Goal: Task Accomplishment & Management: Manage account settings

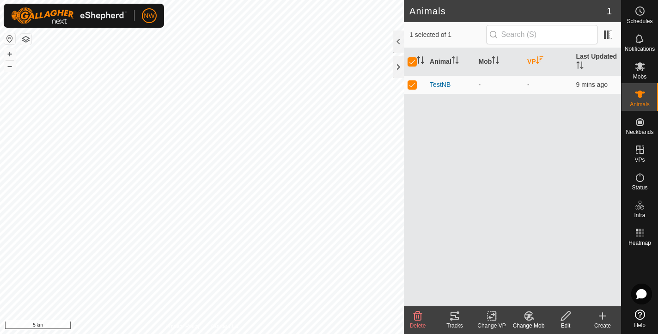
click at [560, 186] on div "Animal Mob VP Last Updated TestNB - - 9 mins ago" at bounding box center [512, 177] width 217 height 258
click at [639, 70] on icon at bounding box center [639, 66] width 11 height 11
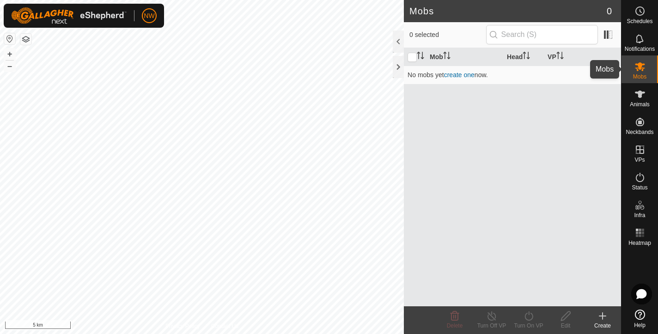
click at [641, 70] on icon at bounding box center [640, 66] width 10 height 9
click at [439, 58] on th "Mob" at bounding box center [464, 57] width 77 height 18
click at [639, 96] on icon at bounding box center [640, 94] width 10 height 7
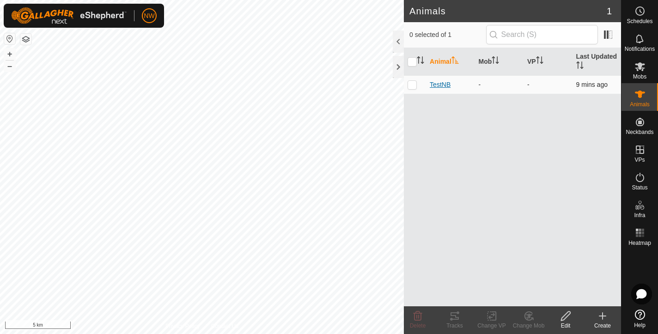
click at [443, 84] on span "TestNB" at bounding box center [440, 85] width 21 height 10
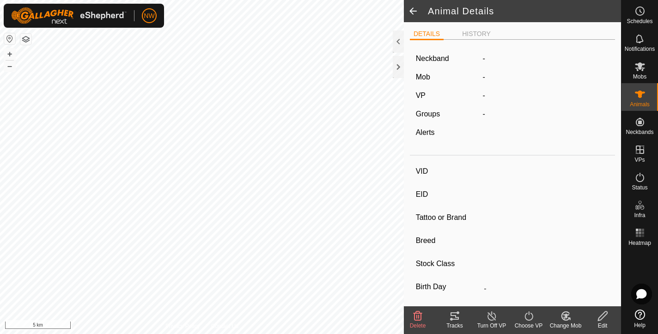
type input "TestNB"
type input "-"
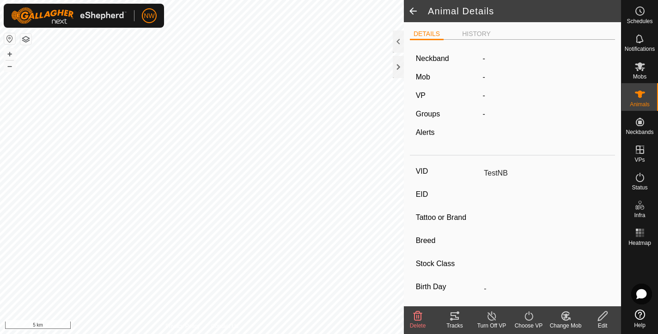
type input "0 kg"
type input "-"
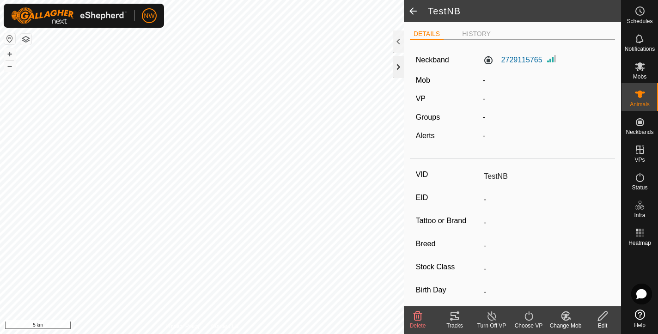
click at [395, 67] on div at bounding box center [398, 67] width 11 height 22
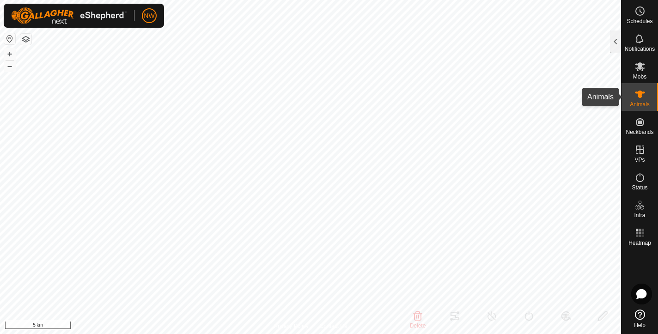
click at [632, 96] on es-animals-svg-icon at bounding box center [640, 94] width 17 height 15
click at [640, 96] on icon at bounding box center [640, 94] width 10 height 7
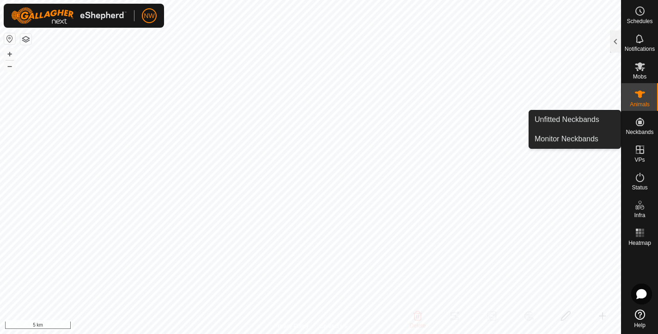
click at [643, 122] on icon at bounding box center [639, 121] width 11 height 11
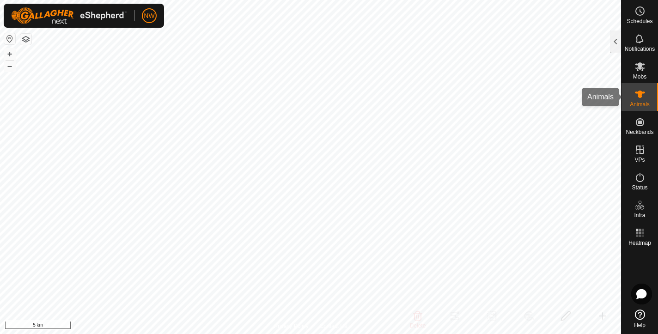
click at [640, 93] on icon at bounding box center [640, 94] width 10 height 7
click at [643, 95] on icon at bounding box center [639, 94] width 11 height 11
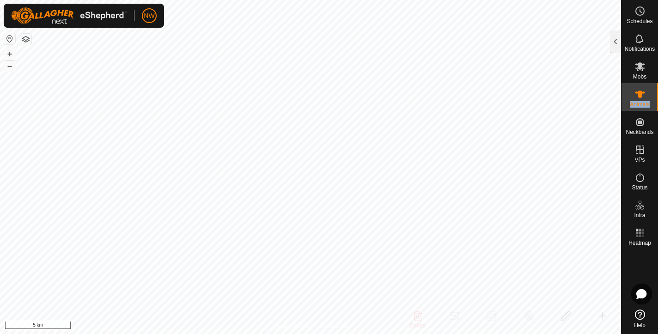
click at [643, 95] on icon at bounding box center [639, 94] width 11 height 11
click at [636, 65] on icon at bounding box center [640, 66] width 10 height 9
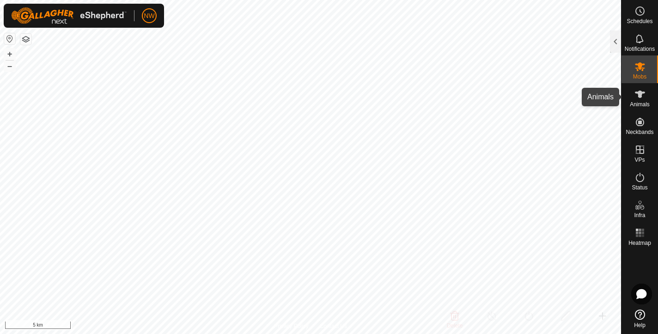
click at [640, 94] on icon at bounding box center [640, 94] width 10 height 7
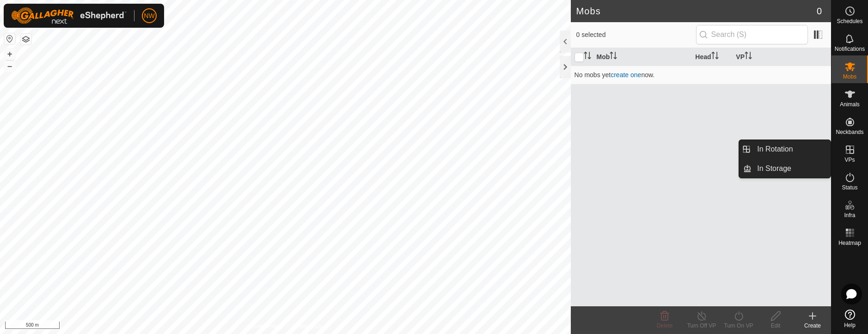
click at [657, 150] on icon at bounding box center [849, 149] width 11 height 11
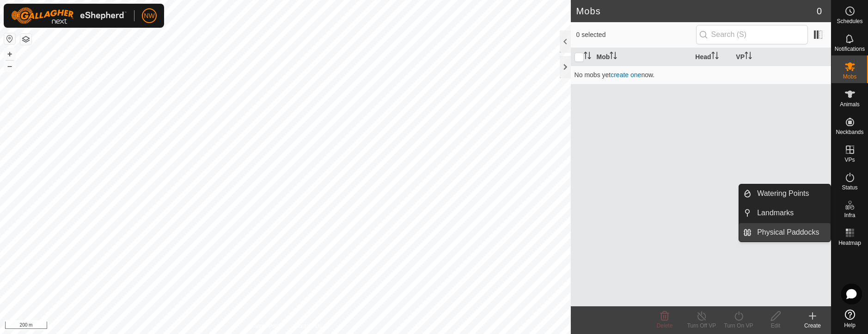
click at [657, 232] on link "Physical Paddocks" at bounding box center [790, 232] width 79 height 18
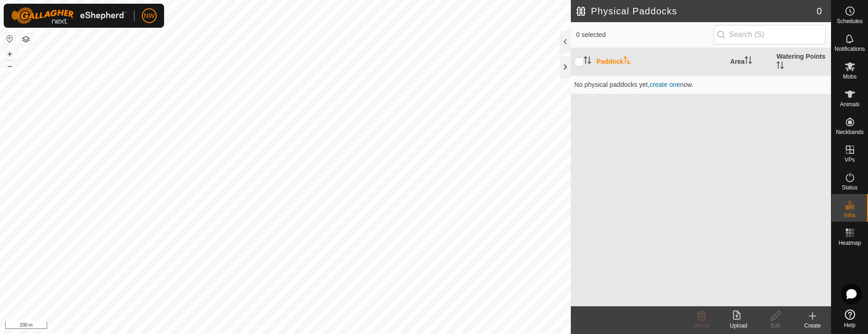
click at [657, 312] on icon at bounding box center [812, 315] width 11 height 11
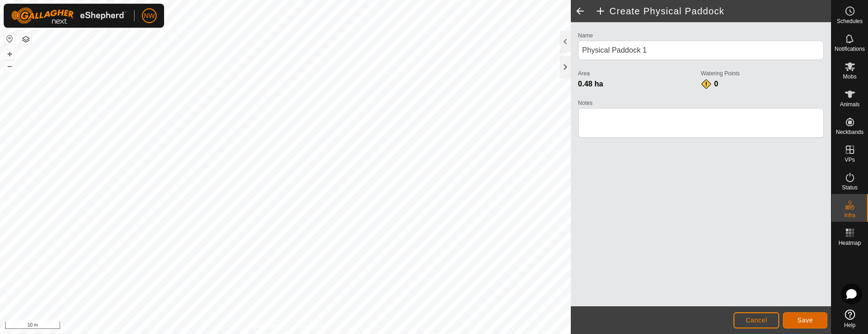
click at [657, 322] on span "Save" at bounding box center [805, 319] width 16 height 7
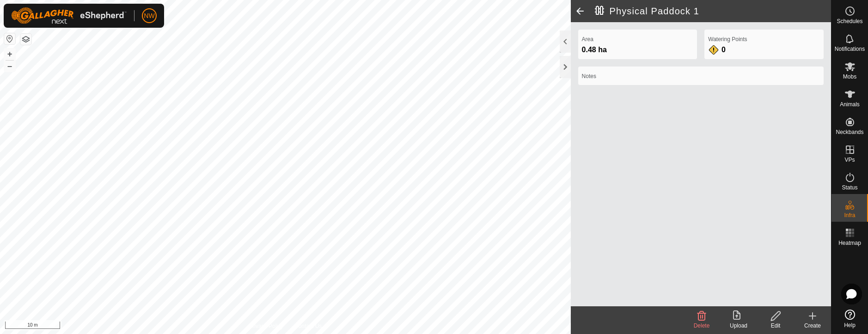
click at [606, 74] on label "Notes" at bounding box center [701, 76] width 238 height 8
click at [598, 186] on div "Area 0.48 ha Watering Points 0 Notes" at bounding box center [701, 164] width 260 height 284
click at [657, 317] on edit-svg-icon at bounding box center [775, 315] width 37 height 11
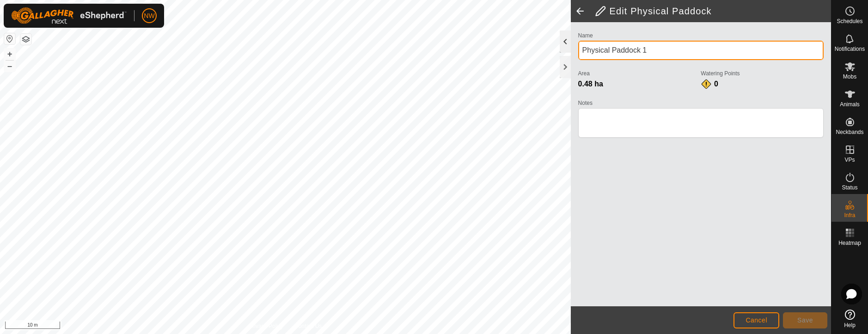
drag, startPoint x: 652, startPoint y: 49, endPoint x: 565, endPoint y: 49, distance: 87.8
click at [571, 49] on div "Edit Physical Paddock Name Physical Paddock 1 Area 0.48 ha Watering Points 0 No…" at bounding box center [701, 167] width 260 height 334
type input "[PERSON_NAME][GEOGRAPHIC_DATA]"
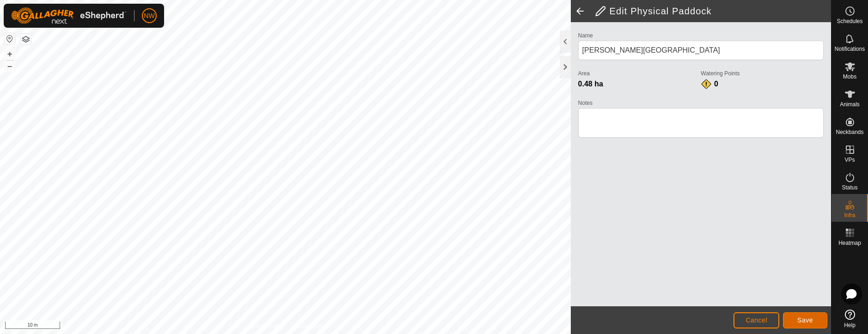
click at [657, 321] on span "Save" at bounding box center [805, 319] width 16 height 7
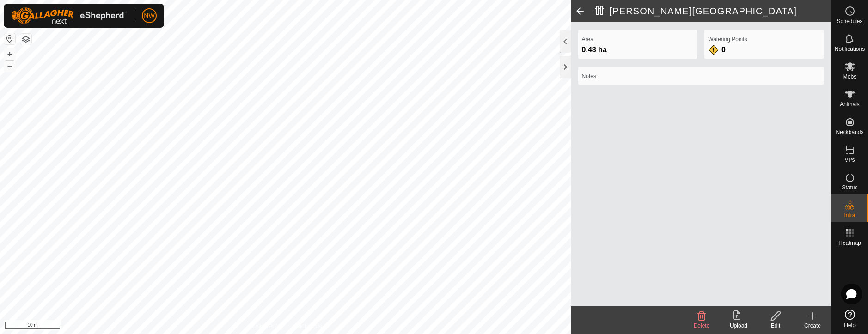
click at [481, 0] on html "NW Schedules Notifications Mobs Animals Neckbands VPs Status Infra Heatmap Help…" at bounding box center [434, 167] width 868 height 334
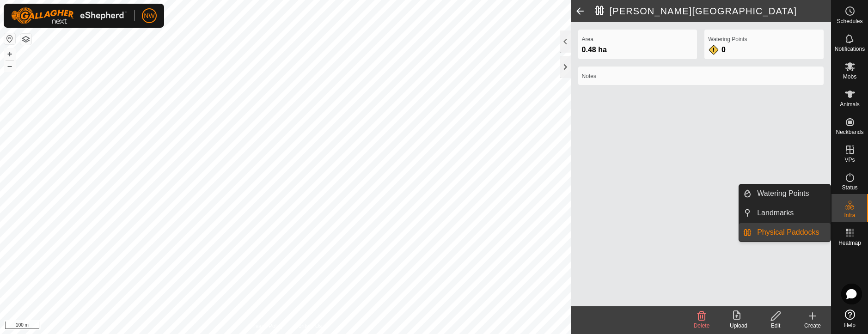
click at [657, 234] on link "Physical Paddocks" at bounding box center [790, 232] width 79 height 18
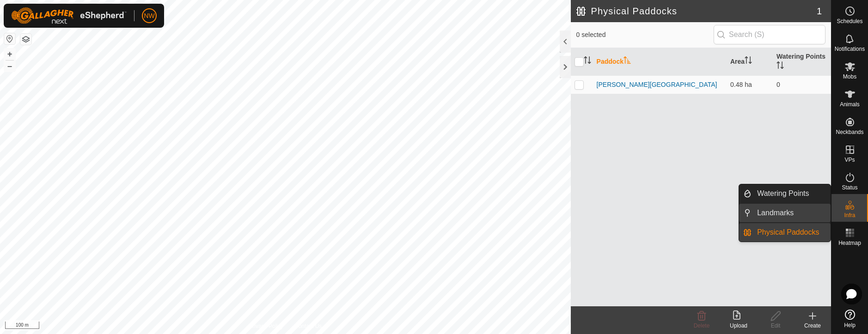
click at [657, 215] on link "Landmarks" at bounding box center [790, 213] width 79 height 18
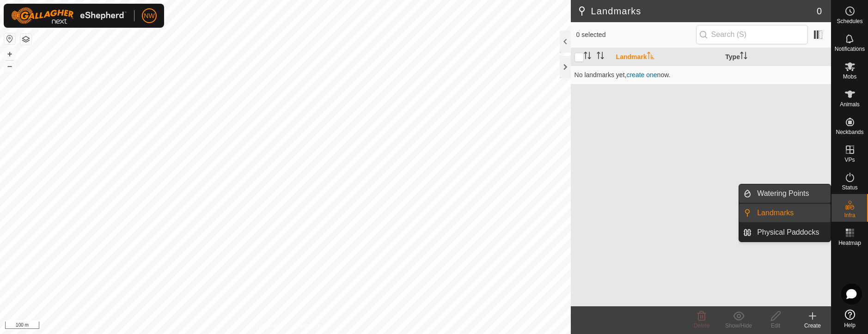
click at [657, 195] on link "Watering Points" at bounding box center [790, 193] width 79 height 18
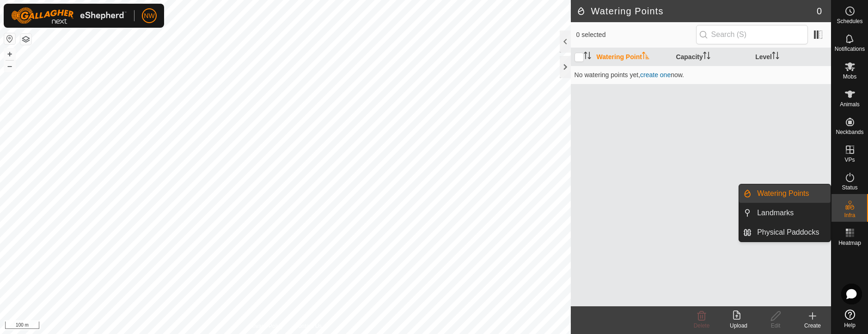
click at [657, 205] on icon at bounding box center [849, 205] width 11 height 11
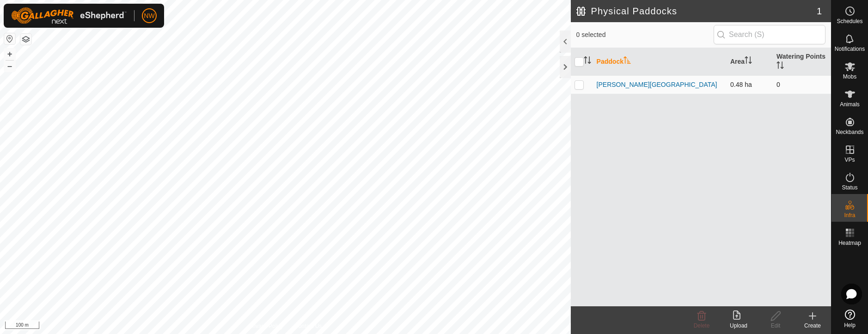
click at [579, 85] on p-checkbox at bounding box center [578, 84] width 9 height 7
checkbox input "true"
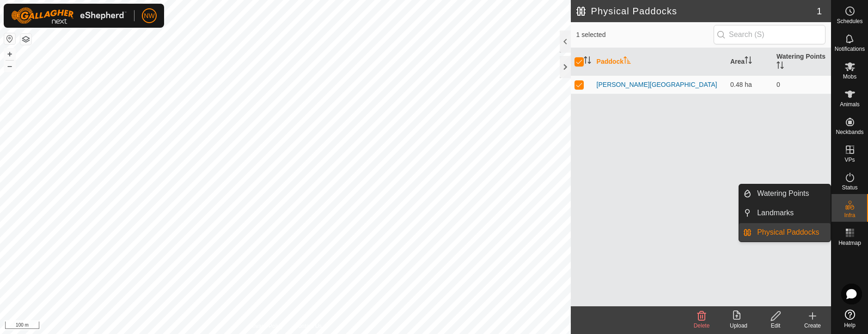
click at [657, 232] on link "Physical Paddocks" at bounding box center [790, 232] width 79 height 18
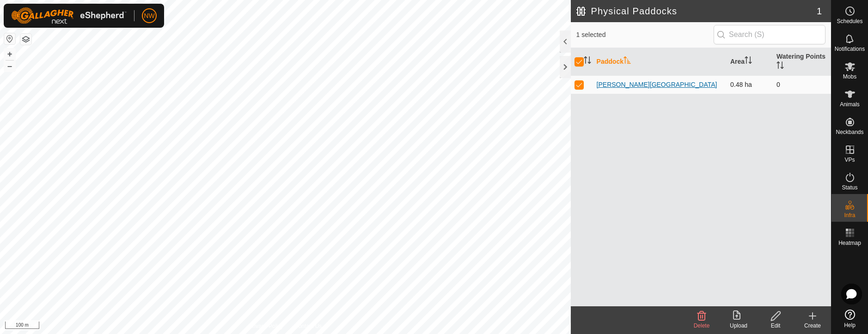
click at [609, 82] on link "[PERSON_NAME][GEOGRAPHIC_DATA]" at bounding box center [656, 84] width 121 height 7
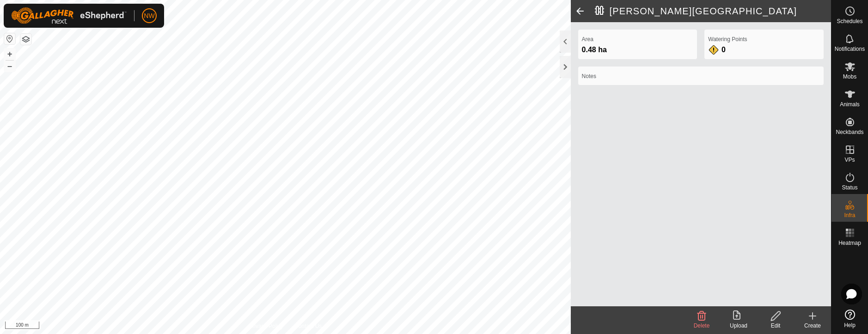
click at [584, 76] on label "Notes" at bounding box center [701, 76] width 238 height 8
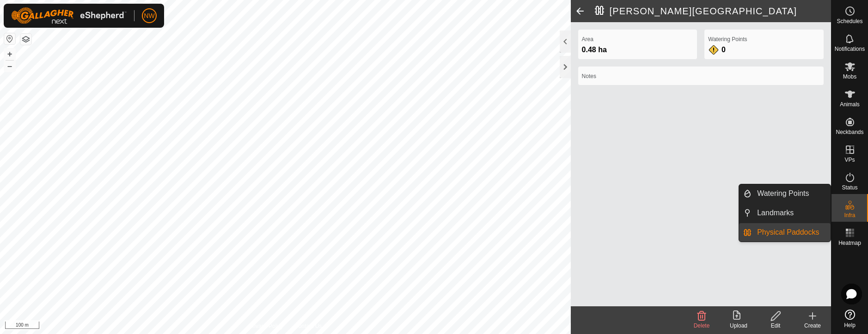
click at [657, 230] on link "Physical Paddocks" at bounding box center [790, 232] width 79 height 18
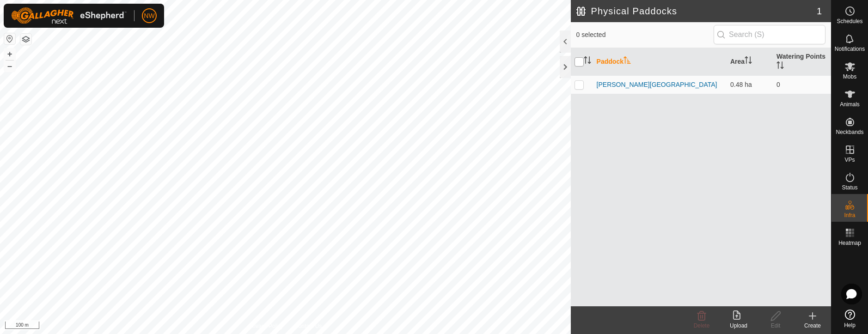
click at [577, 61] on input "checkbox" at bounding box center [578, 61] width 9 height 9
checkbox input "true"
click at [580, 86] on p-checkbox at bounding box center [578, 84] width 9 height 7
checkbox input "false"
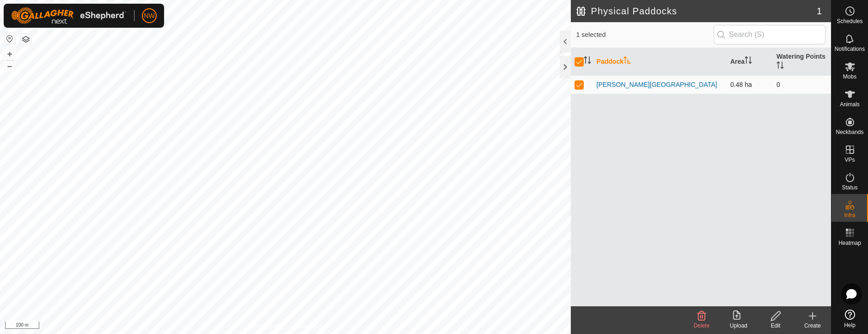
checkbox input "false"
click at [580, 86] on p-checkbox at bounding box center [578, 84] width 9 height 7
checkbox input "true"
click at [24, 39] on button "button" at bounding box center [25, 39] width 11 height 11
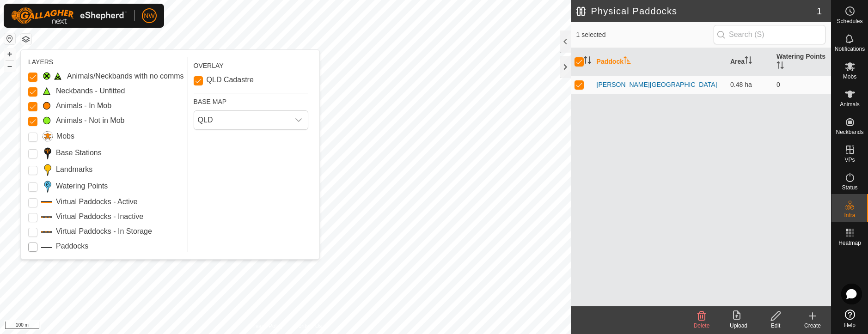
click at [32, 247] on input "Paddocks" at bounding box center [32, 247] width 9 height 9
click at [34, 244] on input "Paddocks" at bounding box center [32, 247] width 9 height 9
click at [34, 248] on input "Paddocks" at bounding box center [32, 247] width 9 height 9
drag, startPoint x: 706, startPoint y: 188, endPoint x: 629, endPoint y: 204, distance: 79.2
click at [657, 188] on div "Paddock Area Watering Points Drews Lane Way 0.48 ha 0" at bounding box center [701, 177] width 260 height 258
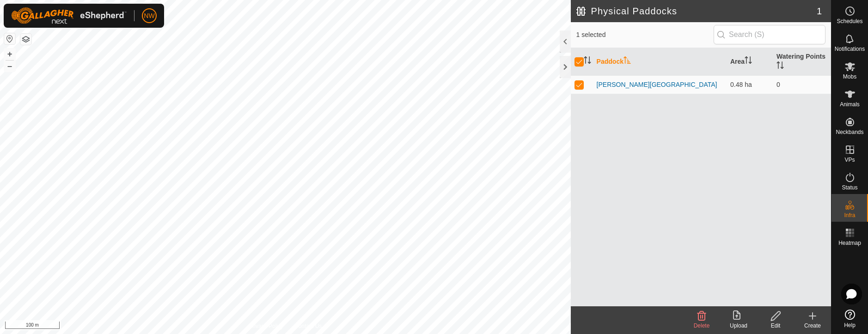
click at [25, 38] on button "button" at bounding box center [25, 39] width 11 height 11
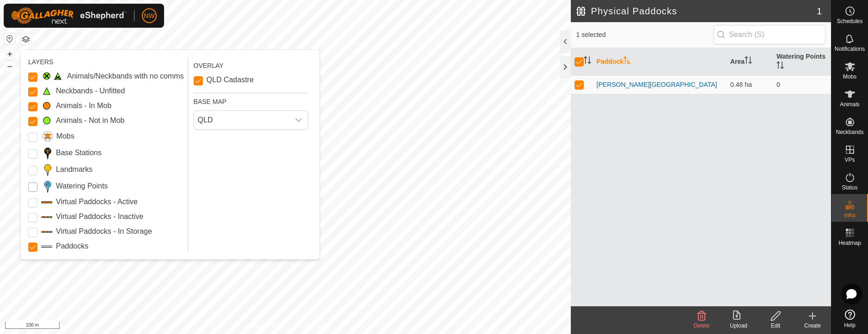
click at [34, 188] on Points "Watering Points" at bounding box center [32, 186] width 9 height 9
checkbox input "false"
click at [31, 135] on input "Mobs" at bounding box center [32, 137] width 9 height 9
drag, startPoint x: 30, startPoint y: 144, endPoint x: 30, endPoint y: 152, distance: 8.3
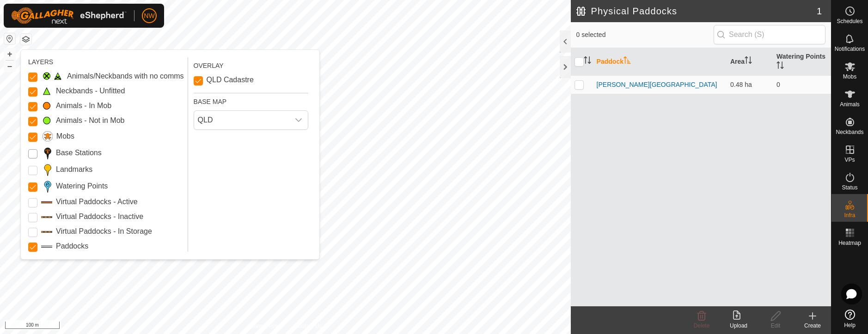
click at [30, 152] on Stations "Base Stations" at bounding box center [32, 153] width 9 height 9
click at [30, 165] on p-checkbox at bounding box center [32, 169] width 9 height 11
click at [33, 168] on input "Landmarks" at bounding box center [32, 170] width 9 height 9
click at [36, 201] on Active "Virtual Paddocks - Active" at bounding box center [32, 202] width 9 height 9
click at [30, 219] on Inactive "Virtual Paddocks - Inactive" at bounding box center [32, 217] width 9 height 9
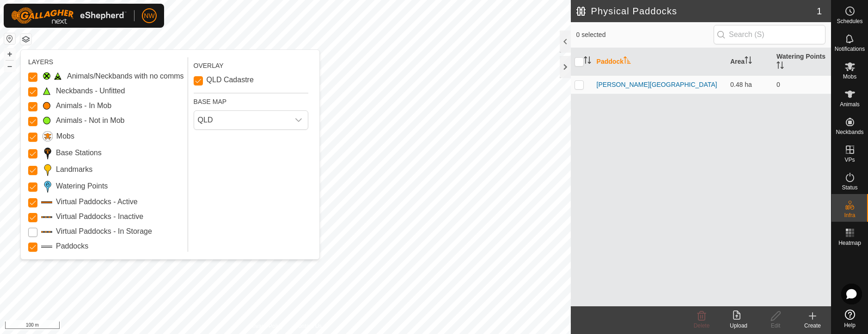
click at [30, 231] on Storage "Virtual Paddocks - In Storage" at bounding box center [32, 232] width 9 height 9
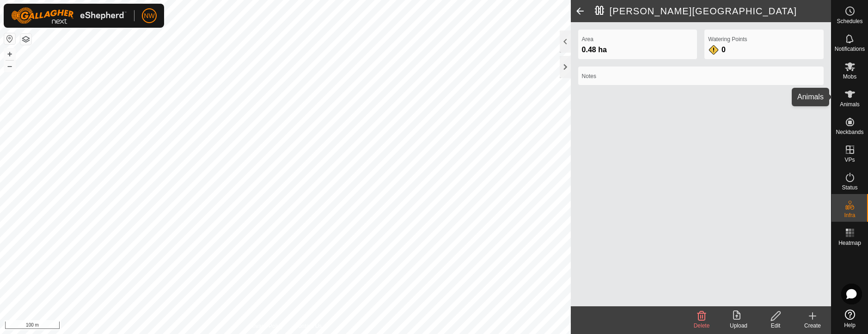
click at [657, 100] on es-animals-svg-icon at bounding box center [849, 94] width 17 height 15
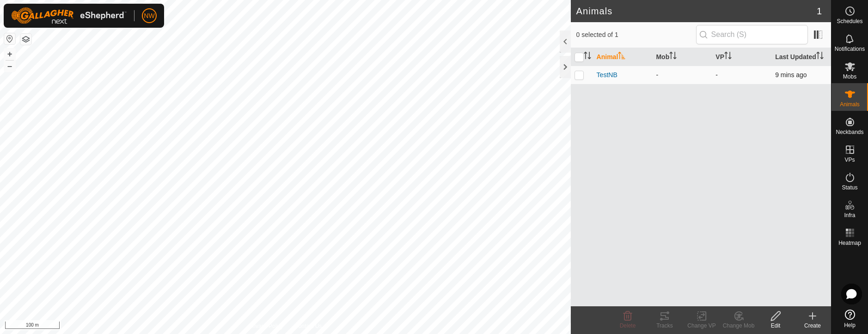
click at [579, 74] on p-checkbox at bounding box center [578, 74] width 9 height 7
checkbox input "true"
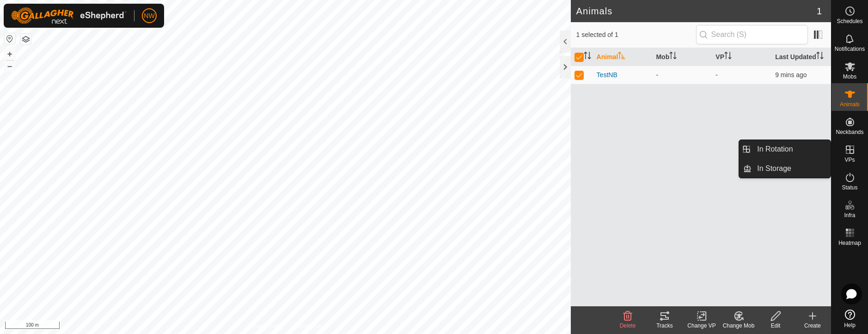
click at [657, 151] on icon at bounding box center [849, 149] width 11 height 11
click at [657, 153] on icon at bounding box center [849, 149] width 11 height 11
click at [657, 146] on link "In Rotation" at bounding box center [790, 149] width 79 height 18
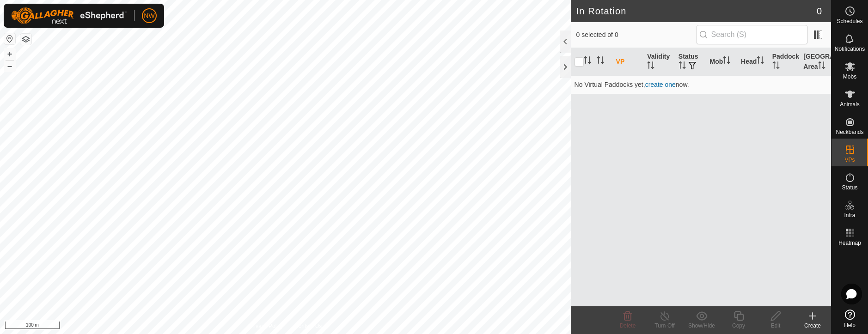
click at [657, 317] on icon at bounding box center [812, 315] width 11 height 11
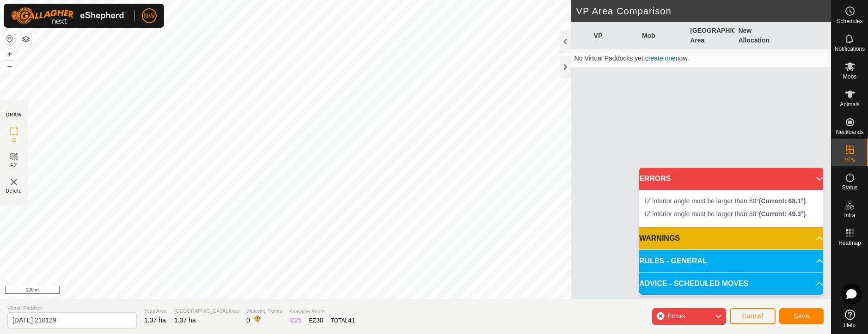
click at [425, 74] on div "+ – ⇧ i 100 m" at bounding box center [285, 149] width 571 height 299
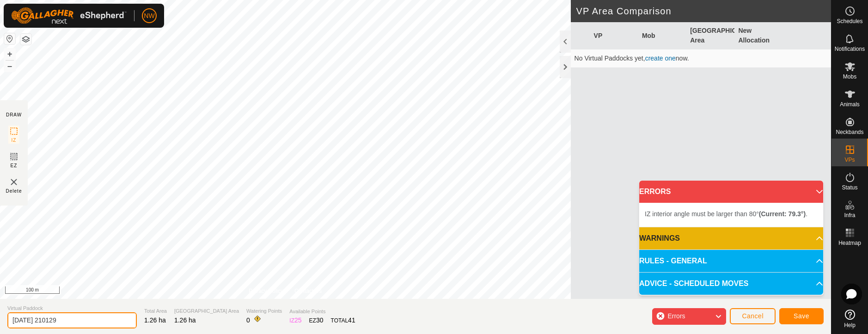
drag, startPoint x: 75, startPoint y: 321, endPoint x: 1, endPoint y: 313, distance: 74.3
click at [1, 314] on section "Virtual Paddock 2025-08-18 210129 Total Area 1.26 ha Grazing Area 1.26 ha Water…" at bounding box center [415, 316] width 831 height 35
type input "Paddack 1 Oats"
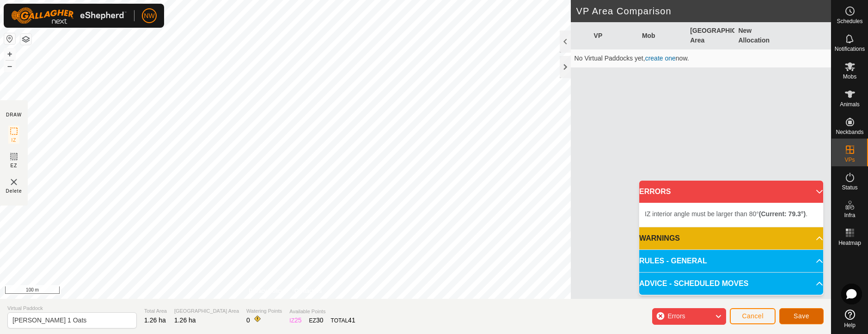
click at [657, 313] on span "Save" at bounding box center [801, 315] width 16 height 7
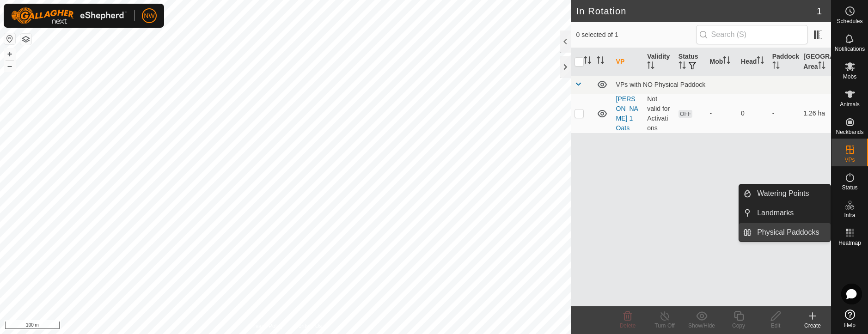
click at [657, 235] on link "Physical Paddocks" at bounding box center [790, 232] width 79 height 18
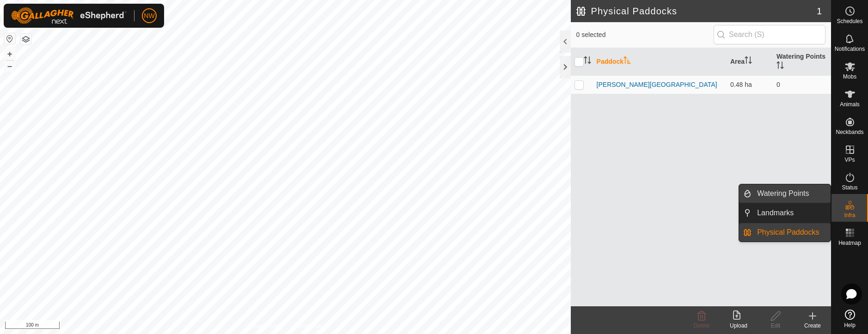
click at [657, 193] on link "Watering Points" at bounding box center [790, 193] width 79 height 18
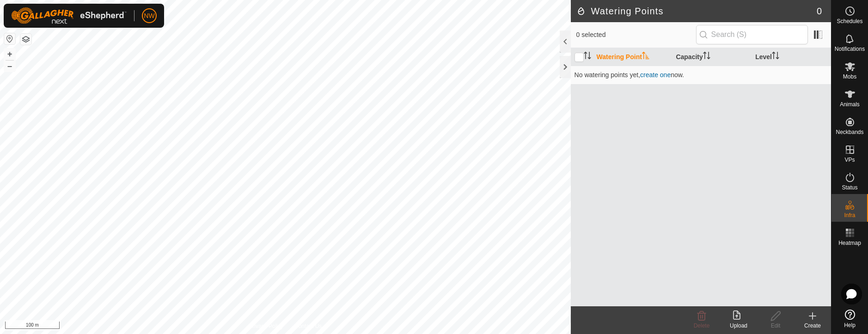
click at [657, 317] on icon at bounding box center [812, 315] width 11 height 11
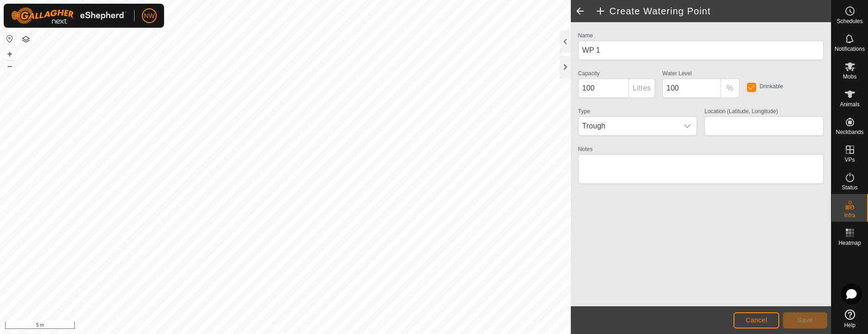
type input "-27.543300, 151.661565"
click at [657, 322] on span "Save" at bounding box center [805, 319] width 16 height 7
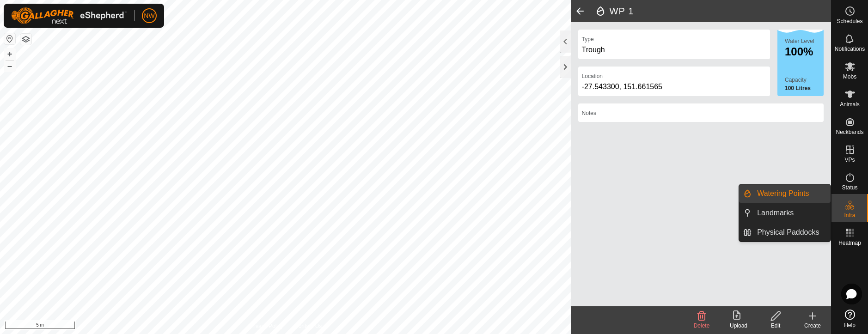
click at [657, 206] on icon at bounding box center [847, 207] width 5 height 5
click at [657, 233] on link "Physical Paddocks" at bounding box center [790, 232] width 79 height 18
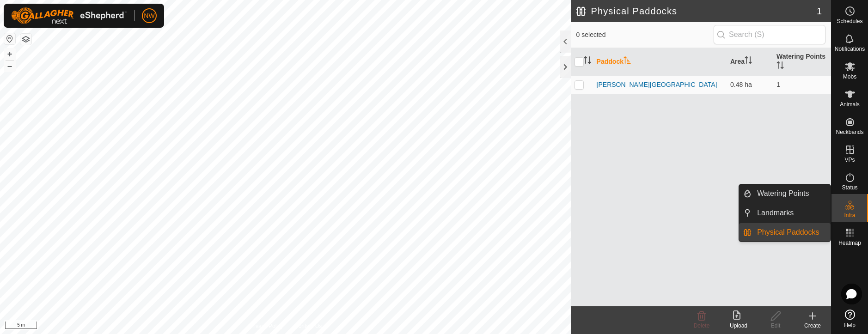
click at [657, 206] on icon at bounding box center [849, 205] width 11 height 11
drag, startPoint x: 810, startPoint y: 210, endPoint x: 760, endPoint y: 210, distance: 50.4
click at [657, 210] on link "Landmarks" at bounding box center [790, 213] width 79 height 18
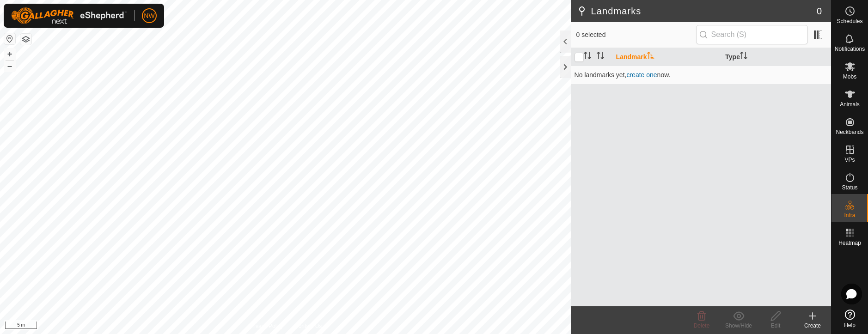
click at [657, 313] on icon at bounding box center [812, 315] width 11 height 11
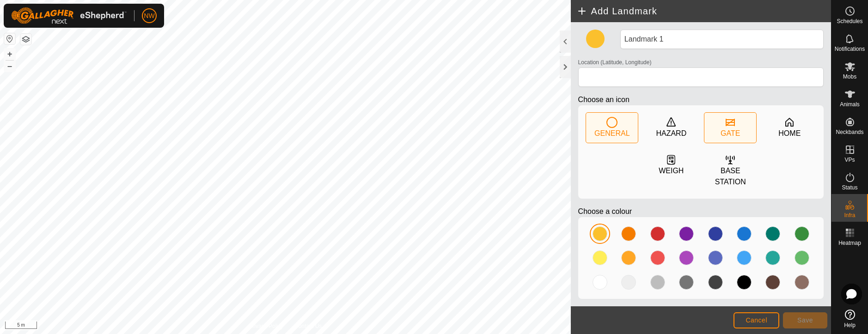
click at [657, 129] on div "GATE" at bounding box center [729, 133] width 19 height 11
click at [657, 250] on div at bounding box center [657, 257] width 15 height 15
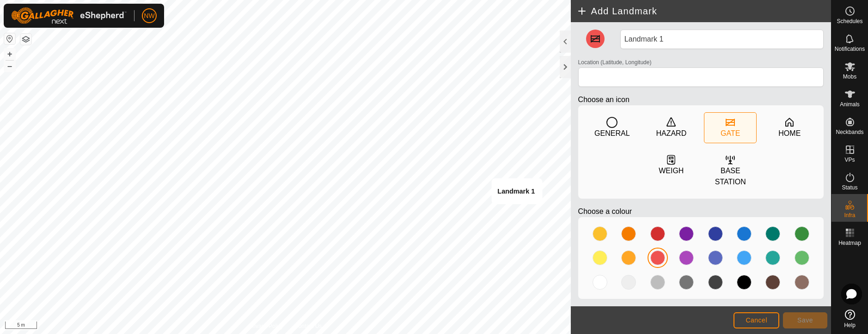
type input "-27.543921, 151.661518"
click at [657, 319] on span "Save" at bounding box center [805, 319] width 16 height 7
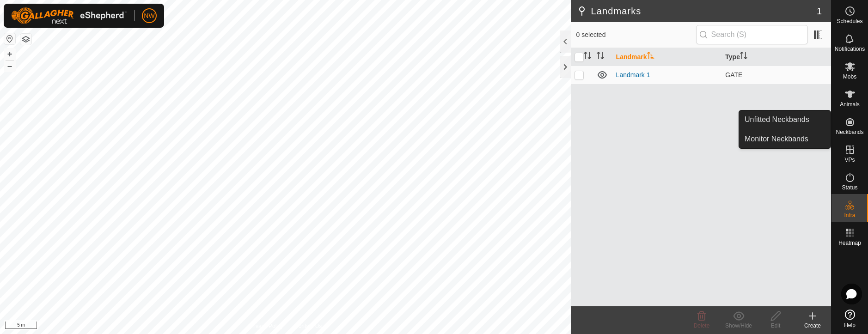
click at [657, 125] on icon at bounding box center [849, 121] width 11 height 11
click at [657, 96] on icon at bounding box center [849, 94] width 11 height 11
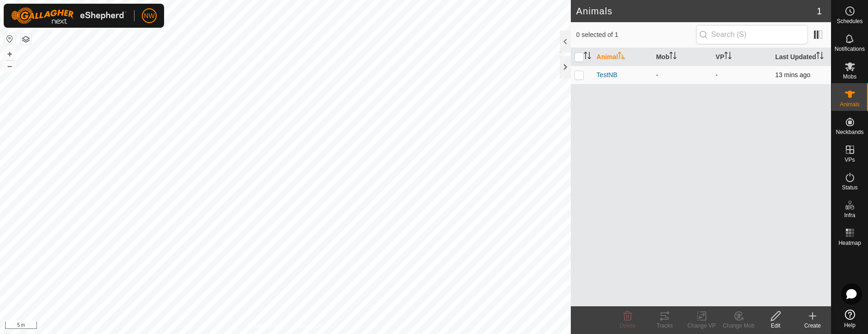
click at [577, 73] on p-checkbox at bounding box center [578, 74] width 9 height 7
checkbox input "true"
click at [657, 318] on icon at bounding box center [664, 315] width 11 height 11
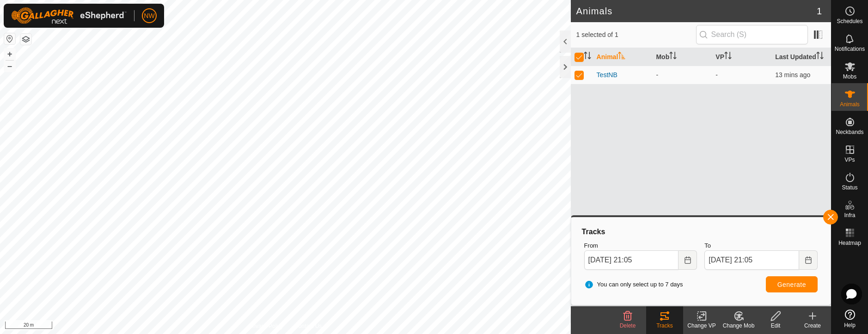
click at [239, 334] on html "NW Schedules Notifications Mobs Animals Neckbands VPs Status Infra Heatmap Help…" at bounding box center [434, 167] width 868 height 334
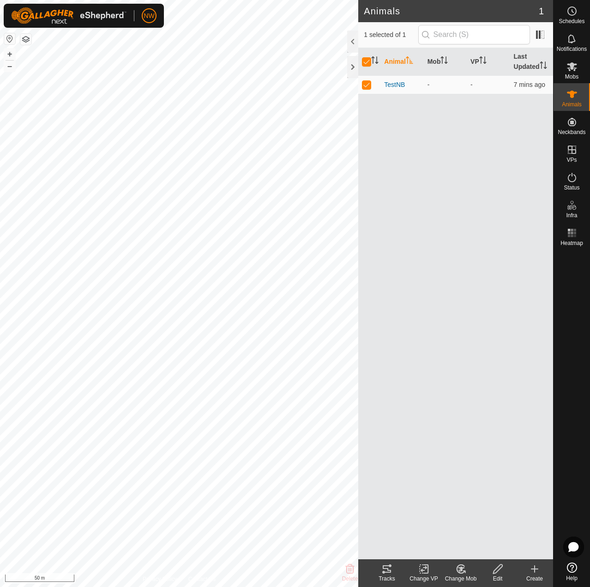
click at [535, 334] on icon at bounding box center [535, 568] width 0 height 6
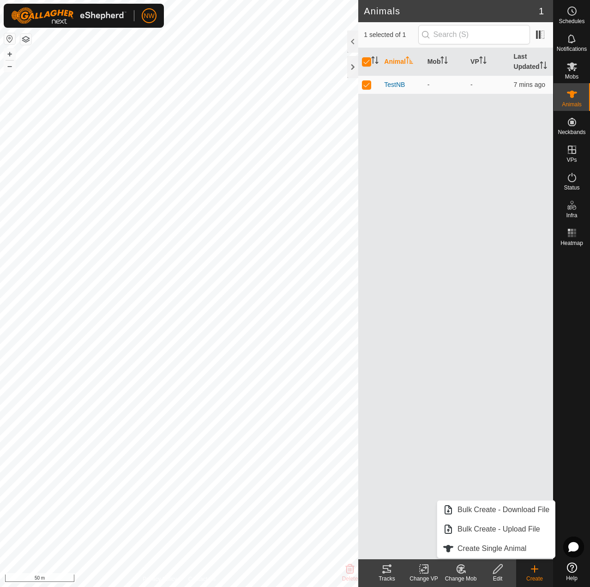
click at [511, 334] on div "Animal Mob VP Last Updated TestNB - - 7 mins ago" at bounding box center [456, 303] width 195 height 511
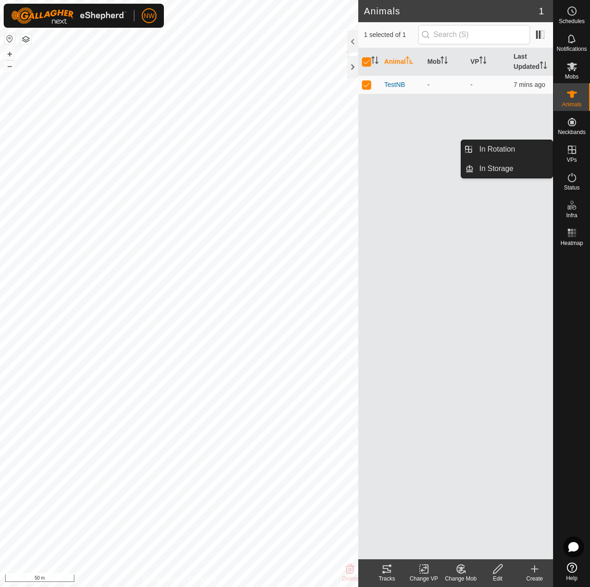
click at [573, 152] on icon at bounding box center [572, 149] width 11 height 11
click at [509, 166] on link "In Storage" at bounding box center [513, 168] width 79 height 18
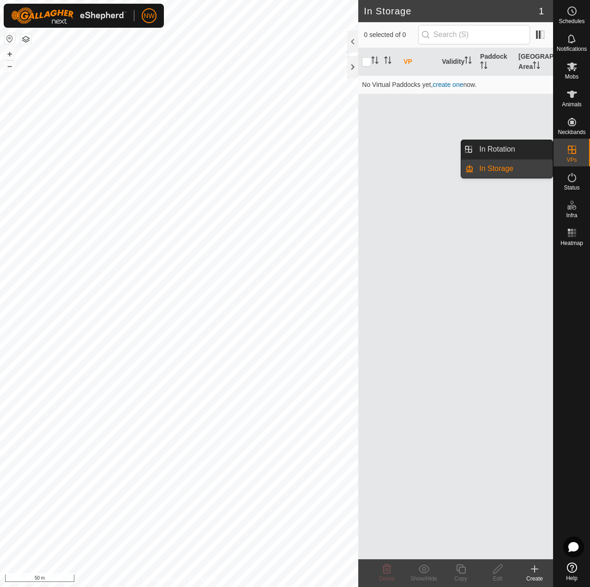
click at [573, 150] on icon at bounding box center [572, 150] width 8 height 8
click at [525, 147] on link "In Rotation" at bounding box center [513, 149] width 79 height 18
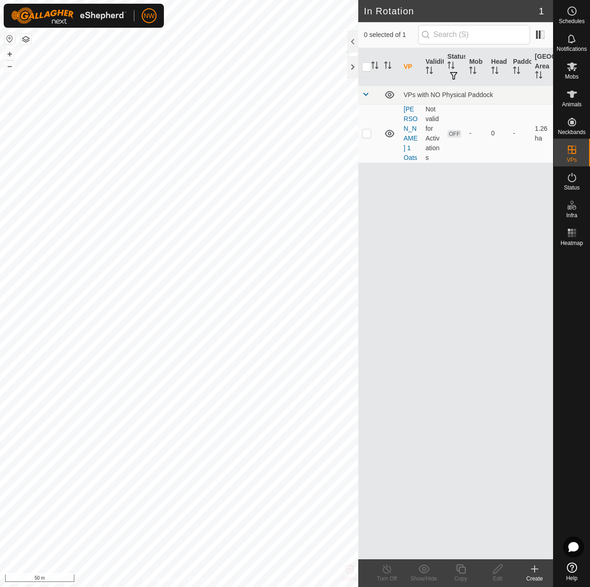
click at [535, 334] on icon at bounding box center [535, 569] width 6 height 0
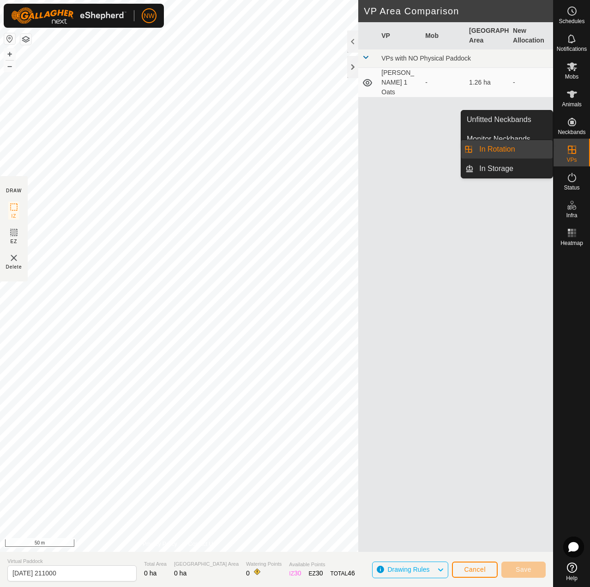
click at [574, 149] on icon at bounding box center [572, 149] width 11 height 11
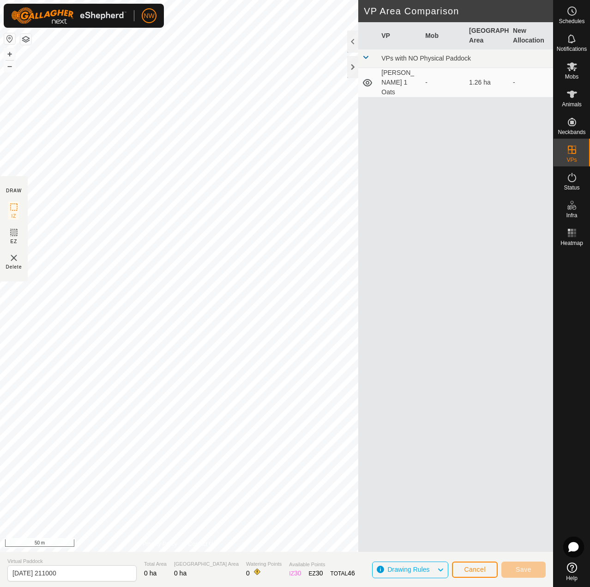
click at [457, 334] on div "VP Mob Grazing Area New Allocation VPs with NO Physical Paddock Paddack 1 Oats …" at bounding box center [456, 298] width 195 height 552
click at [474, 334] on span "Cancel" at bounding box center [475, 568] width 22 height 7
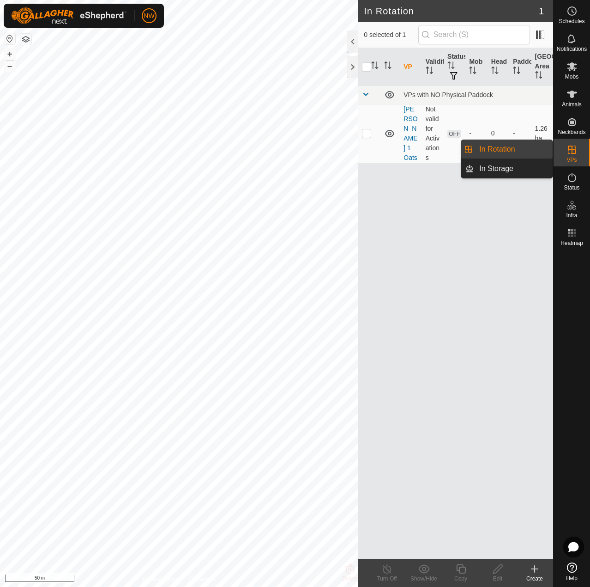
click at [577, 150] on icon at bounding box center [572, 149] width 11 height 11
click at [353, 67] on div at bounding box center [352, 67] width 11 height 22
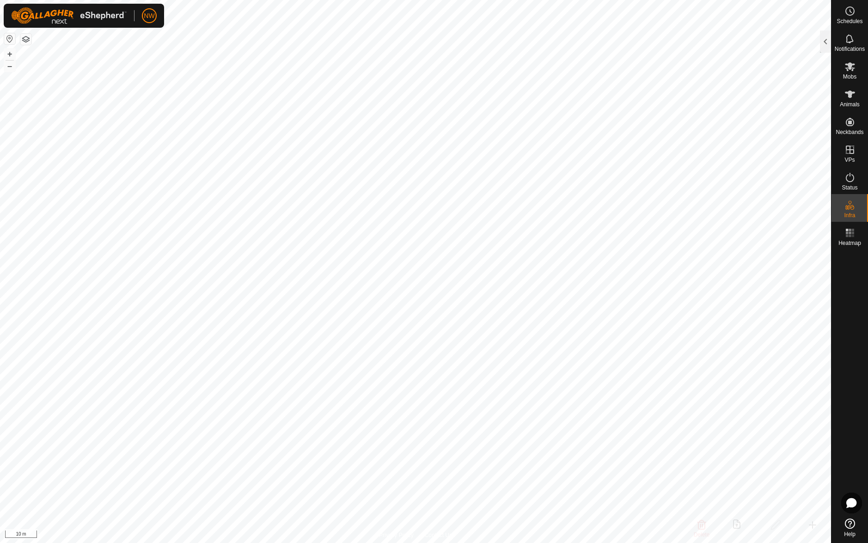
checkbox input "true"
checkbox input "false"
click at [657, 155] on es-virtualpaddocks-svg-icon at bounding box center [849, 149] width 17 height 15
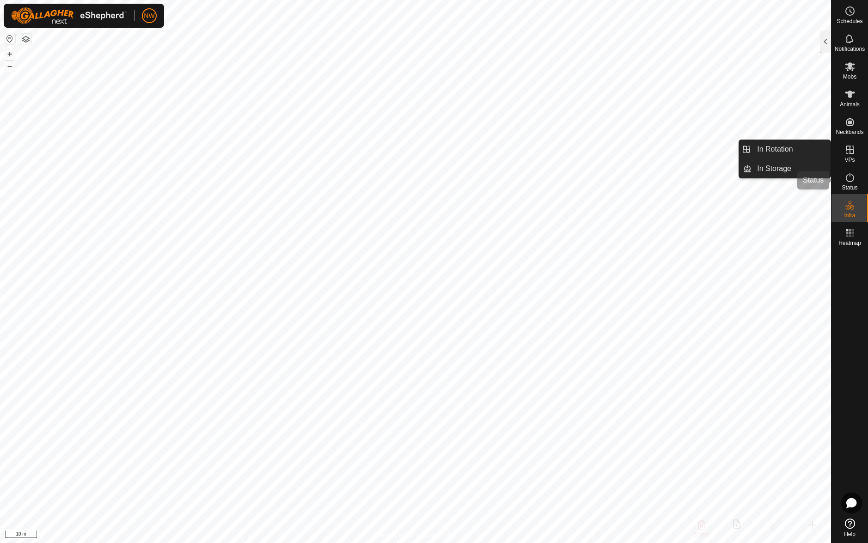
click at [657, 178] on icon at bounding box center [849, 177] width 11 height 11
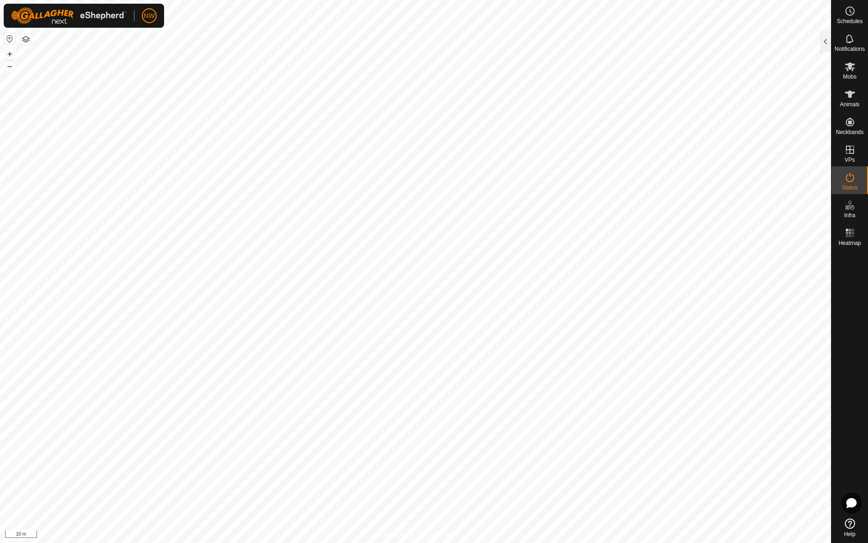
click at [657, 178] on icon at bounding box center [849, 177] width 11 height 11
click at [24, 36] on button "button" at bounding box center [25, 39] width 11 height 11
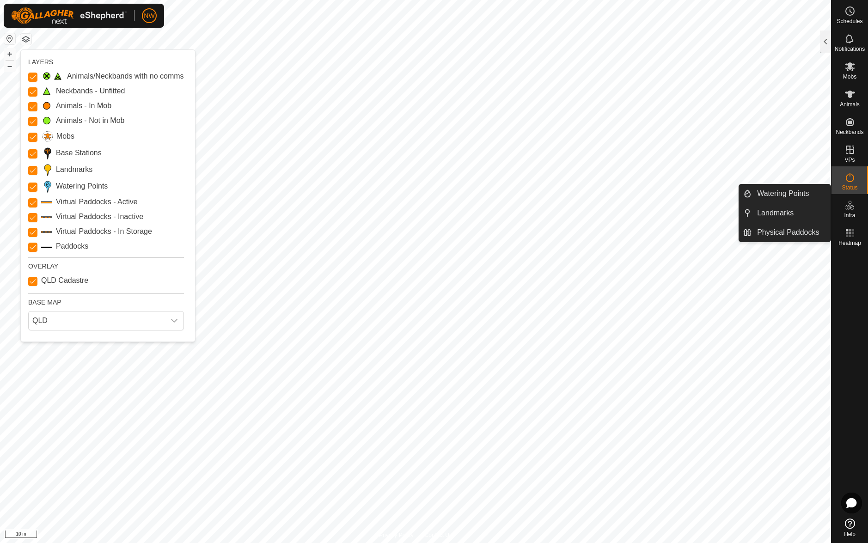
click at [657, 209] on icon at bounding box center [847, 207] width 5 height 5
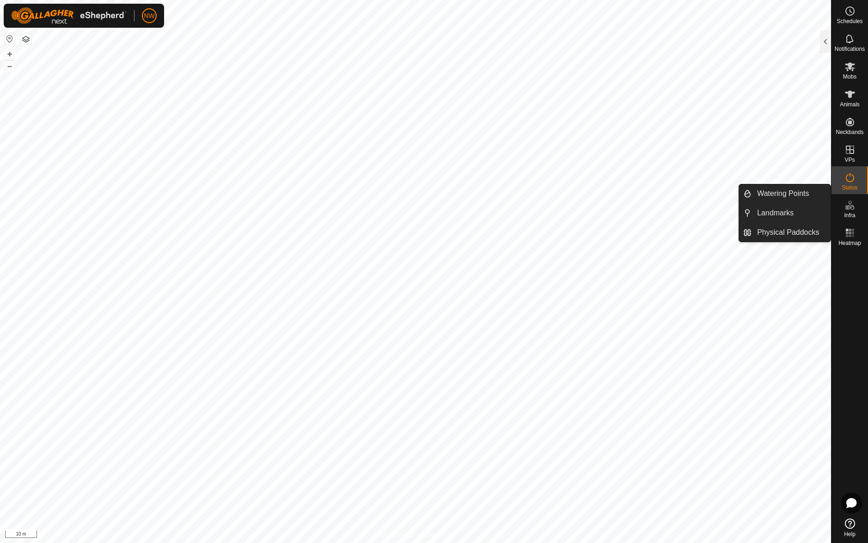
click at [657, 208] on icon at bounding box center [847, 207] width 5 height 5
click at [657, 193] on link "Watering Points" at bounding box center [790, 193] width 79 height 18
click at [657, 206] on icon at bounding box center [849, 205] width 11 height 11
click at [657, 195] on link "Watering Points" at bounding box center [790, 193] width 79 height 18
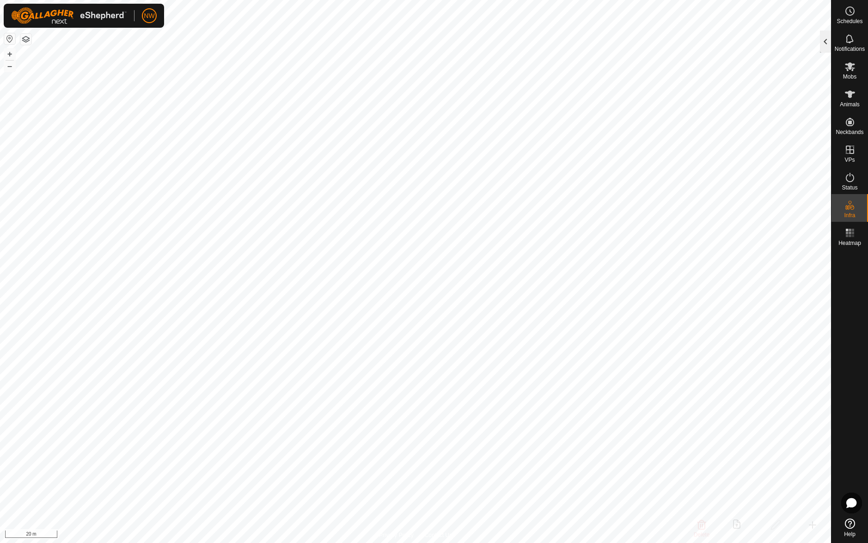
click at [657, 40] on div at bounding box center [825, 41] width 11 height 22
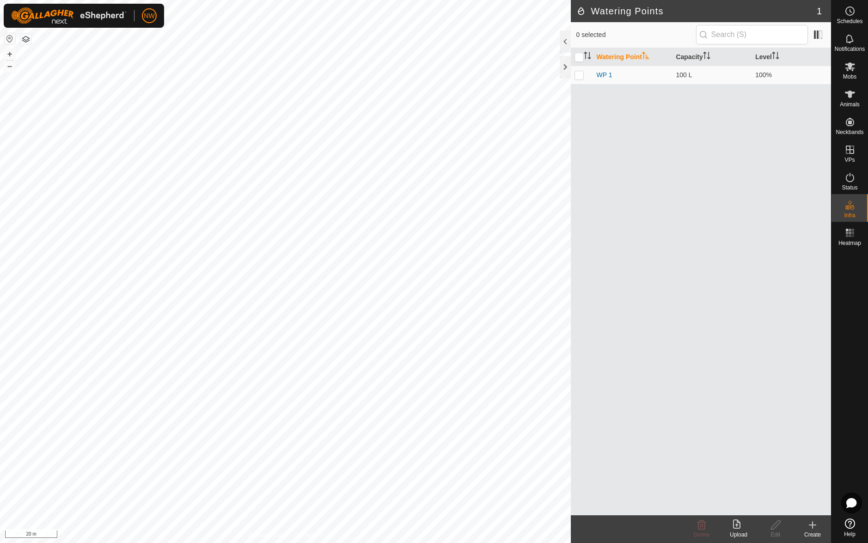
click at [657, 334] on icon at bounding box center [812, 525] width 0 height 6
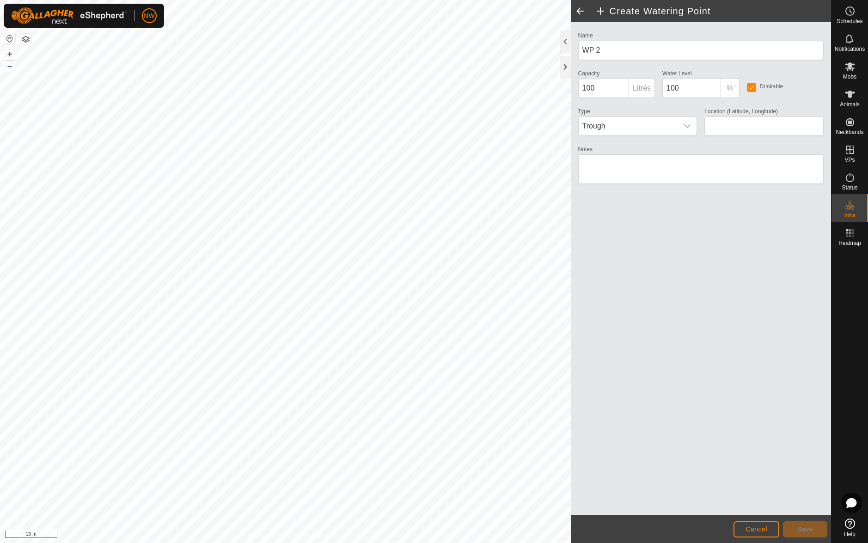
type input "-27.555202, 151.659388"
click at [657, 334] on button "Save" at bounding box center [805, 529] width 44 height 16
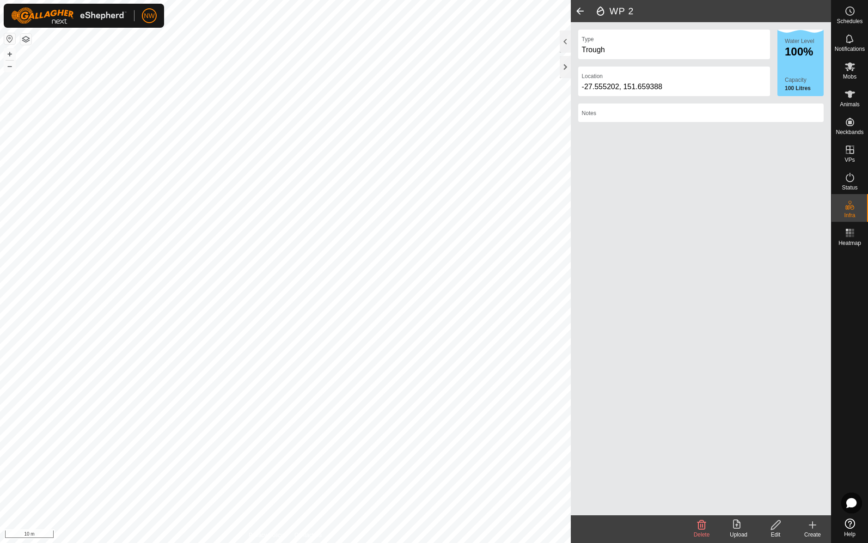
click at [657, 334] on icon at bounding box center [812, 524] width 11 height 11
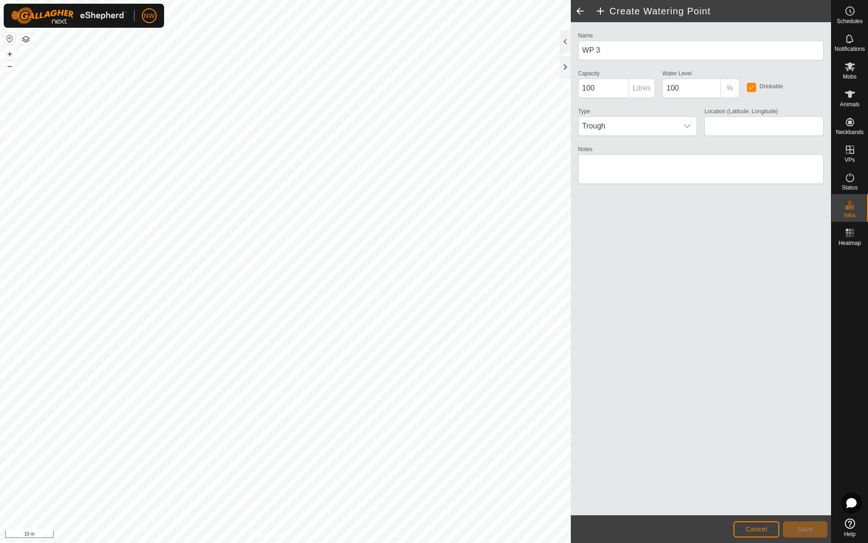
type input "-27.543689, 151.653342"
click at [657, 334] on span "Save" at bounding box center [805, 528] width 16 height 7
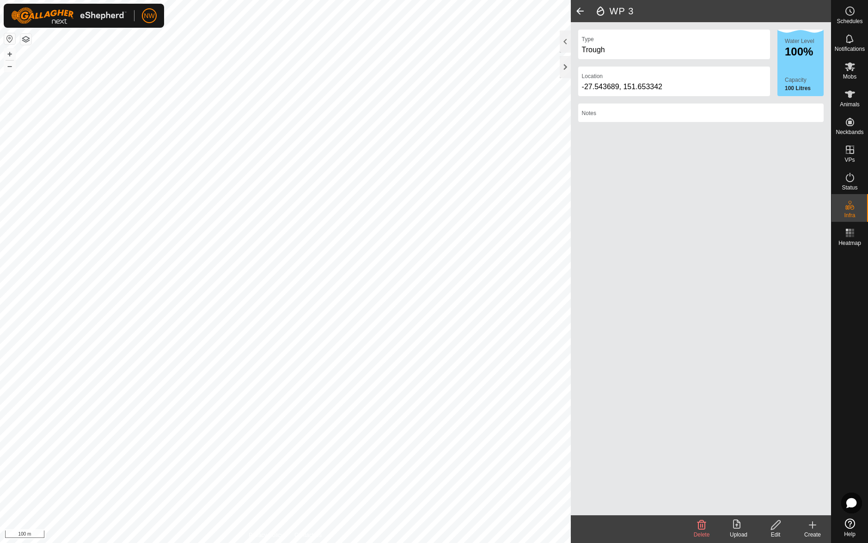
click at [657, 334] on icon at bounding box center [812, 525] width 6 height 0
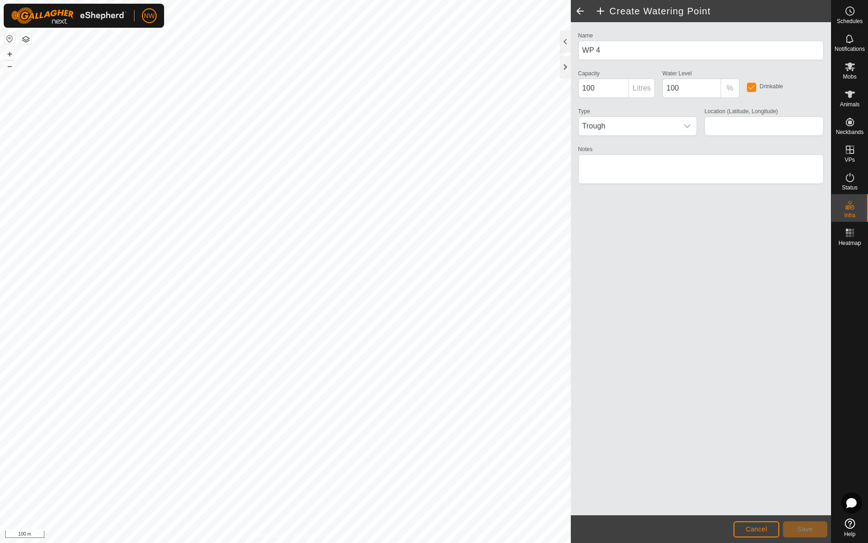
type input "-27.553635, 151.651656"
click at [657, 334] on span "Save" at bounding box center [805, 528] width 16 height 7
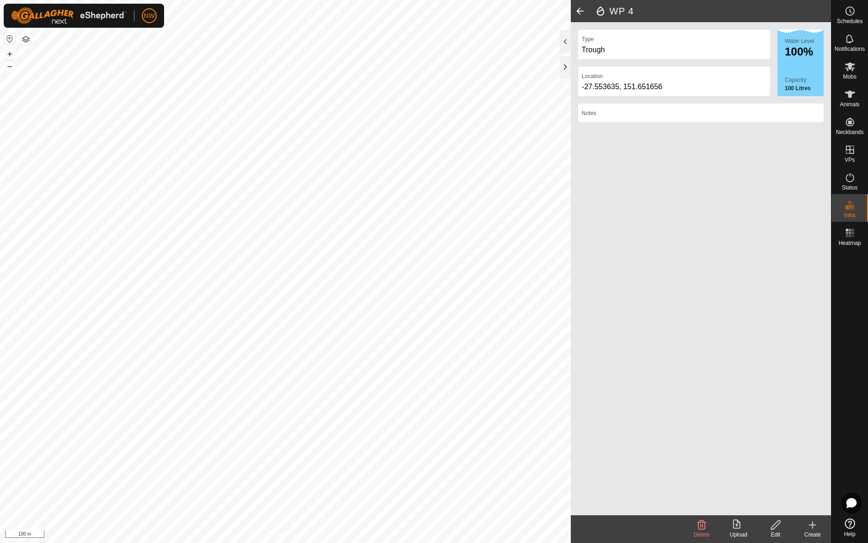
click at [657, 334] on icon at bounding box center [812, 525] width 6 height 0
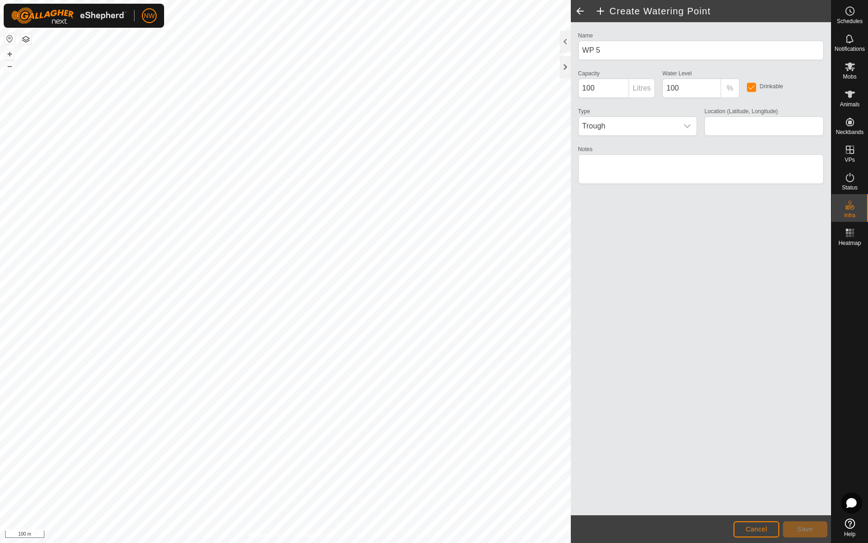
type input "-27.556762, 151.654269"
click at [657, 334] on span "Save" at bounding box center [805, 528] width 16 height 7
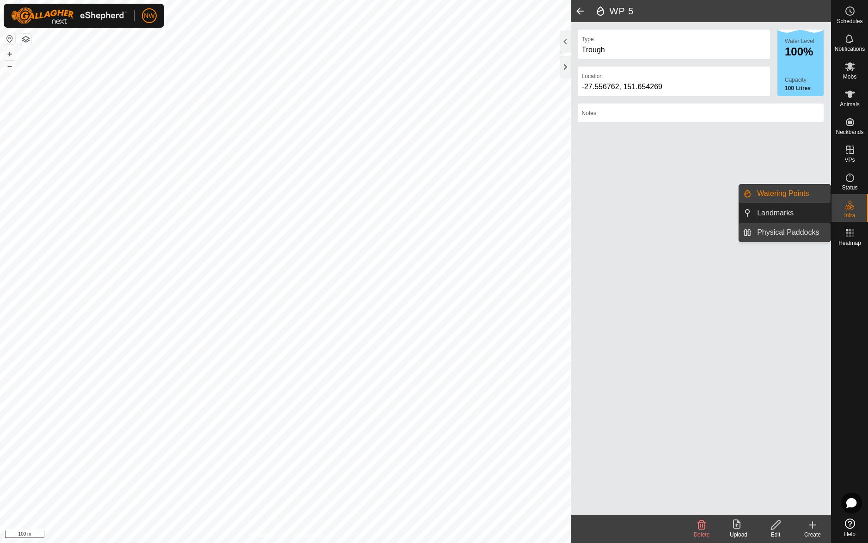
click at [657, 231] on link "Physical Paddocks" at bounding box center [790, 232] width 79 height 18
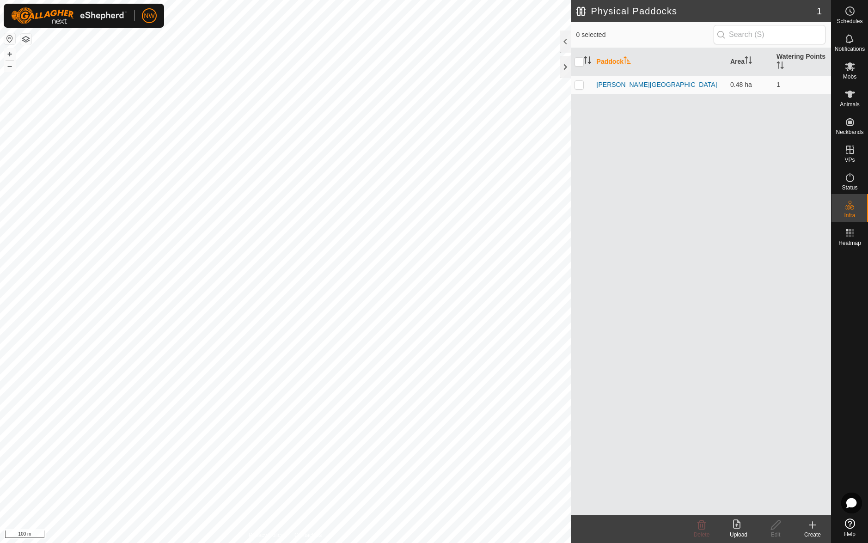
click at [9, 36] on button "button" at bounding box center [9, 38] width 11 height 11
click at [28, 37] on button "button" at bounding box center [25, 39] width 11 height 11
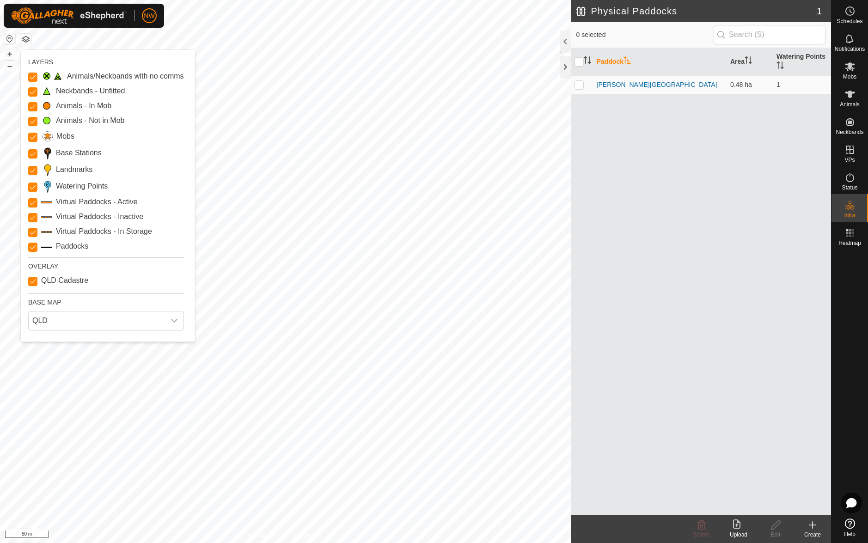
click at [24, 39] on button "button" at bounding box center [25, 39] width 11 height 11
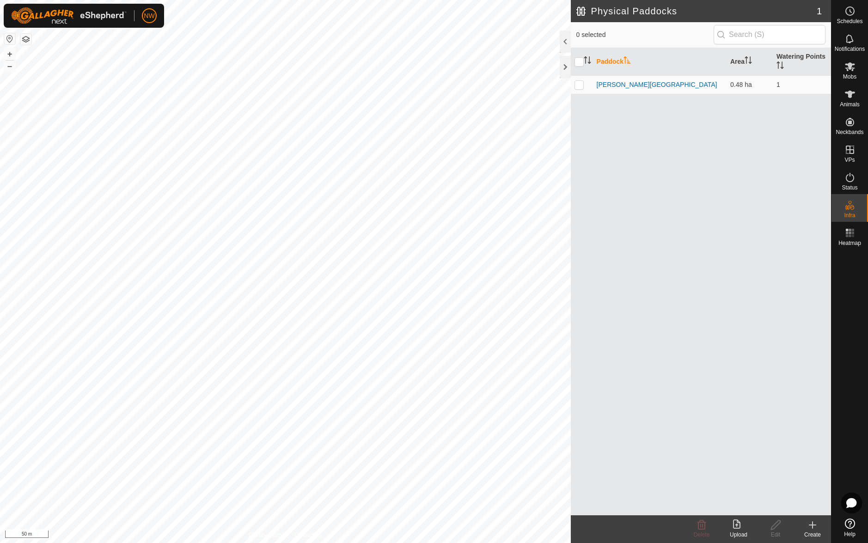
click at [657, 334] on icon at bounding box center [812, 525] width 0 height 6
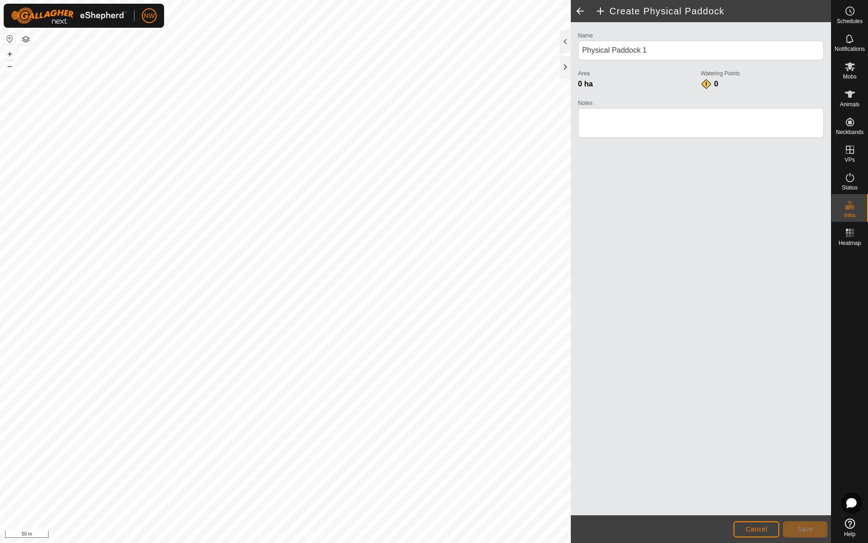
click at [0, 154] on html "NW Schedules Notifications Mobs Animals Neckbands VPs Status Infra Heatmap Help…" at bounding box center [434, 271] width 868 height 543
click at [326, 334] on html "NW Schedules Notifications Mobs Animals Neckbands VPs Status Infra Heatmap Help…" at bounding box center [434, 271] width 868 height 543
click at [657, 334] on button "Save" at bounding box center [805, 529] width 44 height 16
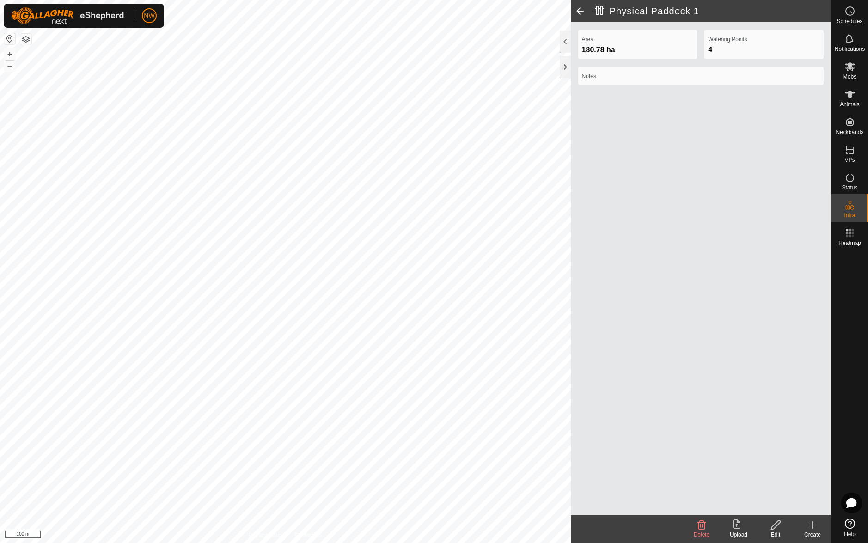
drag, startPoint x: 729, startPoint y: 267, endPoint x: 681, endPoint y: 340, distance: 87.0
click at [657, 334] on div "Area 180.78 ha Watering Points 4 Notes" at bounding box center [701, 268] width 260 height 493
click at [610, 11] on h2 "Physical Paddock 1" at bounding box center [713, 11] width 236 height 11
click at [624, 11] on h2 "Physical Paddock 1" at bounding box center [713, 11] width 236 height 11
click at [657, 334] on icon at bounding box center [776, 524] width 12 height 11
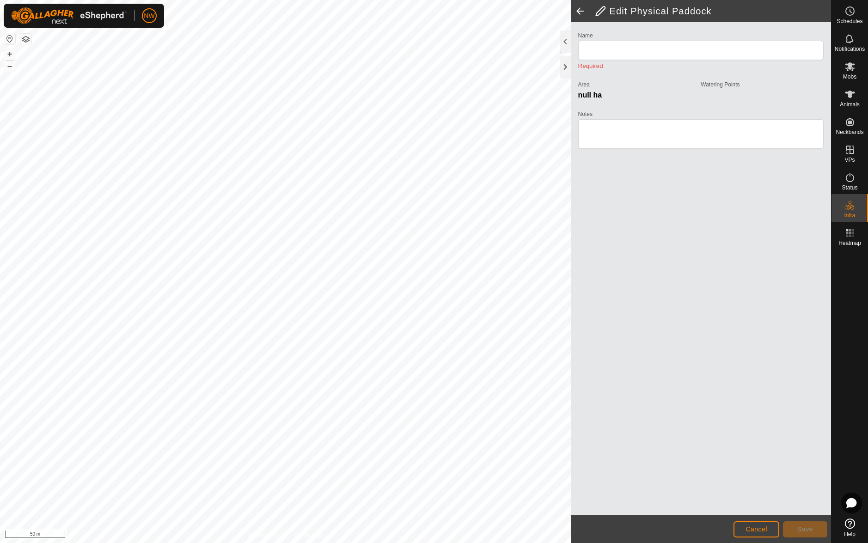
type input "Physical Paddock 1"
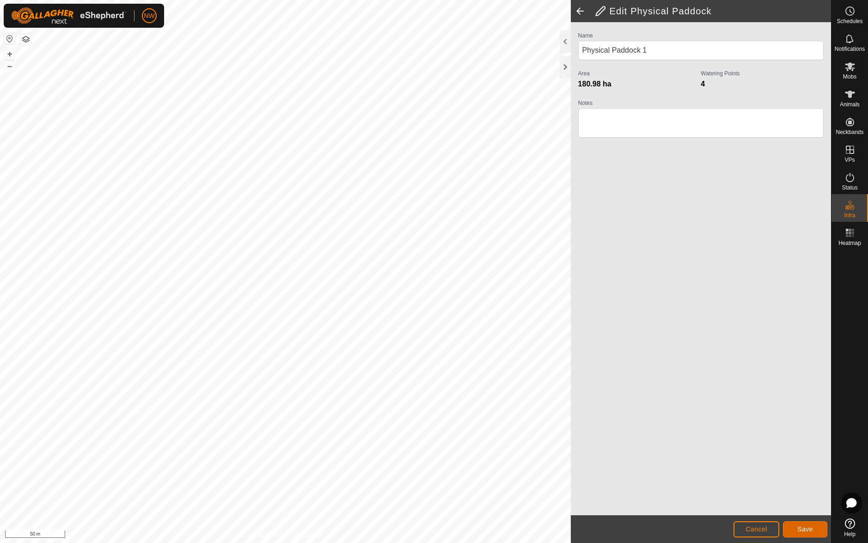
click at [657, 334] on span "Save" at bounding box center [805, 528] width 16 height 7
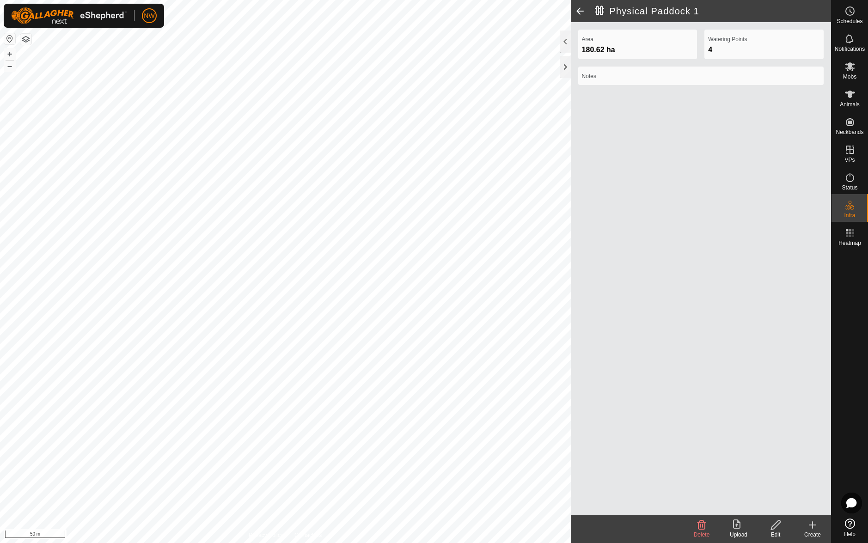
click at [646, 9] on h2 "Physical Paddock 1" at bounding box center [713, 11] width 236 height 11
click at [657, 9] on h2 "Physical Paddock 1" at bounding box center [713, 11] width 236 height 11
click at [657, 334] on div "Area 180.62 ha Watering Points 4 Notes" at bounding box center [701, 268] width 260 height 493
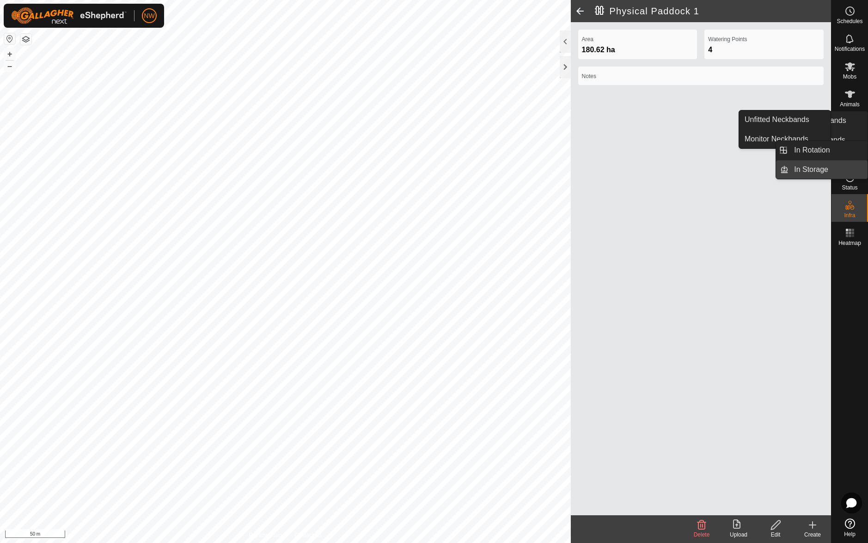
click at [657, 160] on link "In Storage" at bounding box center [827, 169] width 79 height 18
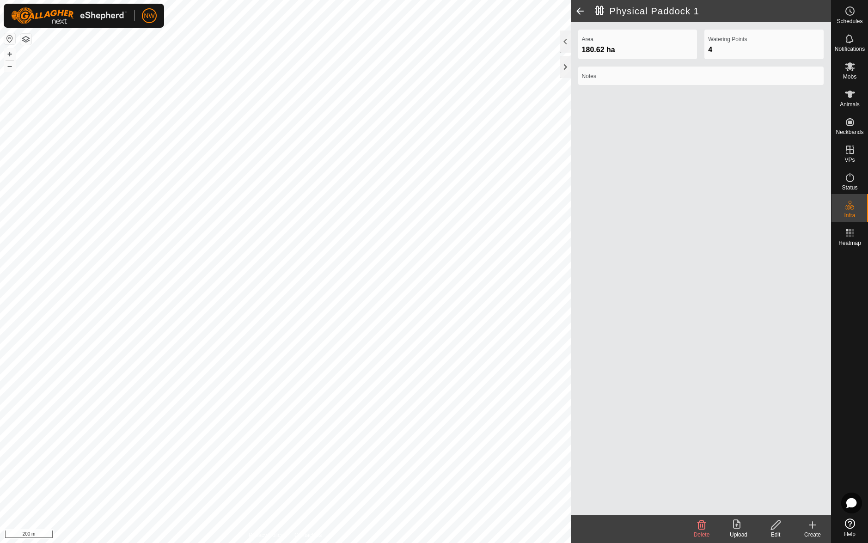
click at [9, 38] on button "button" at bounding box center [9, 38] width 11 height 11
click at [731, 49] on div "4" at bounding box center [764, 49] width 112 height 11
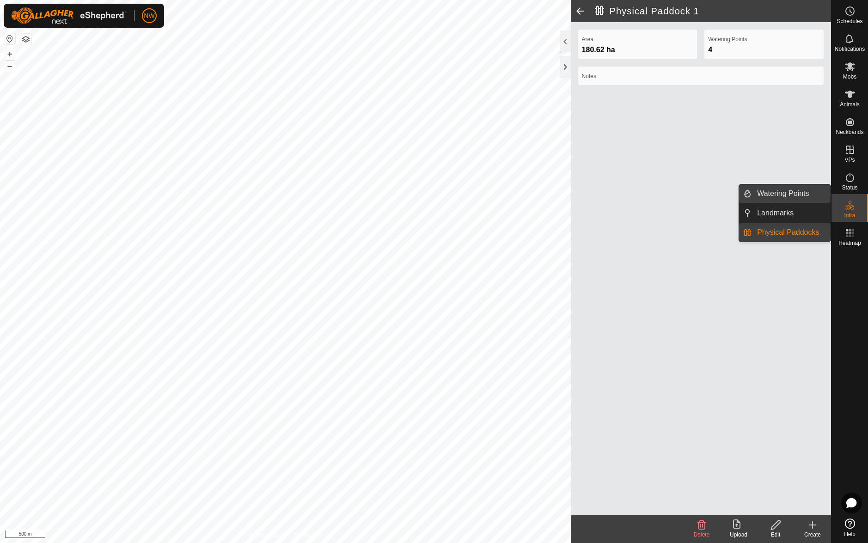
click at [772, 192] on link "Watering Points" at bounding box center [790, 193] width 79 height 18
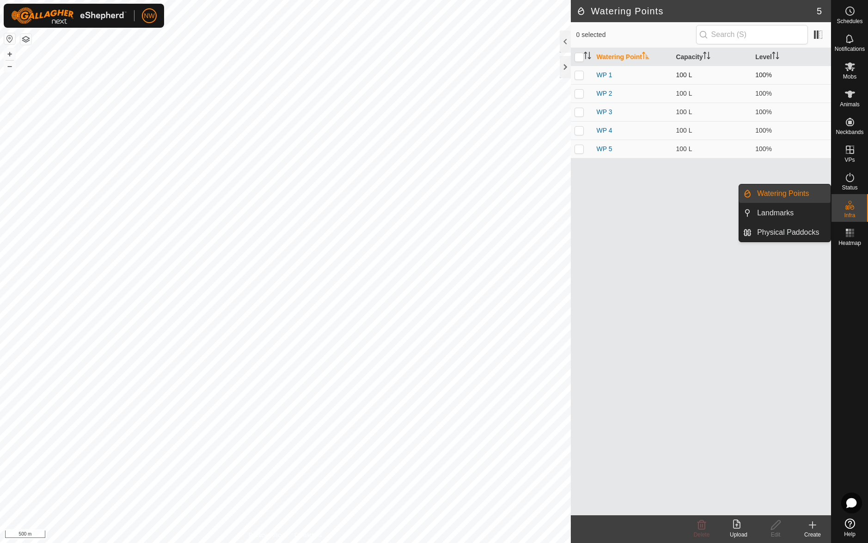
click at [581, 76] on p-checkbox at bounding box center [578, 74] width 9 height 7
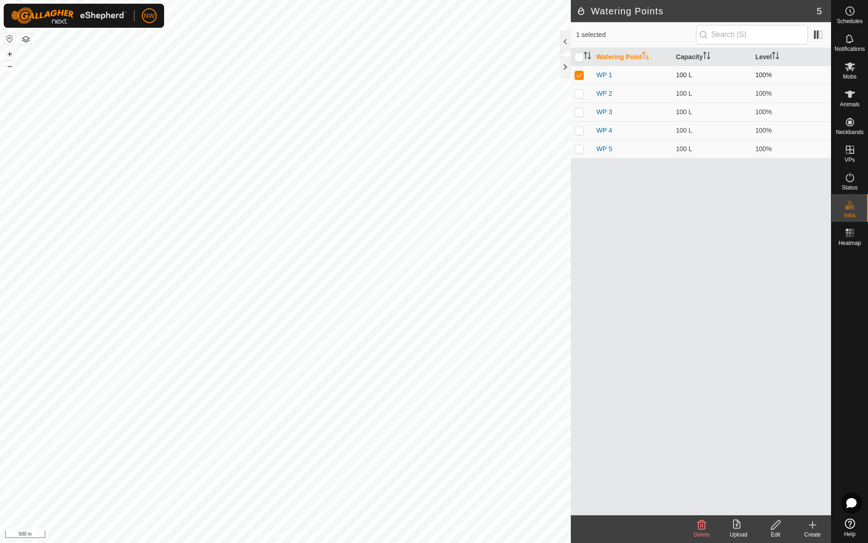
checkbox input "true"
click at [846, 151] on icon at bounding box center [849, 150] width 8 height 8
click at [578, 58] on input "checkbox" at bounding box center [578, 57] width 9 height 9
checkbox input "true"
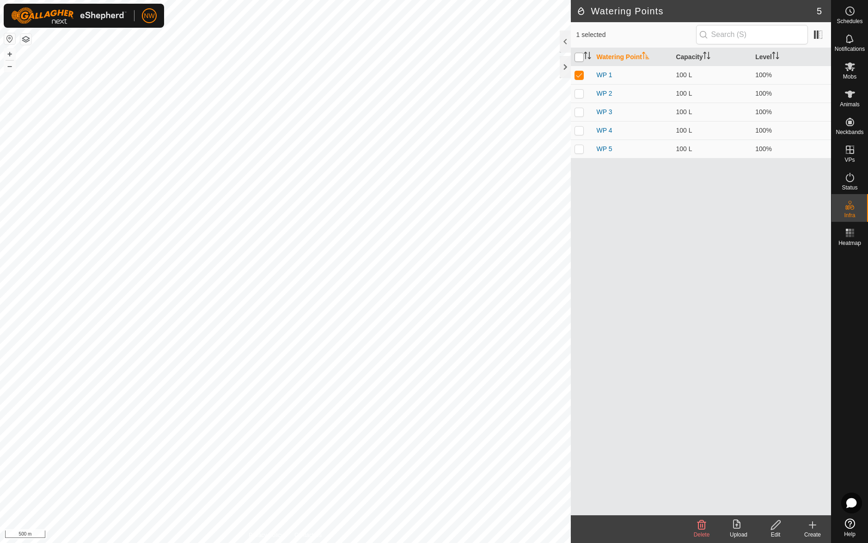
checkbox input "true"
click at [669, 331] on div "Watering Point Capacity Level WP 1 100 L 100% WP 2 100 L 100% WP 3 100 L 100% W…" at bounding box center [701, 281] width 260 height 467
drag, startPoint x: 603, startPoint y: 148, endPoint x: 648, endPoint y: 290, distance: 148.2
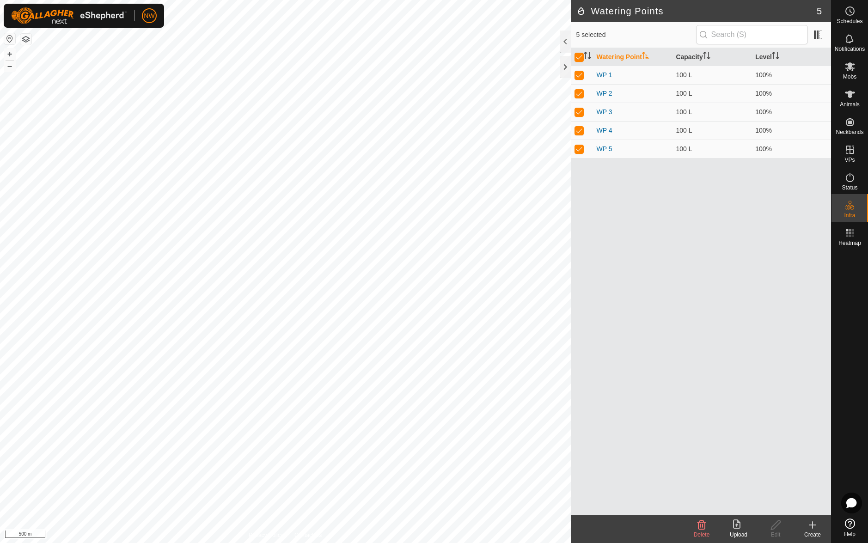
click at [646, 289] on div "Watering Point Capacity Level WP 1 100 L 100% WP 2 100 L 100% WP 3 100 L 100% W…" at bounding box center [701, 281] width 260 height 467
click at [846, 146] on icon at bounding box center [849, 150] width 8 height 8
click at [855, 153] on icon at bounding box center [849, 149] width 11 height 11
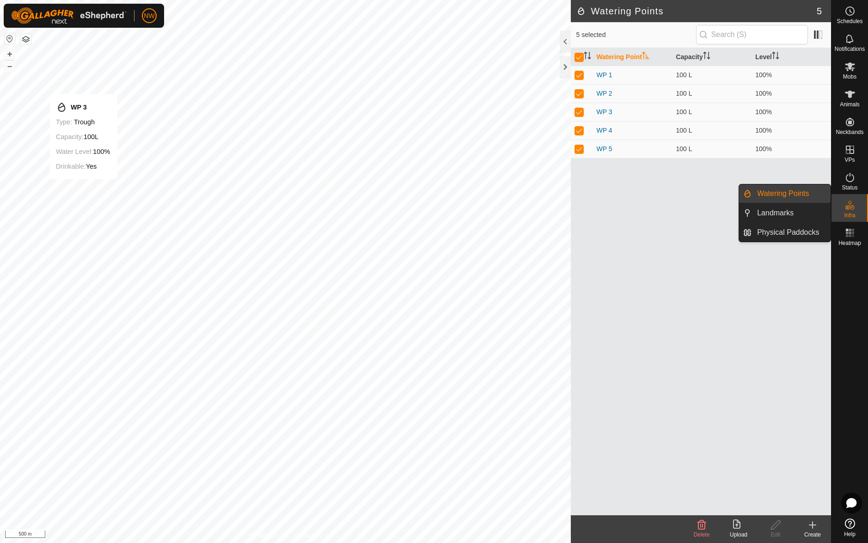
click at [843, 208] on es-infrastructure-svg-icon at bounding box center [849, 205] width 17 height 15
click at [788, 234] on link "Physical Paddocks" at bounding box center [790, 232] width 79 height 18
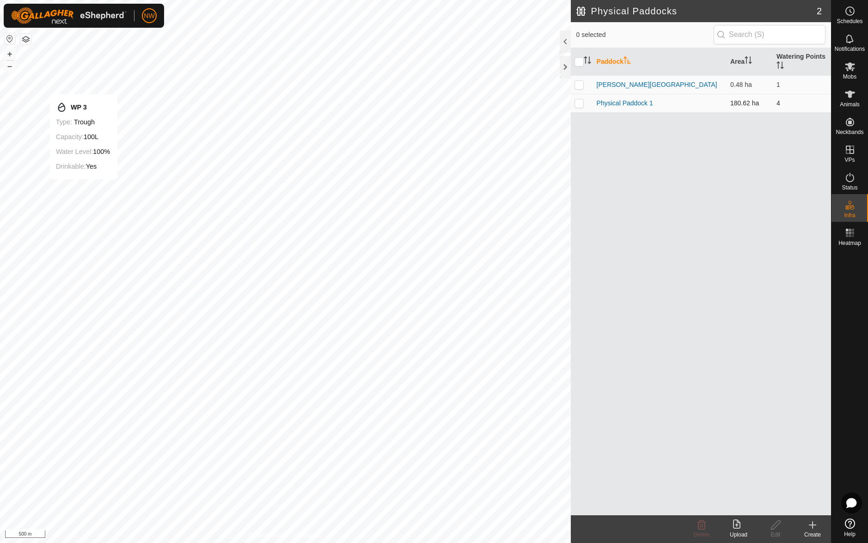
drag, startPoint x: 624, startPoint y: 103, endPoint x: 579, endPoint y: 101, distance: 44.8
click at [579, 101] on p-checkbox at bounding box center [578, 102] width 9 height 7
checkbox input "true"
click at [581, 34] on span "1 selected" at bounding box center [644, 35] width 137 height 10
click at [628, 103] on link "Physical Paddock 1" at bounding box center [624, 102] width 56 height 7
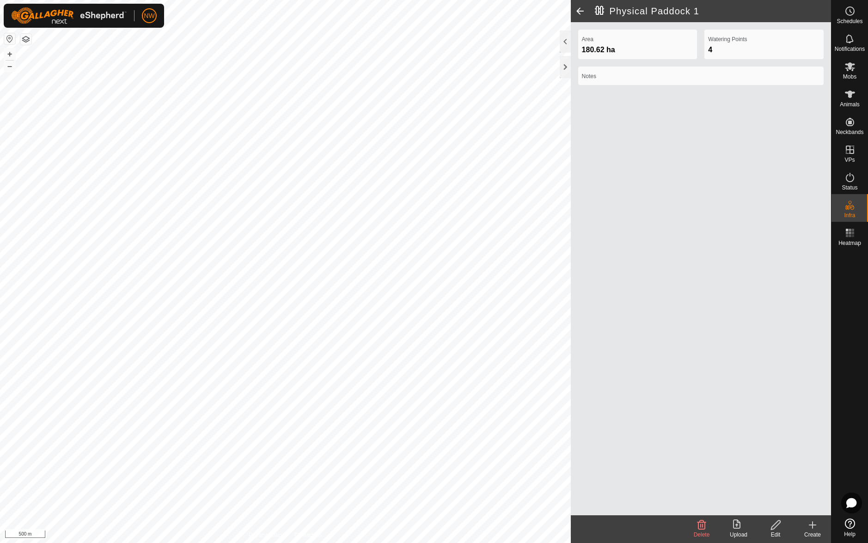
click at [703, 11] on h2 "Physical Paddock 1" at bounding box center [713, 11] width 236 height 11
drag, startPoint x: 703, startPoint y: 9, endPoint x: 597, endPoint y: 9, distance: 105.8
click at [597, 9] on h2 "Physical Paddock 1" at bounding box center [713, 11] width 236 height 11
click at [599, 12] on h2 "Physical Paddock 1" at bounding box center [713, 11] width 236 height 11
click at [599, 11] on h2 "Physical Paddock 1" at bounding box center [713, 11] width 236 height 11
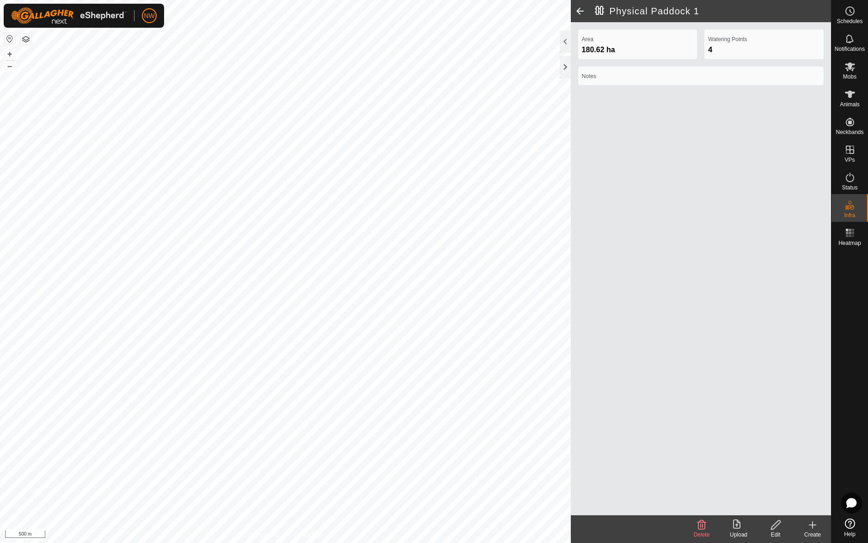
drag, startPoint x: 599, startPoint y: 11, endPoint x: 772, endPoint y: 527, distance: 544.2
click at [772, 527] on icon at bounding box center [775, 524] width 9 height 9
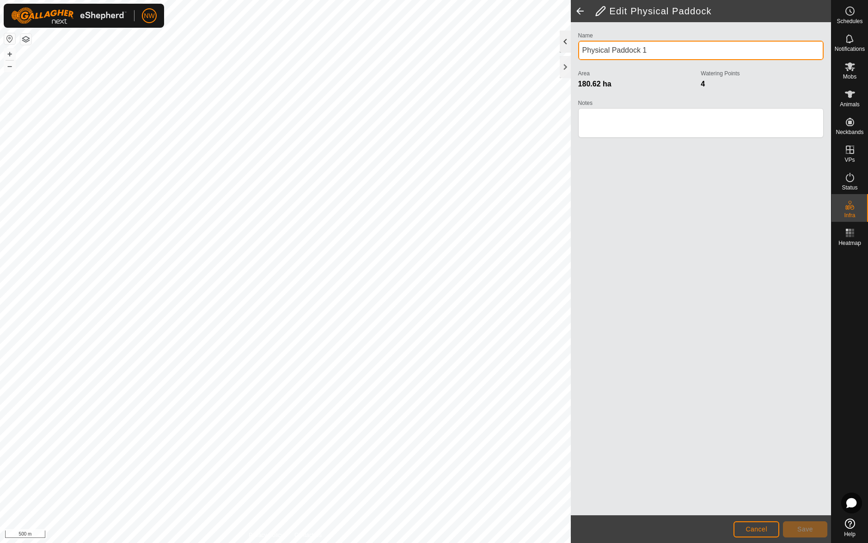
click at [540, 49] on div "Privacy Policy Contact Us + – ⇧ i 500 m Edit Physical Paddock Name Physical Pad…" at bounding box center [415, 271] width 831 height 543
type input "[PERSON_NAME] Complete Property"
click at [808, 529] on span "Save" at bounding box center [805, 528] width 16 height 7
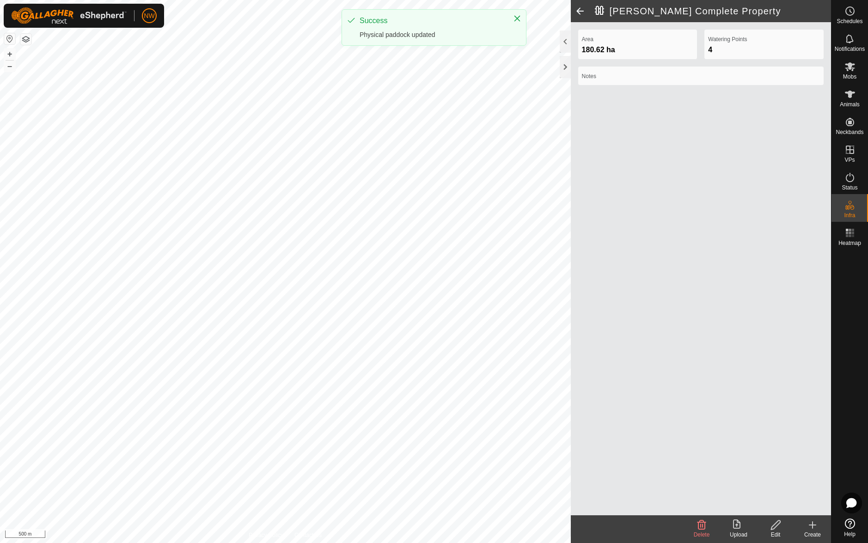
click at [720, 263] on div "Area 180.62 ha Watering Points 4 Notes" at bounding box center [701, 268] width 260 height 493
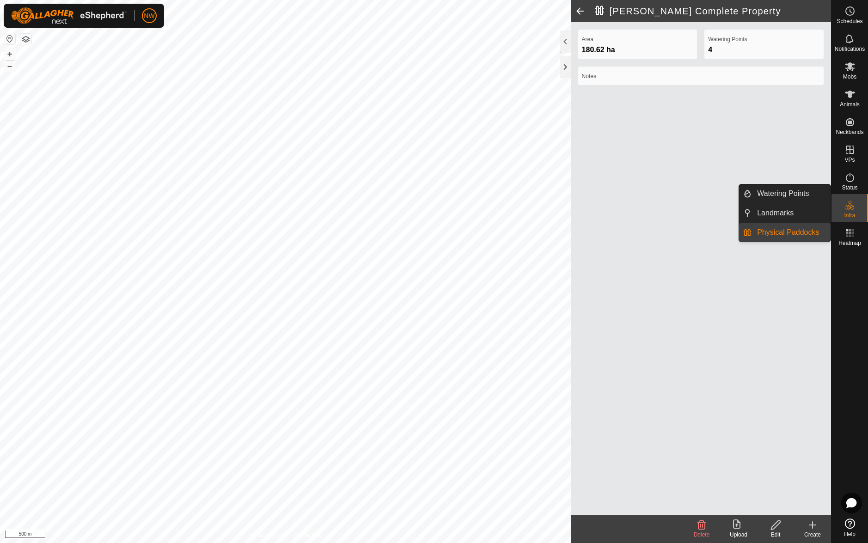
click at [846, 207] on icon at bounding box center [847, 207] width 5 height 5
click at [768, 195] on link "Watering Points" at bounding box center [790, 193] width 79 height 18
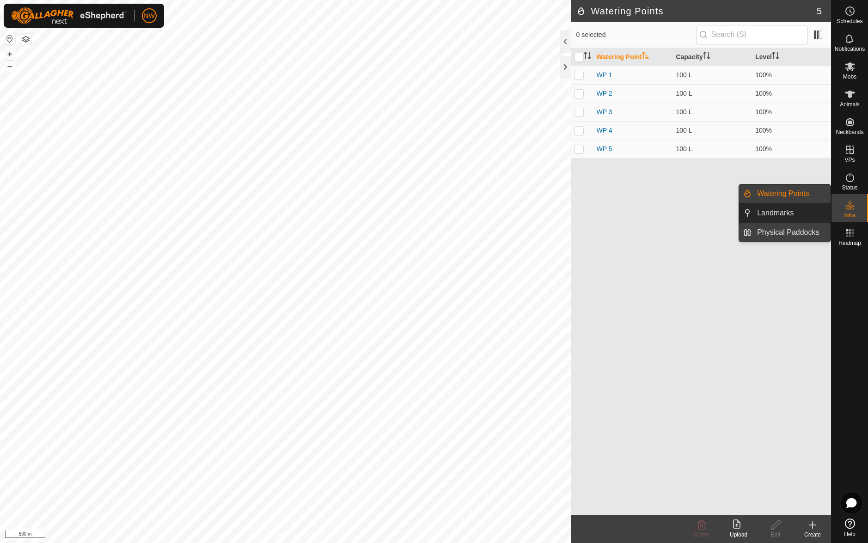
click at [779, 231] on link "Physical Paddocks" at bounding box center [790, 232] width 79 height 18
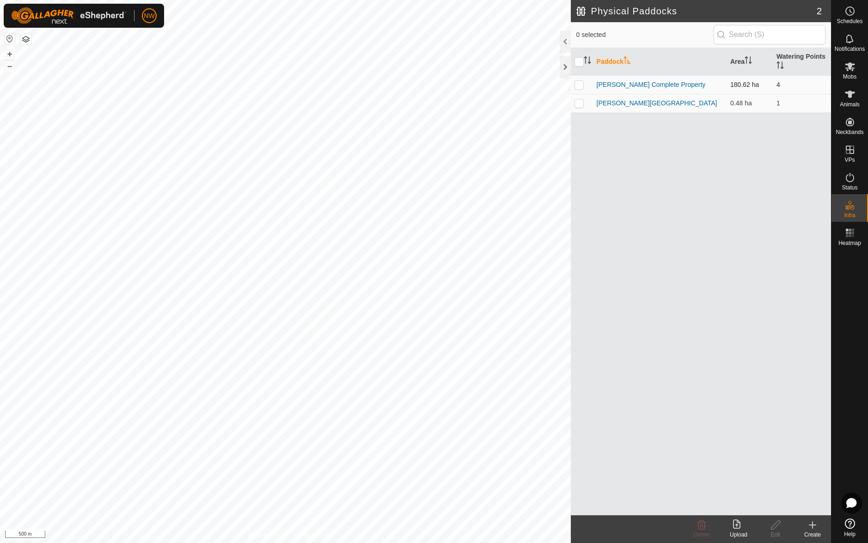
click at [577, 85] on p-checkbox at bounding box center [578, 84] width 9 height 7
click at [579, 85] on p-checkbox at bounding box center [578, 84] width 9 height 7
checkbox input "false"
click at [578, 100] on p-checkbox at bounding box center [578, 102] width 9 height 7
checkbox input "true"
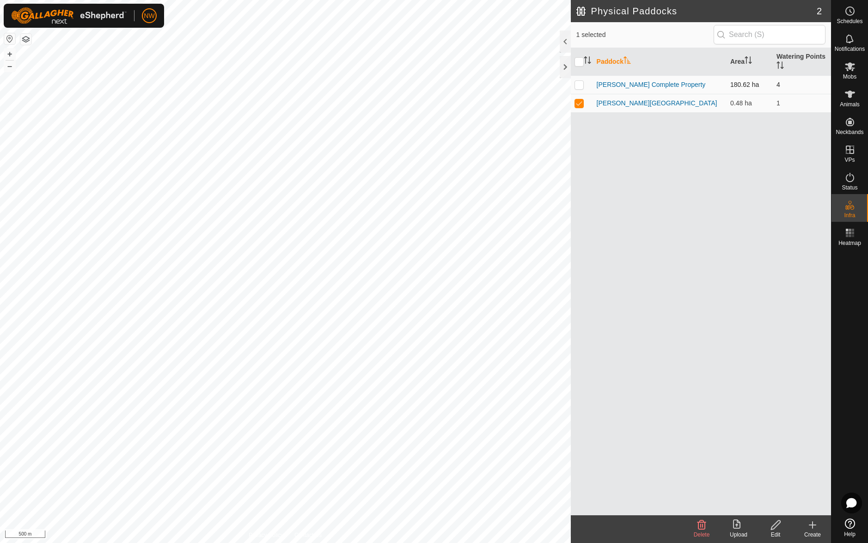
click at [577, 82] on p-checkbox at bounding box center [578, 84] width 9 height 7
checkbox input "true"
click at [581, 82] on p-checkbox at bounding box center [578, 84] width 9 height 7
checkbox input "false"
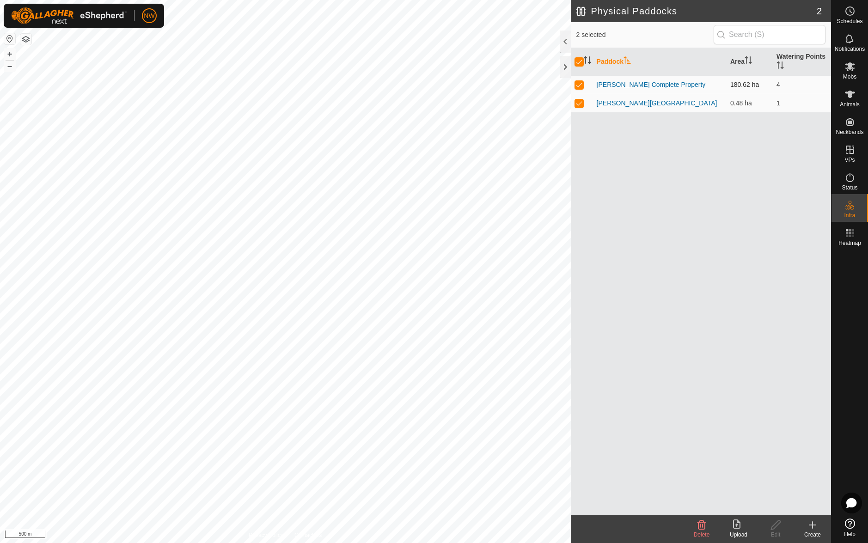
checkbox input "false"
click at [580, 100] on p-checkbox at bounding box center [578, 102] width 9 height 7
checkbox input "true"
click at [778, 528] on icon at bounding box center [776, 524] width 12 height 11
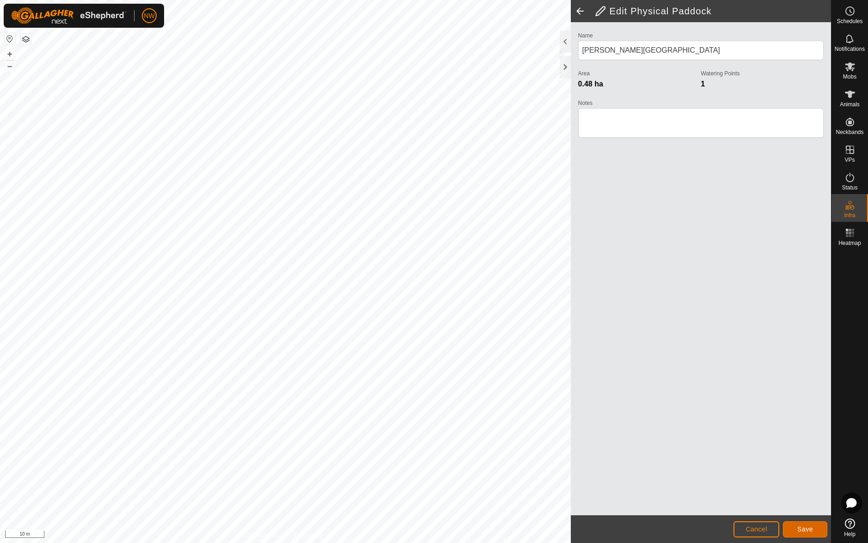
click at [799, 528] on span "Save" at bounding box center [805, 528] width 16 height 7
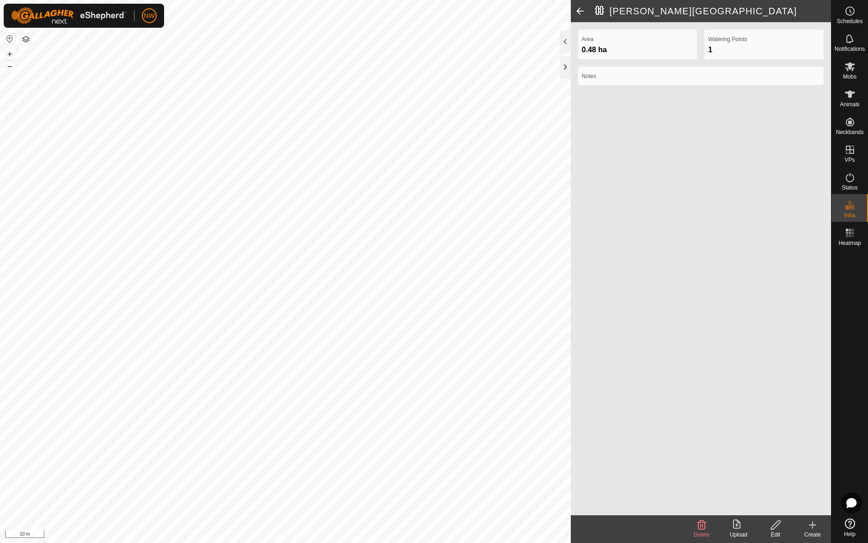
click at [580, 9] on span at bounding box center [580, 11] width 18 height 22
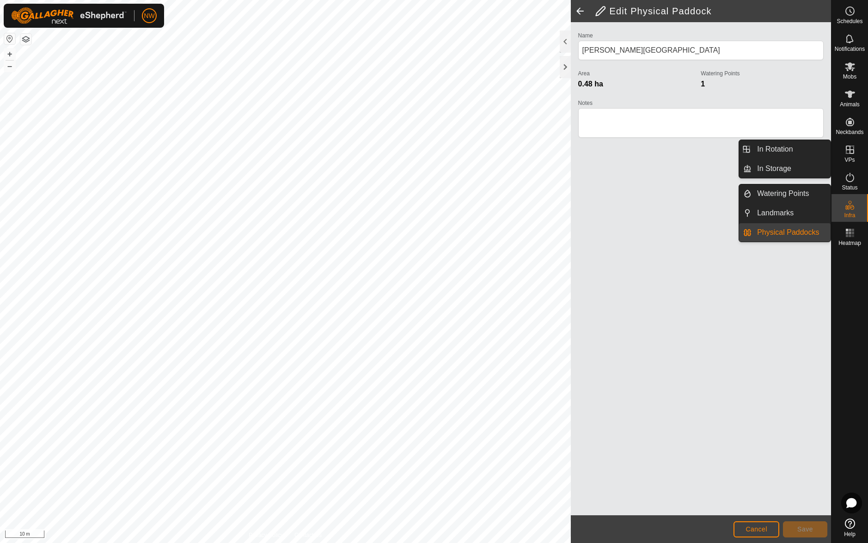
click at [852, 215] on span "Infra" at bounding box center [849, 216] width 11 height 6
click at [758, 229] on link "Physical Paddocks" at bounding box center [790, 232] width 79 height 18
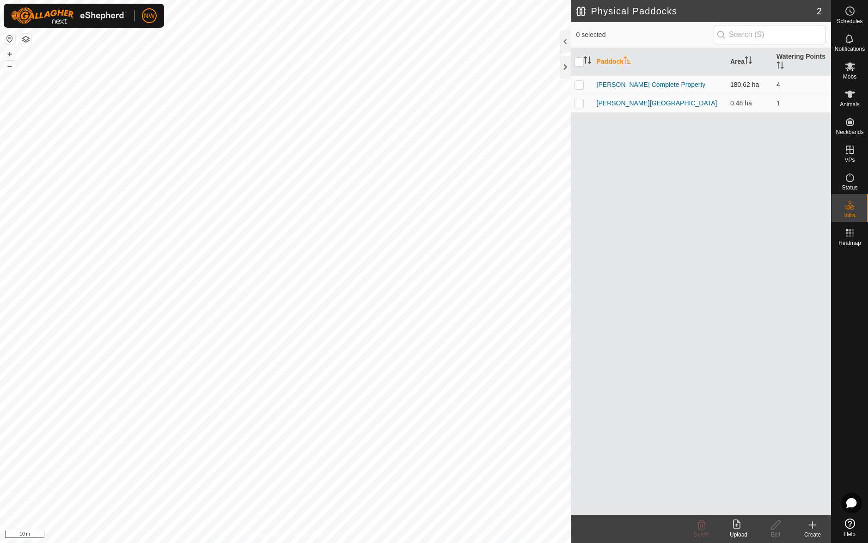
click at [580, 82] on p-checkbox at bounding box center [578, 84] width 9 height 7
checkbox input "true"
click at [775, 522] on icon at bounding box center [776, 524] width 12 height 11
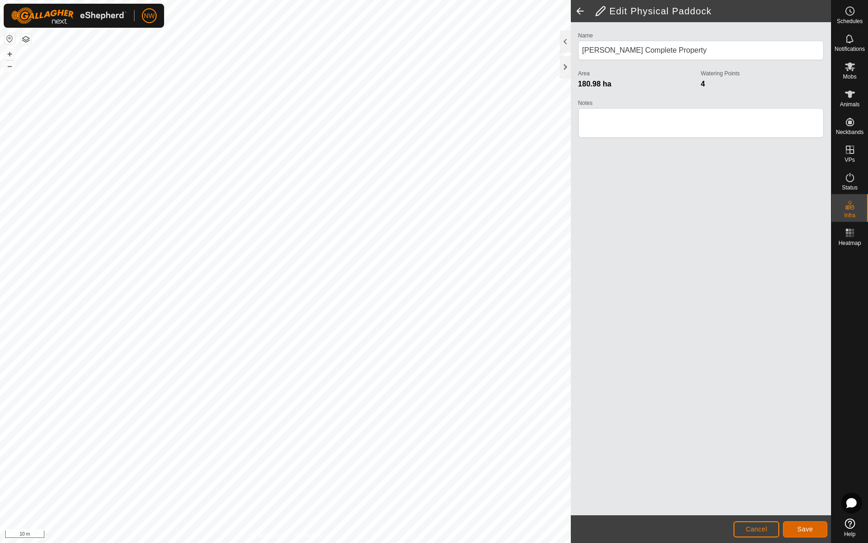
click at [805, 526] on span "Save" at bounding box center [805, 528] width 16 height 7
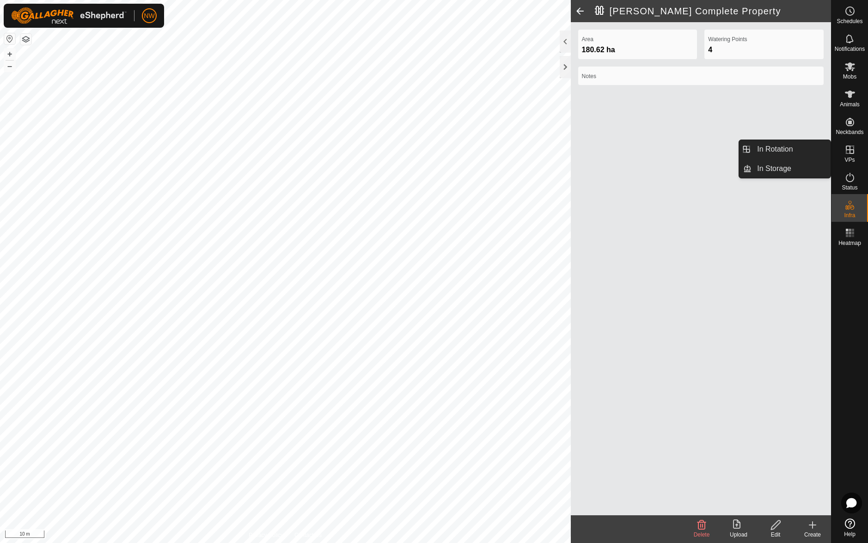
click at [851, 146] on icon at bounding box center [849, 150] width 8 height 8
click at [851, 152] on icon at bounding box center [849, 149] width 11 height 11
click at [849, 152] on link "In Rotation" at bounding box center [827, 150] width 79 height 18
click at [776, 530] on icon at bounding box center [776, 524] width 12 height 11
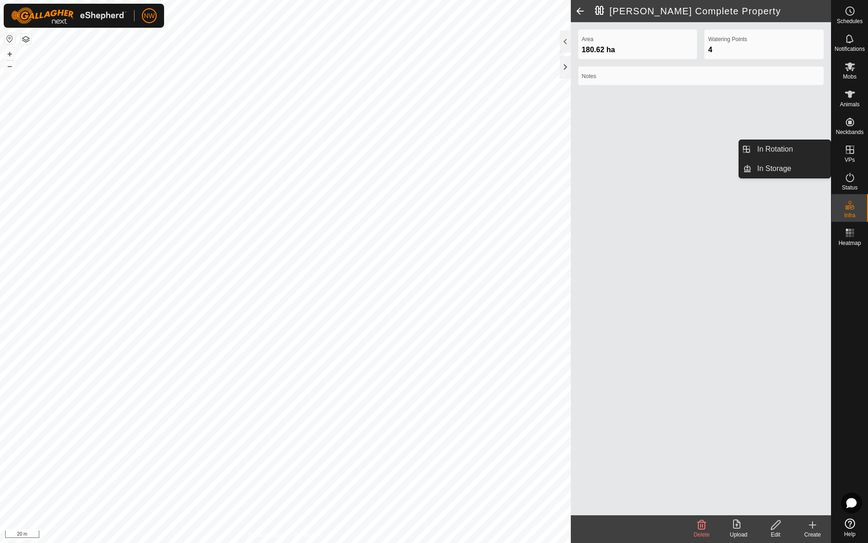
click at [851, 152] on icon at bounding box center [849, 149] width 11 height 11
click at [848, 149] on icon at bounding box center [849, 149] width 11 height 11
click at [850, 152] on icon at bounding box center [849, 150] width 8 height 8
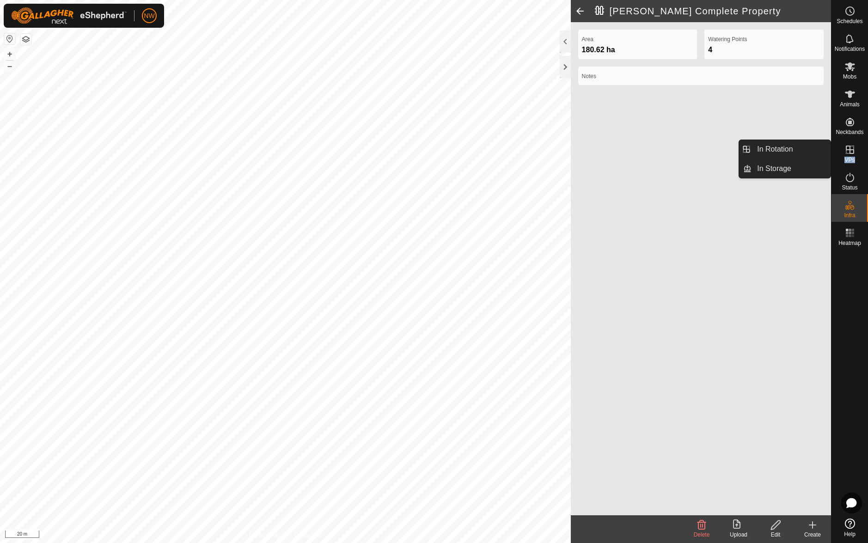
click at [850, 152] on icon at bounding box center [849, 150] width 8 height 8
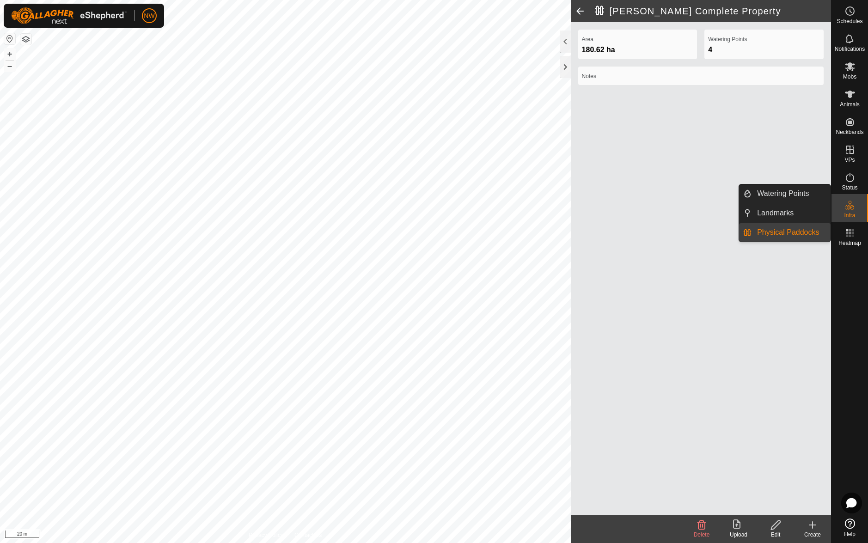
click at [848, 207] on icon at bounding box center [849, 205] width 11 height 11
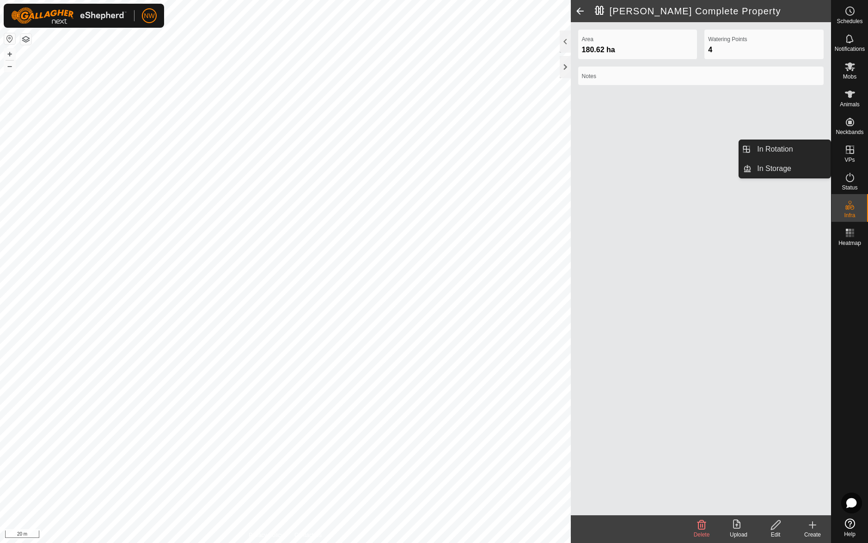
click at [850, 150] on icon at bounding box center [849, 150] width 8 height 8
click at [774, 524] on icon at bounding box center [775, 524] width 9 height 9
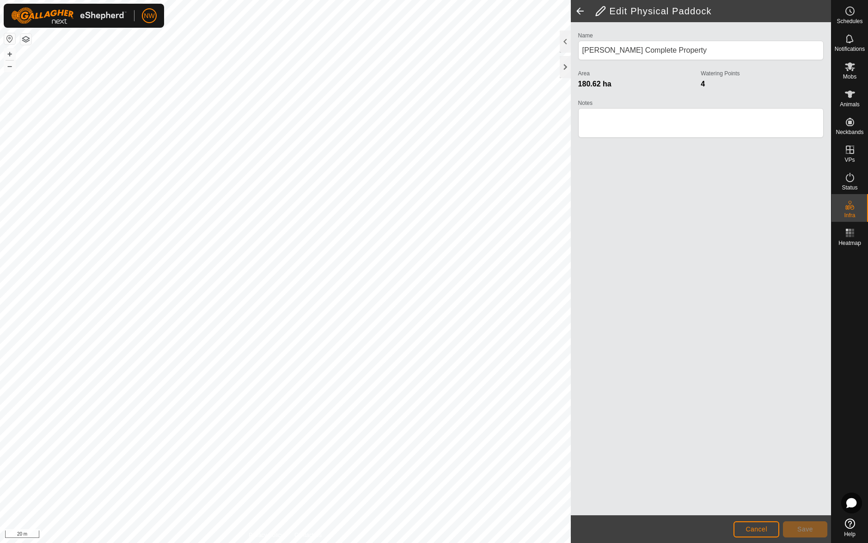
click at [581, 11] on span at bounding box center [580, 11] width 18 height 22
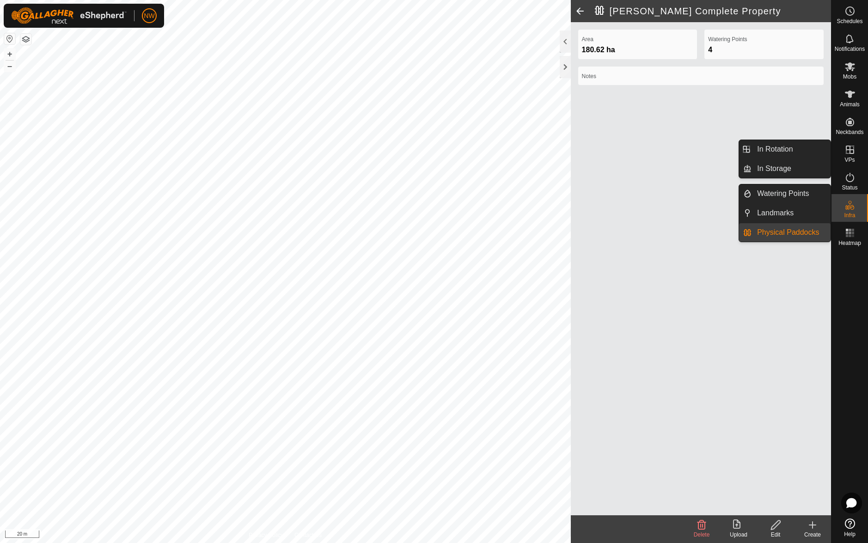
click at [847, 151] on icon at bounding box center [849, 149] width 11 height 11
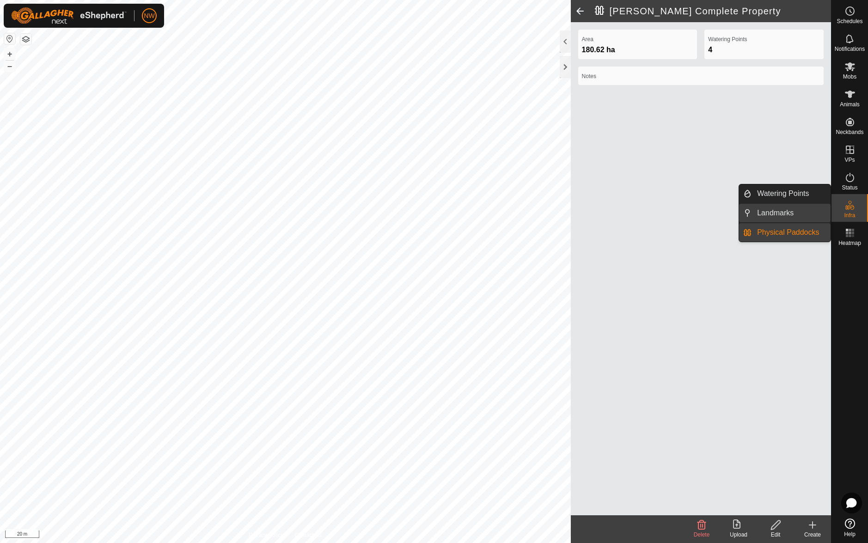
click at [753, 210] on link "Landmarks" at bounding box center [790, 213] width 79 height 18
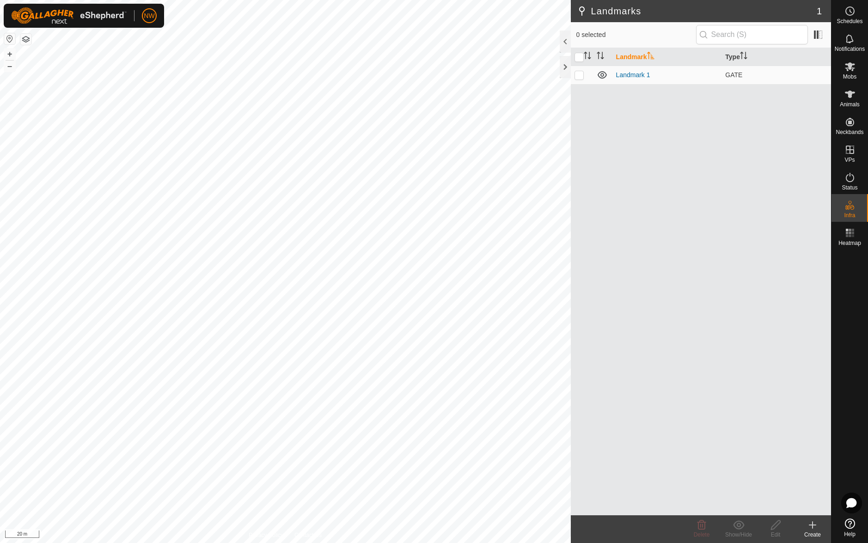
click at [24, 38] on button "button" at bounding box center [25, 39] width 11 height 11
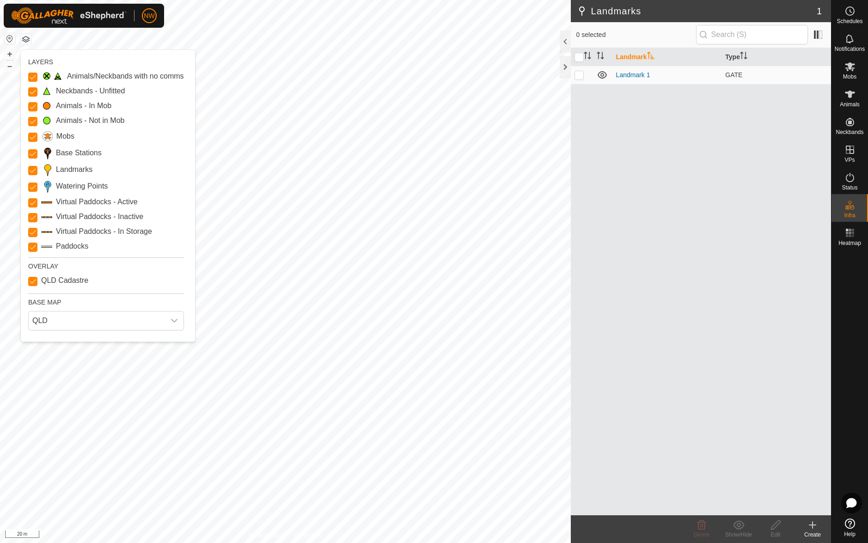
click at [6, 38] on button "button" at bounding box center [9, 38] width 11 height 11
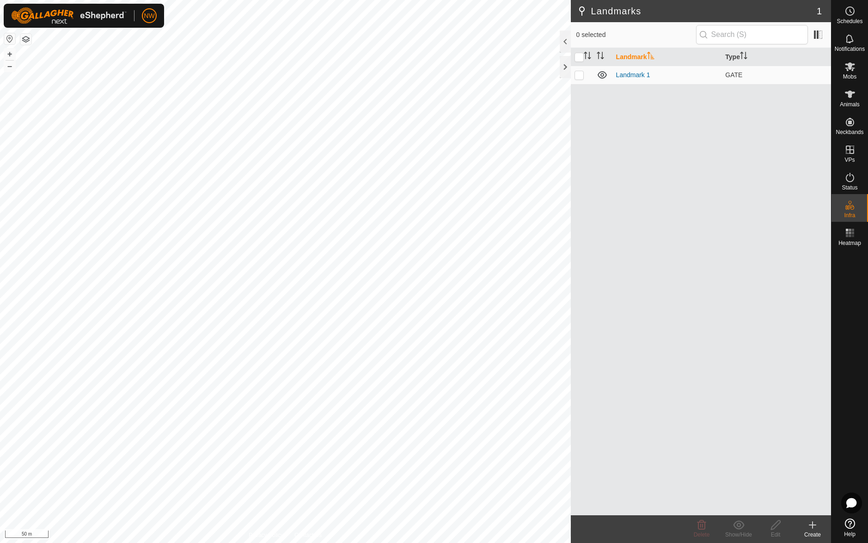
click at [6, 38] on button "button" at bounding box center [9, 38] width 11 height 11
click at [604, 74] on icon at bounding box center [601, 74] width 11 height 11
click at [591, 73] on td at bounding box center [582, 75] width 22 height 18
checkbox input "true"
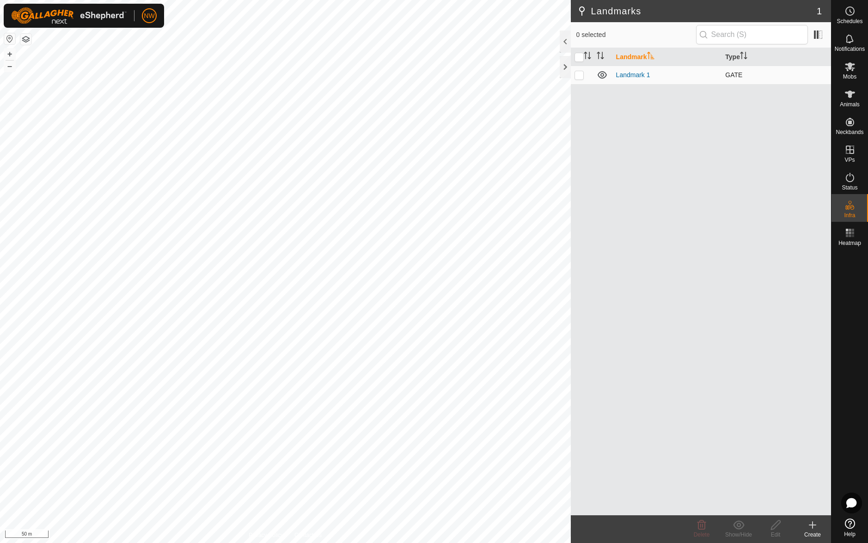
checkbox input "true"
click at [591, 73] on td at bounding box center [582, 75] width 22 height 18
checkbox input "false"
click at [815, 523] on icon at bounding box center [812, 524] width 11 height 11
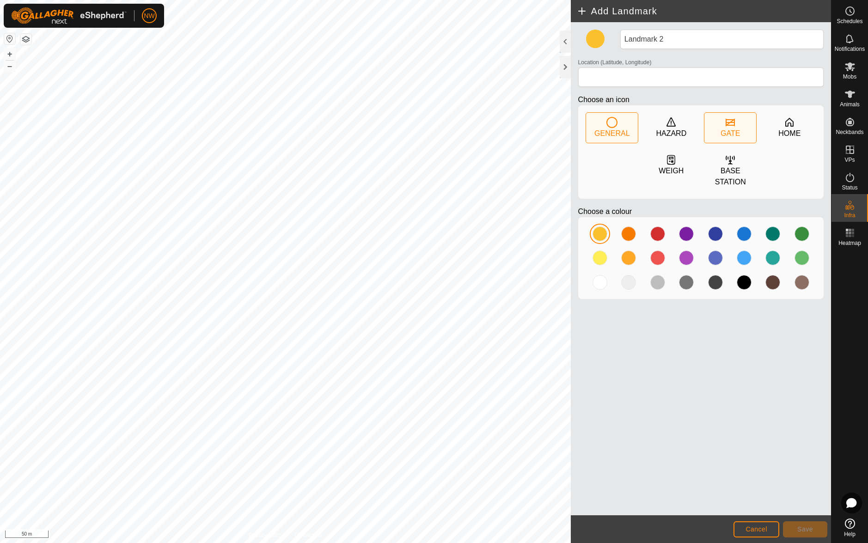
click at [729, 125] on icon at bounding box center [729, 122] width 9 height 7
click at [657, 250] on div at bounding box center [657, 257] width 15 height 15
type input "-27.541476, 151.652157"
click at [656, 250] on div at bounding box center [657, 257] width 15 height 15
click at [803, 527] on span "Save" at bounding box center [805, 528] width 16 height 7
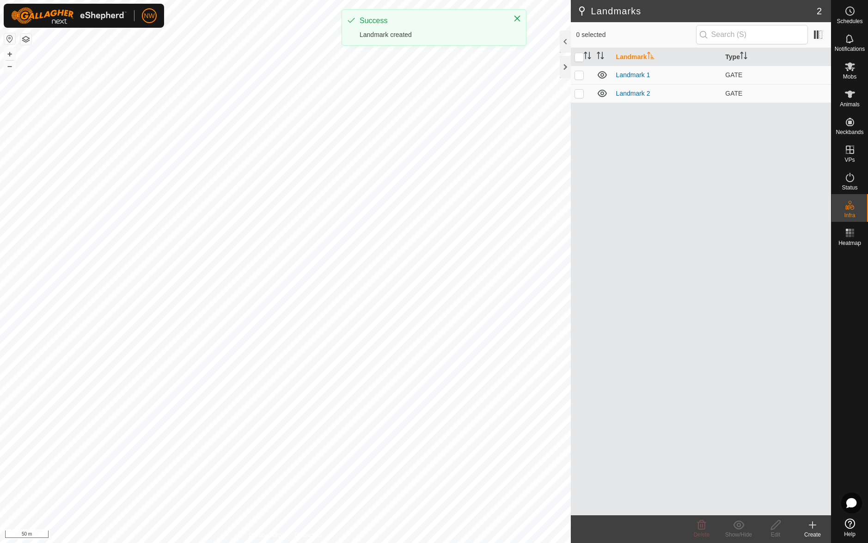
click at [811, 525] on icon at bounding box center [812, 525] width 6 height 0
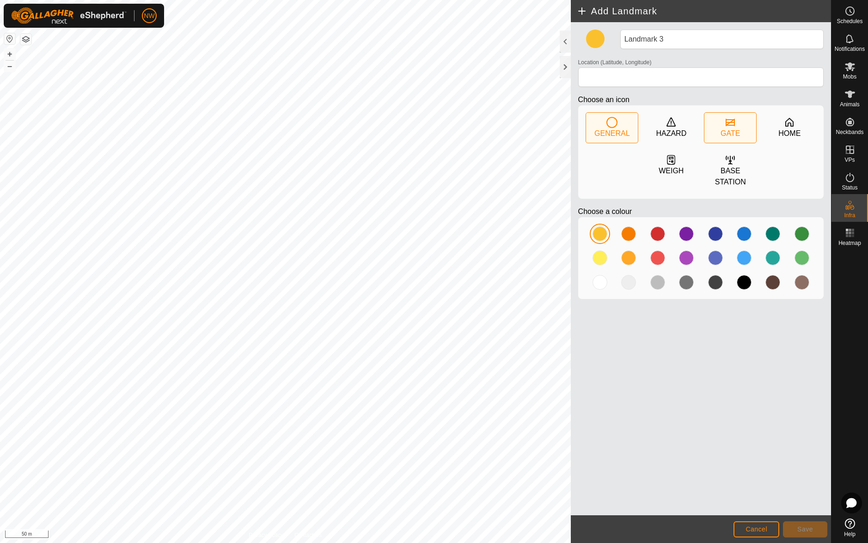
click at [732, 126] on icon at bounding box center [729, 122] width 11 height 11
type input "-27.548674, 151.652302"
click at [800, 530] on span "Save" at bounding box center [805, 528] width 16 height 7
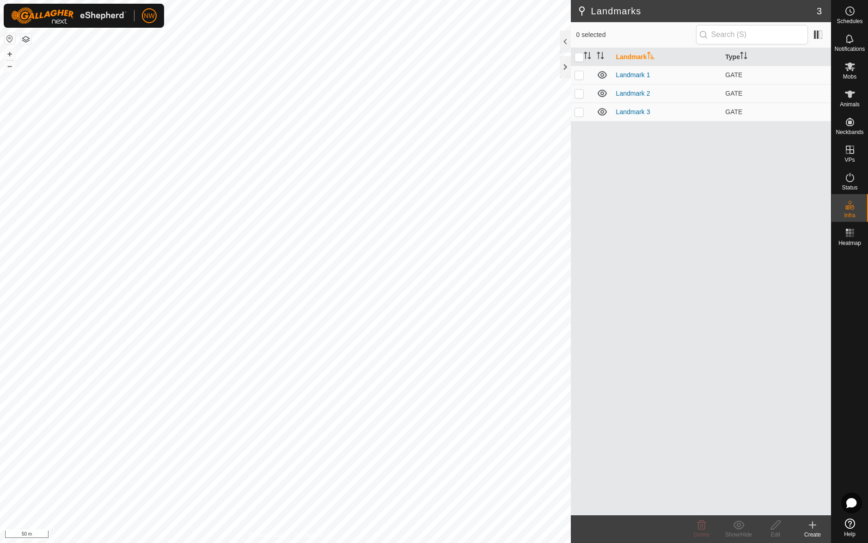
click at [814, 526] on icon at bounding box center [812, 524] width 11 height 11
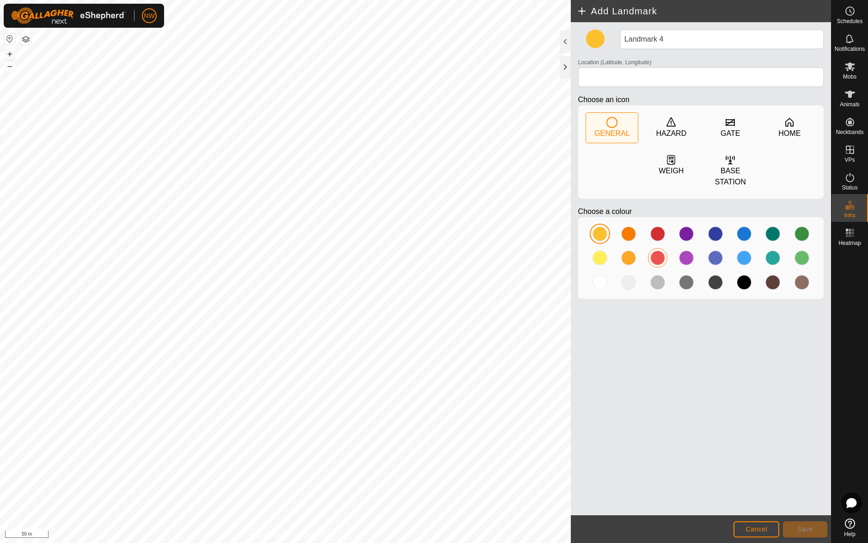
click at [660, 250] on div at bounding box center [657, 257] width 15 height 15
type input "-27.556037, 151.652258"
click at [805, 529] on span "Save" at bounding box center [805, 528] width 16 height 7
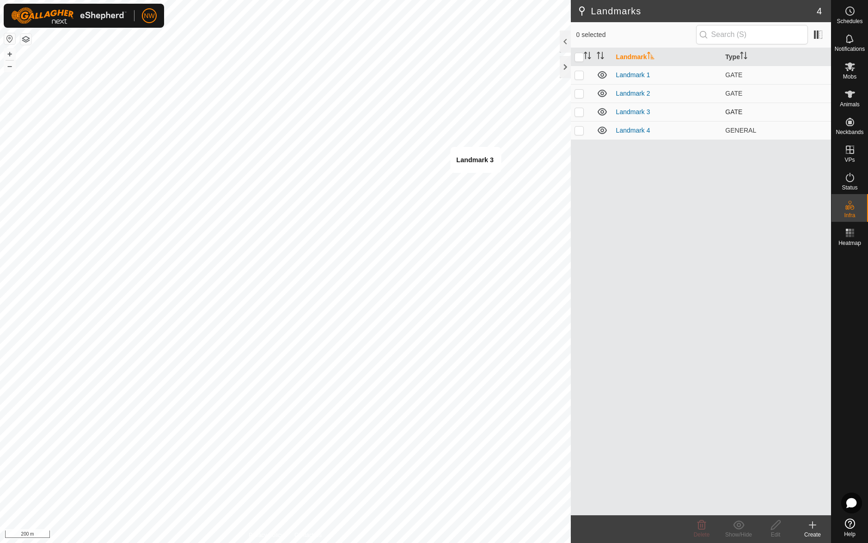
drag, startPoint x: 557, startPoint y: 414, endPoint x: 577, endPoint y: 111, distance: 303.3
click at [577, 111] on p-checkbox at bounding box center [578, 111] width 9 height 7
checkbox input "true"
click at [777, 524] on icon at bounding box center [775, 524] width 9 height 9
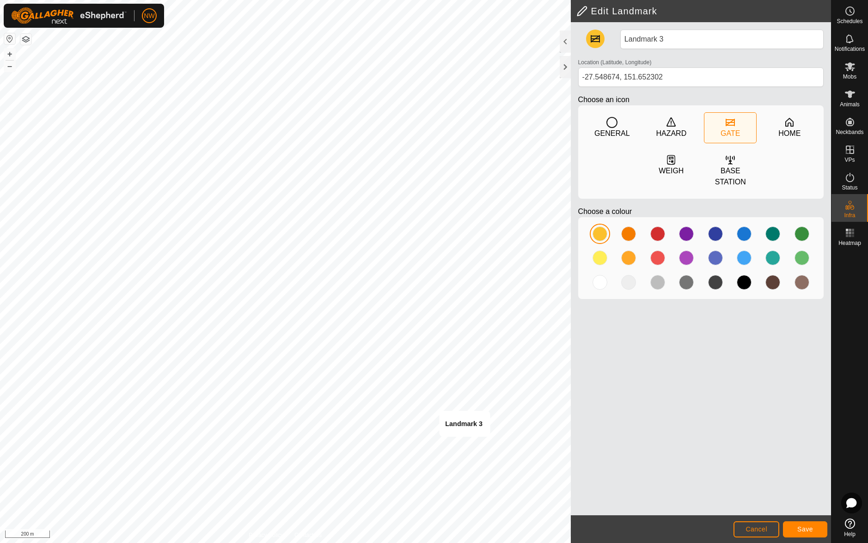
type input "-27.559170, 151.651822"
click at [803, 527] on span "Save" at bounding box center [805, 528] width 16 height 7
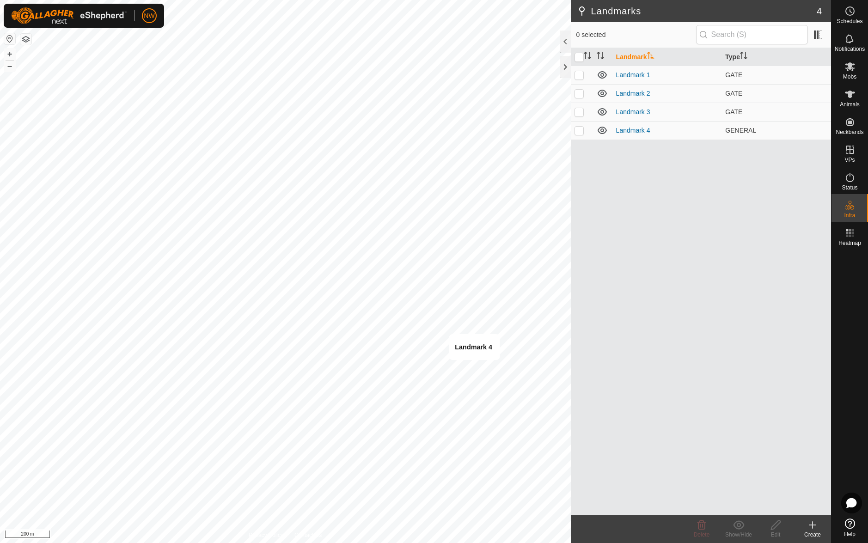
checkbox input "true"
click at [773, 527] on icon at bounding box center [776, 524] width 12 height 11
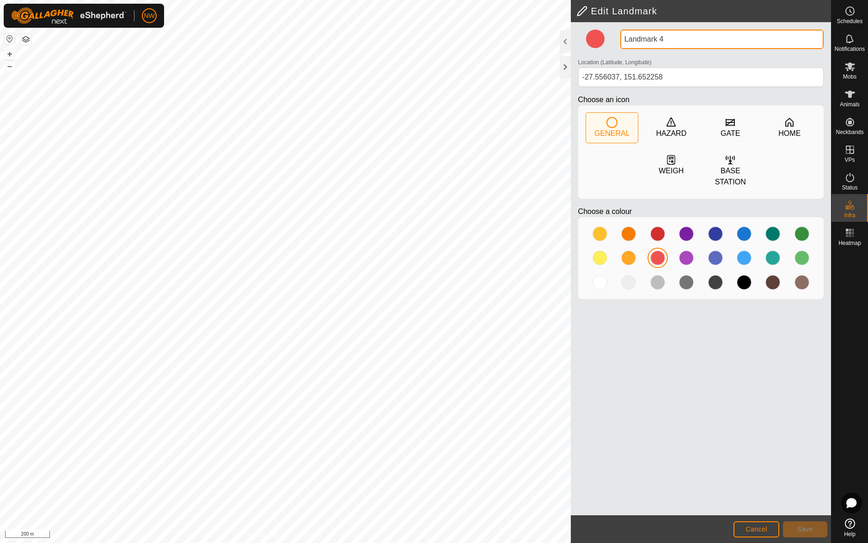
drag, startPoint x: 671, startPoint y: 38, endPoint x: 598, endPoint y: 38, distance: 73.0
click at [598, 38] on div "Landmark 4 Location (Latitude, Longitude) -27.556037, 151.652258 Choose an icon…" at bounding box center [700, 168] width 253 height 277
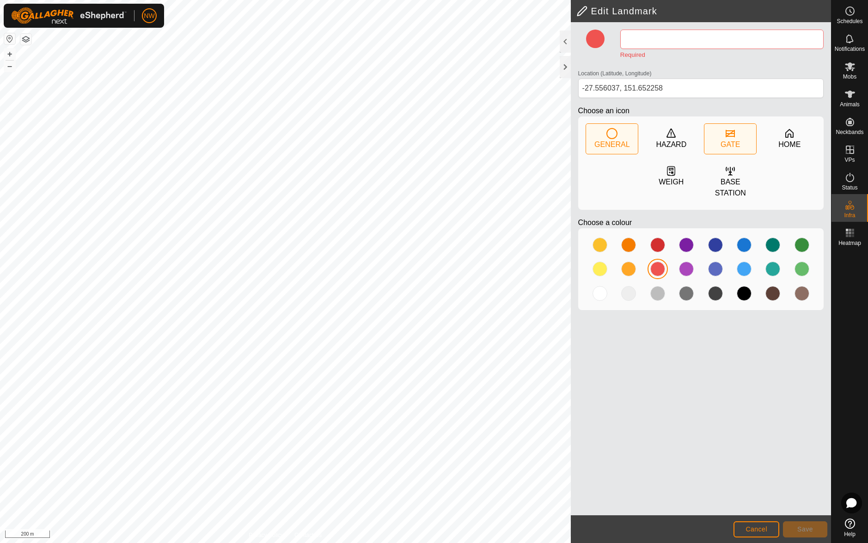
click at [735, 141] on div "GATE" at bounding box center [729, 144] width 19 height 11
click at [658, 261] on div at bounding box center [657, 268] width 15 height 15
click at [766, 532] on span "Cancel" at bounding box center [756, 528] width 22 height 7
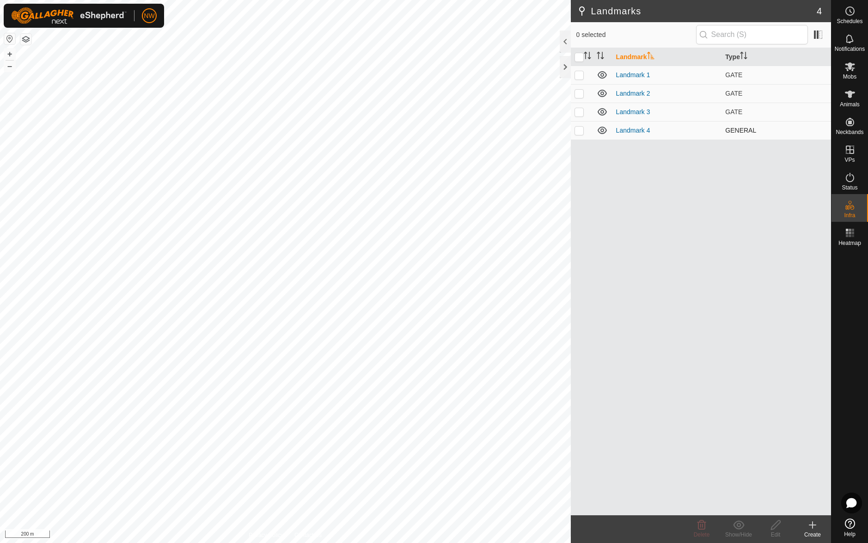
click at [581, 132] on p-checkbox at bounding box center [578, 130] width 9 height 7
checkbox input "true"
click at [777, 527] on icon at bounding box center [776, 524] width 12 height 11
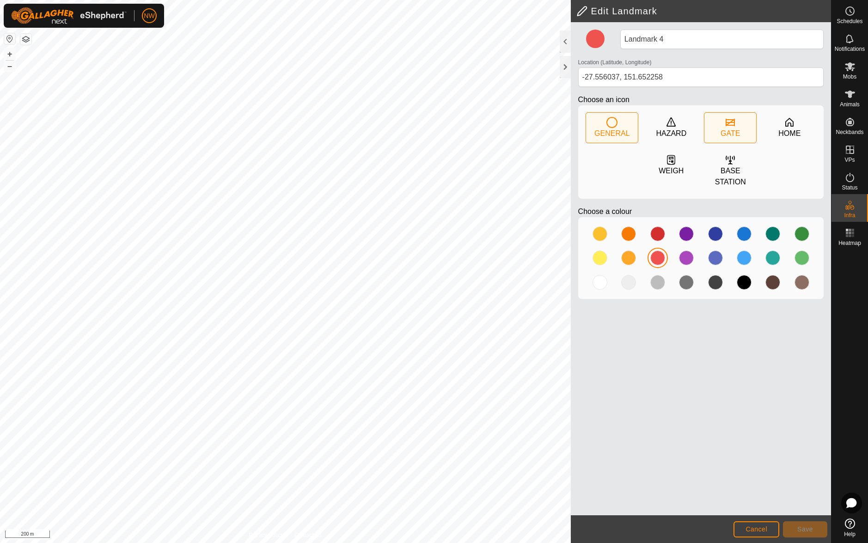
click at [737, 126] on div "GATE" at bounding box center [730, 128] width 52 height 30
click at [659, 250] on div at bounding box center [657, 257] width 15 height 15
type input "-27.556167, 151.652237"
click at [803, 529] on span "Save" at bounding box center [805, 528] width 16 height 7
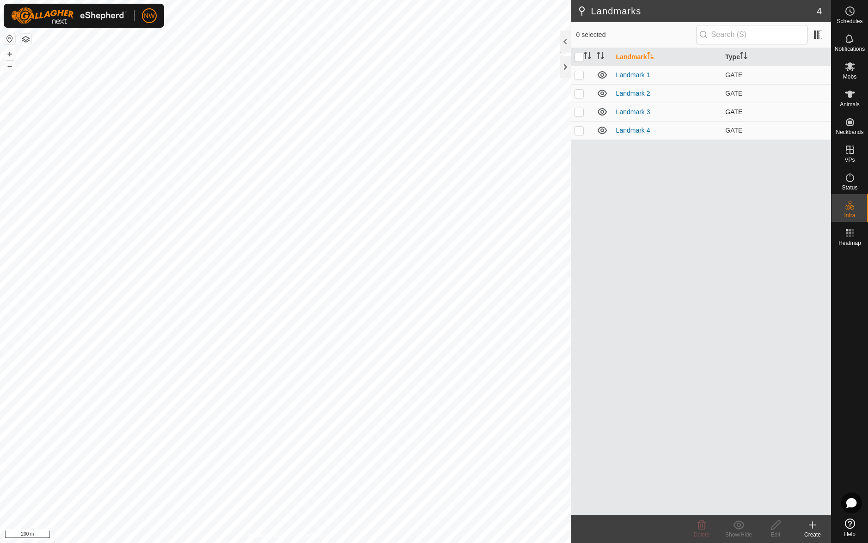
click at [578, 110] on p-checkbox at bounding box center [578, 111] width 9 height 7
checkbox input "true"
click at [776, 524] on icon at bounding box center [776, 524] width 12 height 11
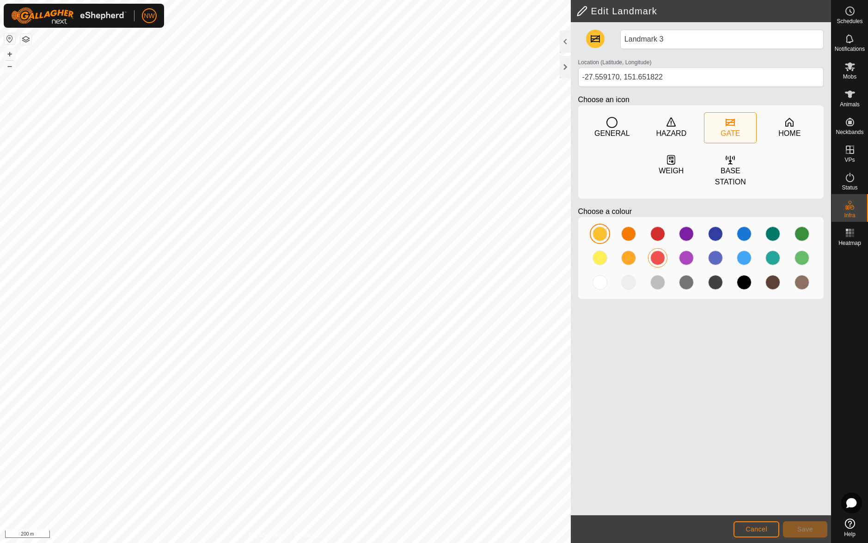
click at [660, 250] on div at bounding box center [657, 257] width 15 height 15
click at [806, 531] on span "Save" at bounding box center [805, 528] width 16 height 7
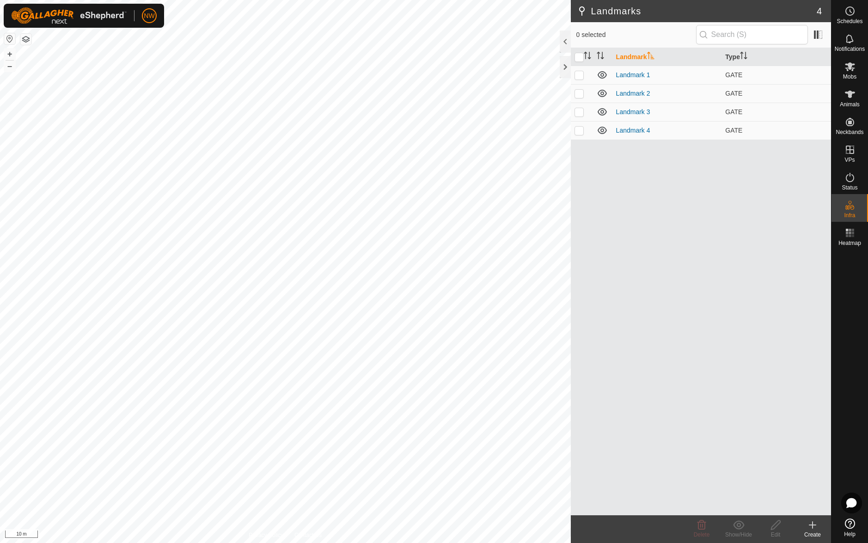
click at [814, 526] on icon at bounding box center [812, 524] width 11 height 11
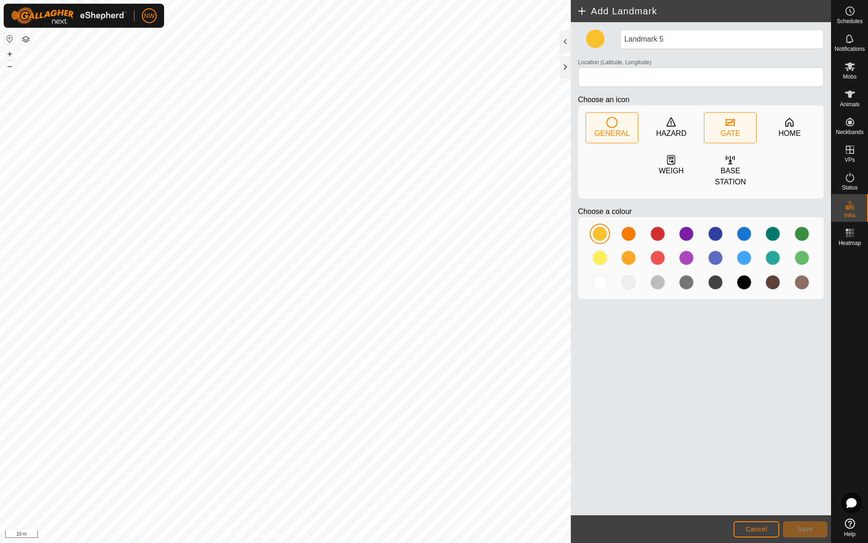
click at [730, 123] on icon at bounding box center [729, 122] width 11 height 11
click at [656, 250] on div at bounding box center [657, 257] width 15 height 15
type input "-27.556990, 151.659144"
click at [804, 527] on span "Save" at bounding box center [805, 528] width 16 height 7
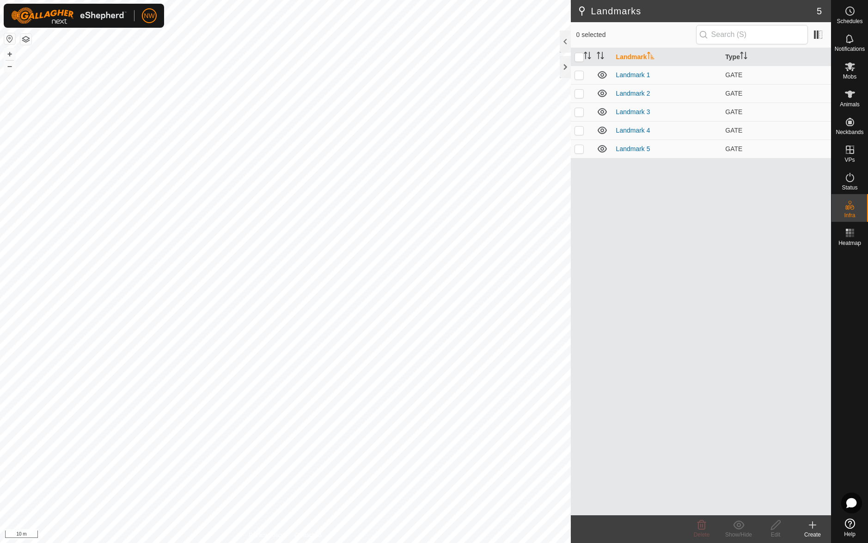
click at [813, 527] on icon at bounding box center [812, 524] width 11 height 11
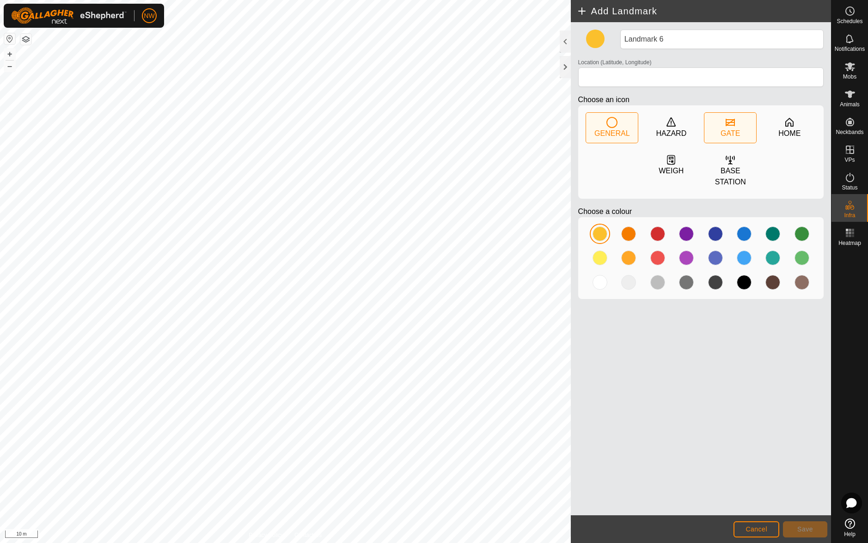
click at [733, 126] on icon at bounding box center [729, 122] width 11 height 11
click at [655, 250] on div at bounding box center [657, 257] width 15 height 15
type input "-27.554943, 151.659477"
click at [803, 527] on span "Save" at bounding box center [805, 528] width 16 height 7
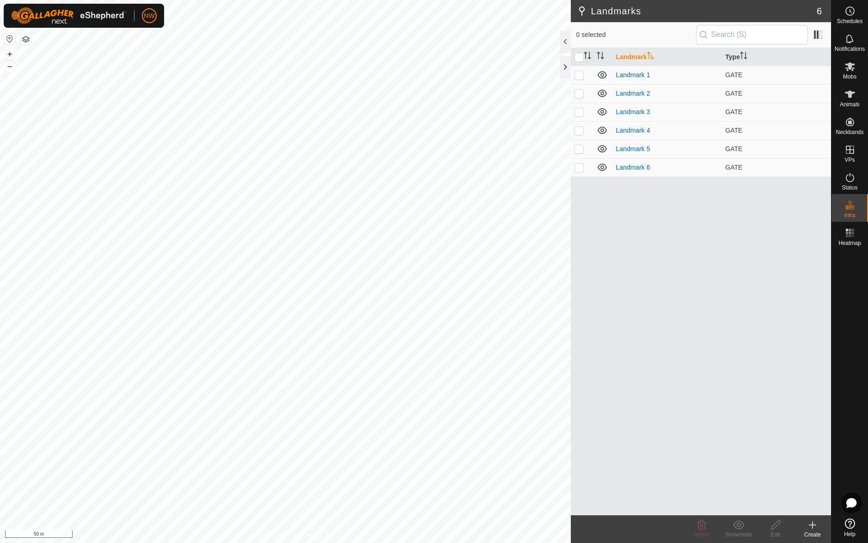
click at [815, 525] on icon at bounding box center [812, 525] width 6 height 0
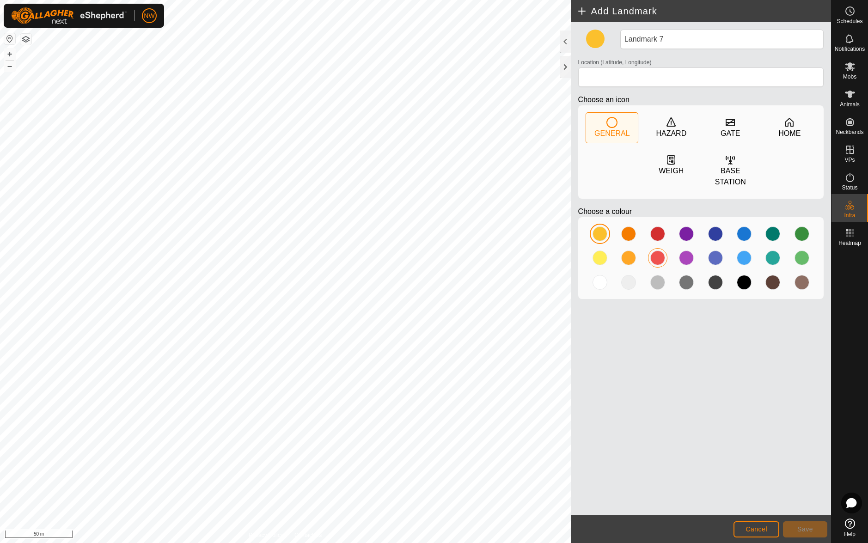
click at [656, 250] on div at bounding box center [657, 257] width 15 height 15
click at [731, 124] on icon at bounding box center [729, 122] width 11 height 11
type input "-27.546673, 151.661159"
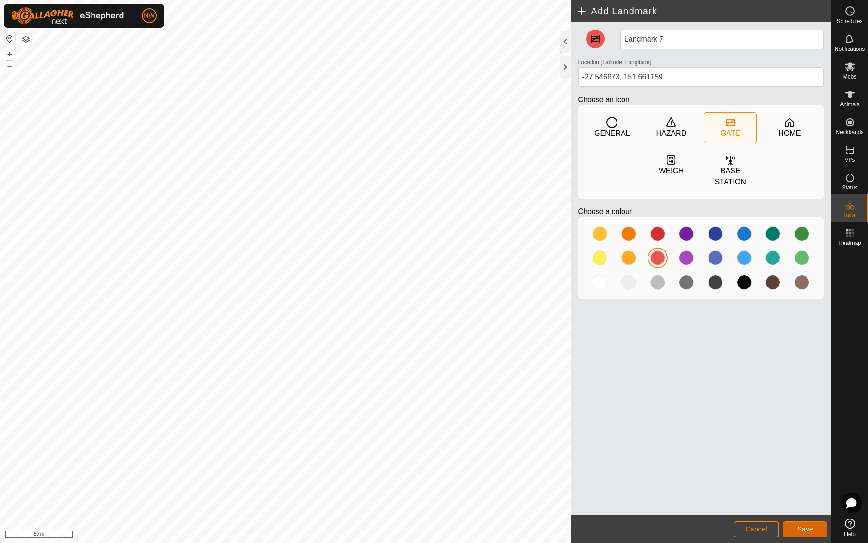
click at [814, 528] on button "Save" at bounding box center [805, 529] width 44 height 16
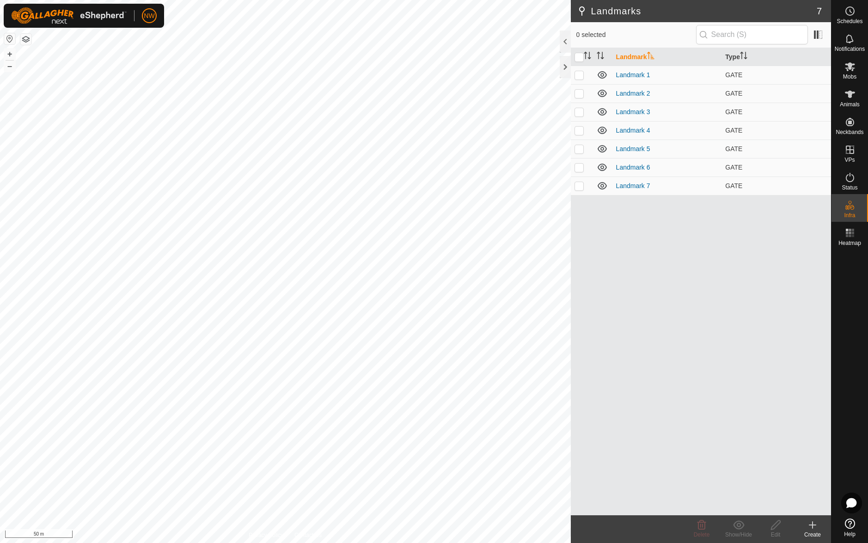
click at [814, 523] on icon at bounding box center [812, 524] width 11 height 11
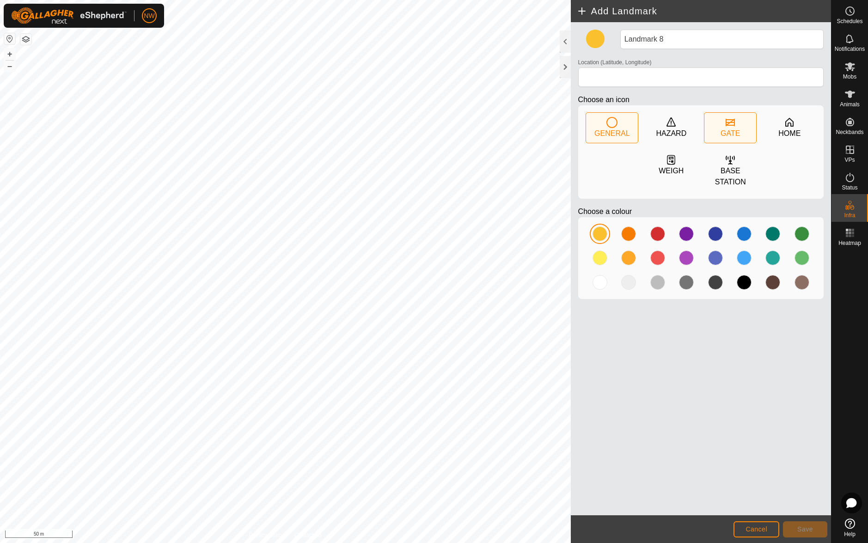
click at [731, 123] on icon at bounding box center [729, 122] width 11 height 11
click at [687, 226] on div at bounding box center [686, 233] width 15 height 15
type input "-27.543464, 151.661607"
click at [803, 530] on span "Save" at bounding box center [805, 528] width 16 height 7
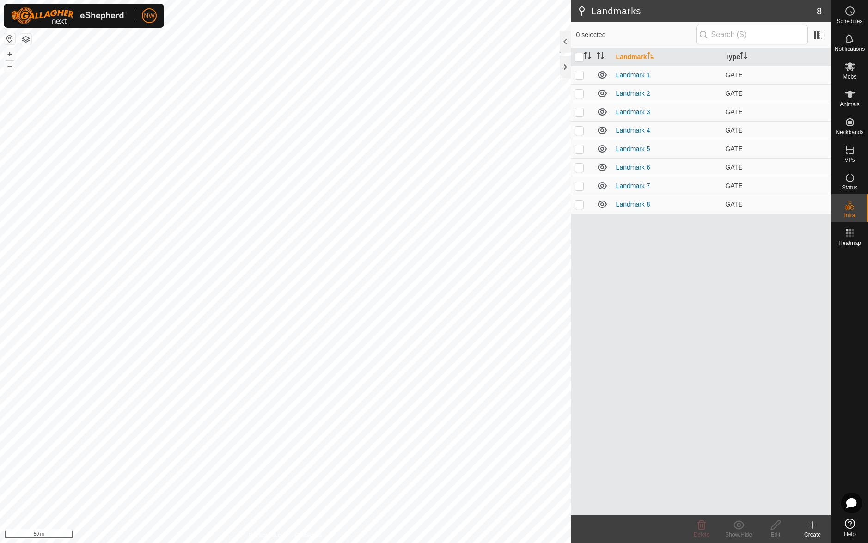
click at [813, 525] on icon at bounding box center [812, 525] width 6 height 0
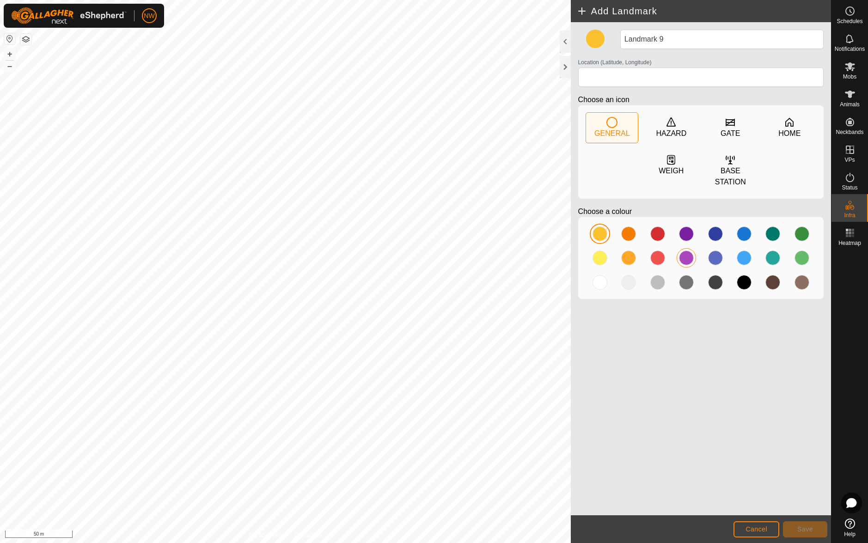
click at [733, 126] on icon at bounding box center [729, 122] width 11 height 11
click at [684, 250] on div at bounding box center [686, 257] width 15 height 15
type input "-27.543475, 151.661703"
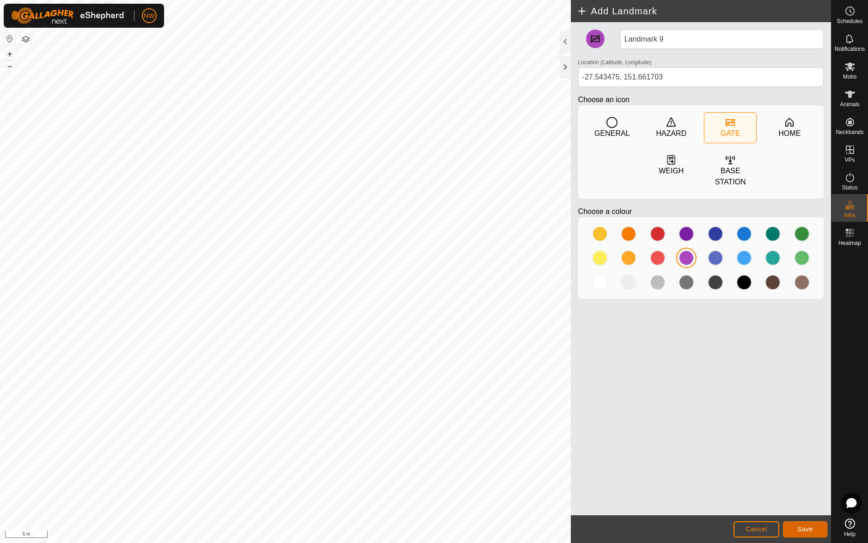
click at [803, 529] on span "Save" at bounding box center [805, 528] width 16 height 7
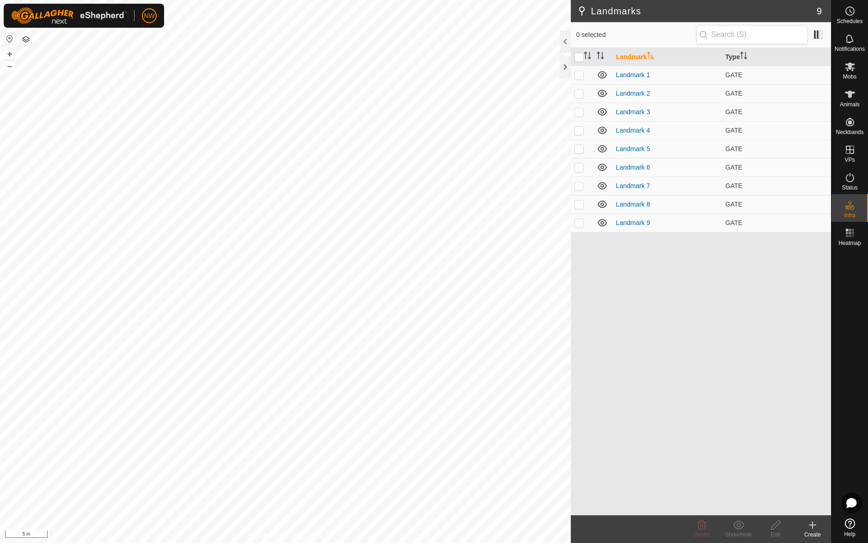
click at [726, 293] on div "Landmarks 9 0 selected Landmark Type Landmark 1 GATE Landmark 2 GATE Landmark 3…" at bounding box center [415, 271] width 831 height 543
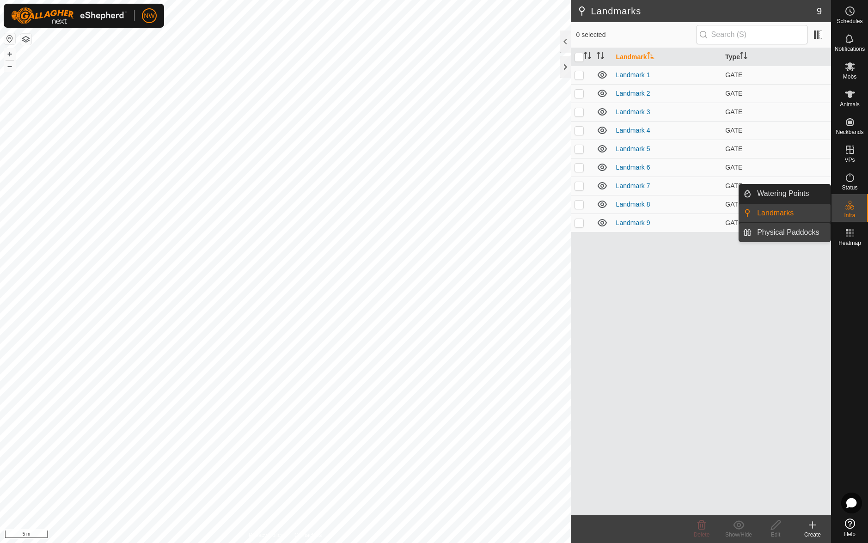
drag, startPoint x: 829, startPoint y: 221, endPoint x: 788, endPoint y: 227, distance: 41.1
click at [788, 227] on link "Physical Paddocks" at bounding box center [790, 232] width 79 height 18
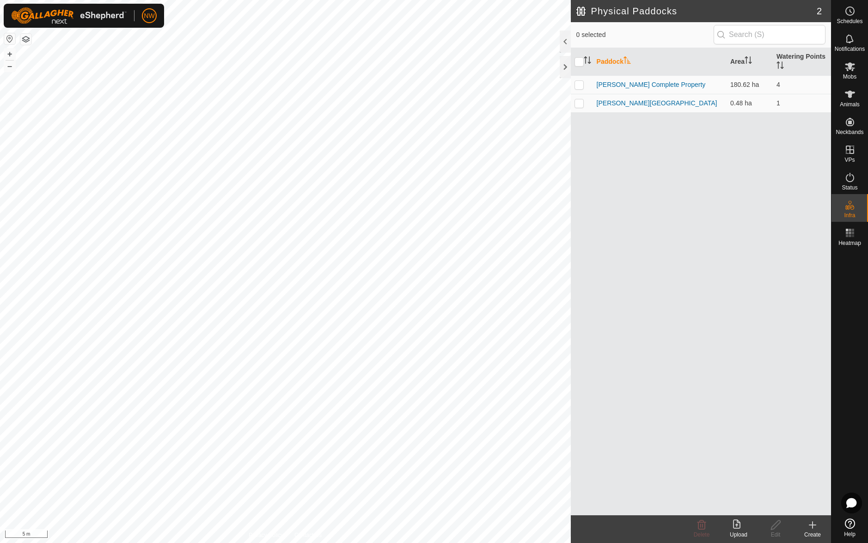
click at [767, 232] on div "Paddock Area Watering Points Drews Complete Property 180.62 ha 4 Drews Lane Way…" at bounding box center [701, 281] width 260 height 467
click at [616, 84] on link "[PERSON_NAME] Complete Property" at bounding box center [650, 84] width 109 height 7
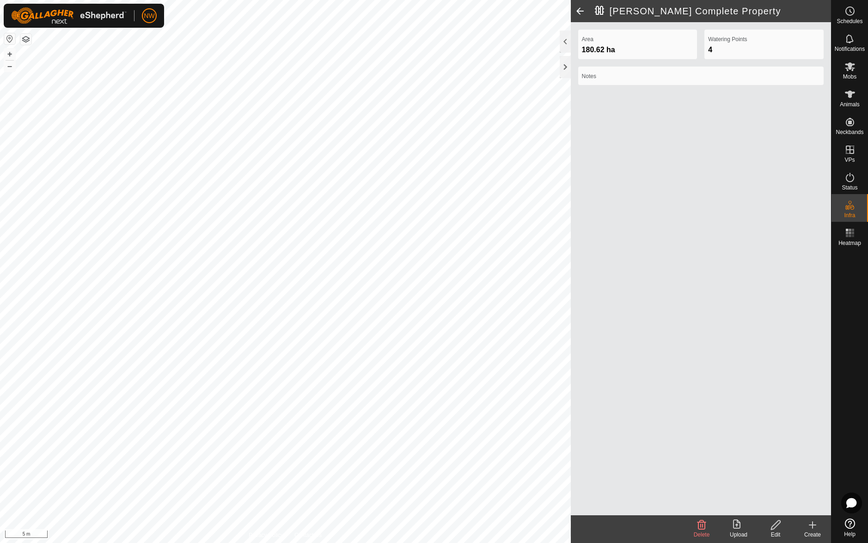
click at [776, 529] on icon at bounding box center [776, 524] width 12 height 11
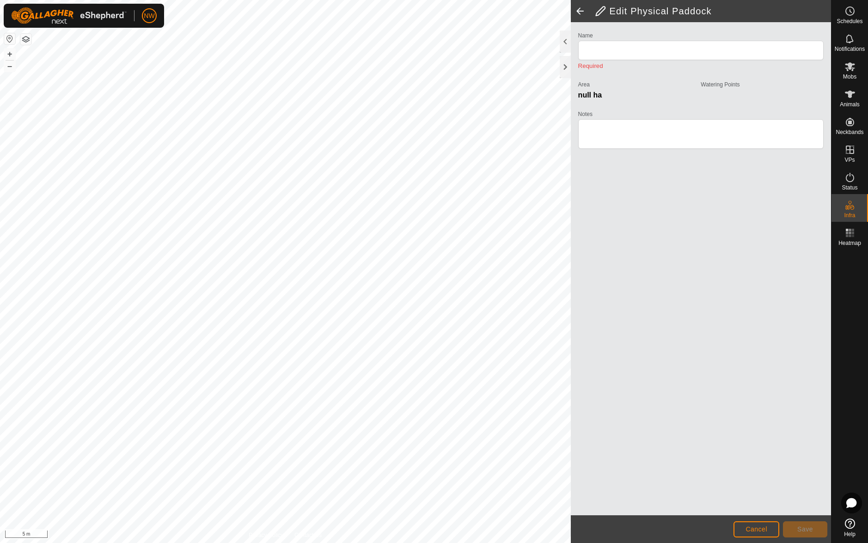
type input "[PERSON_NAME] Complete Property"
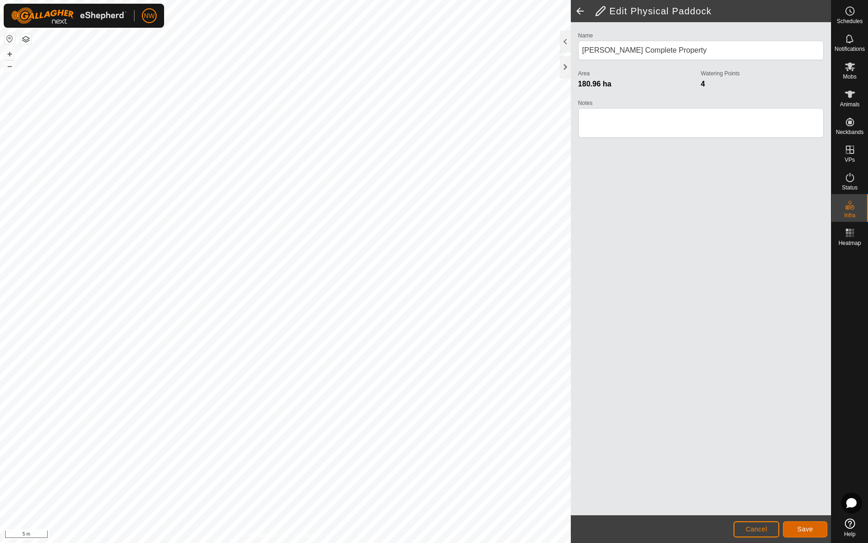
click at [799, 529] on span "Save" at bounding box center [805, 528] width 16 height 7
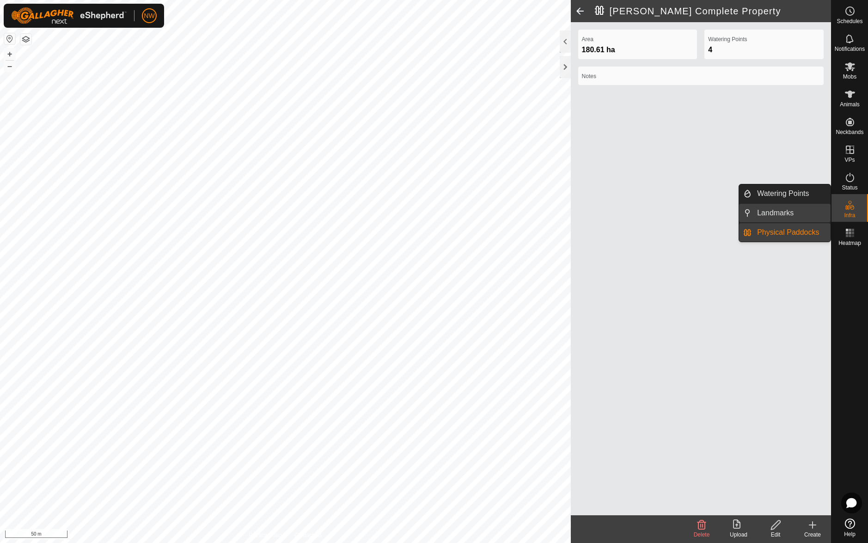
click at [790, 212] on link "Landmarks" at bounding box center [790, 213] width 79 height 18
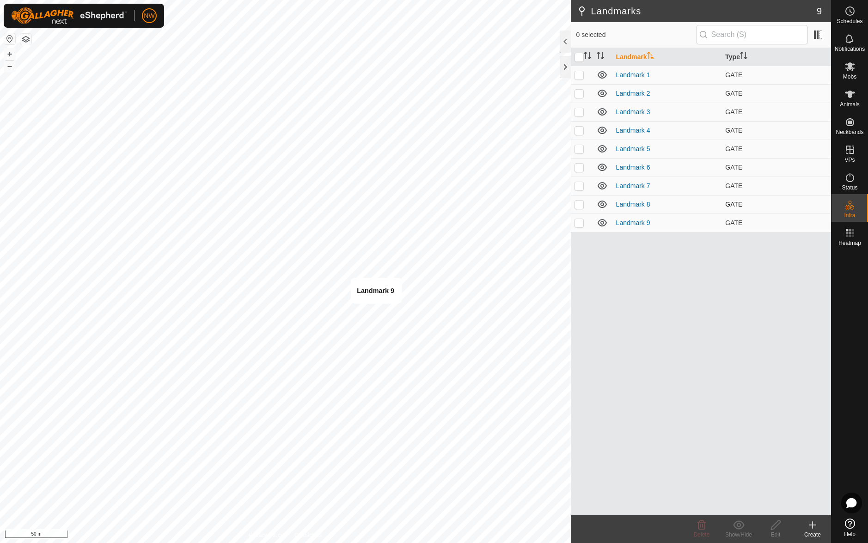
checkbox input "true"
click at [778, 527] on icon at bounding box center [776, 524] width 12 height 11
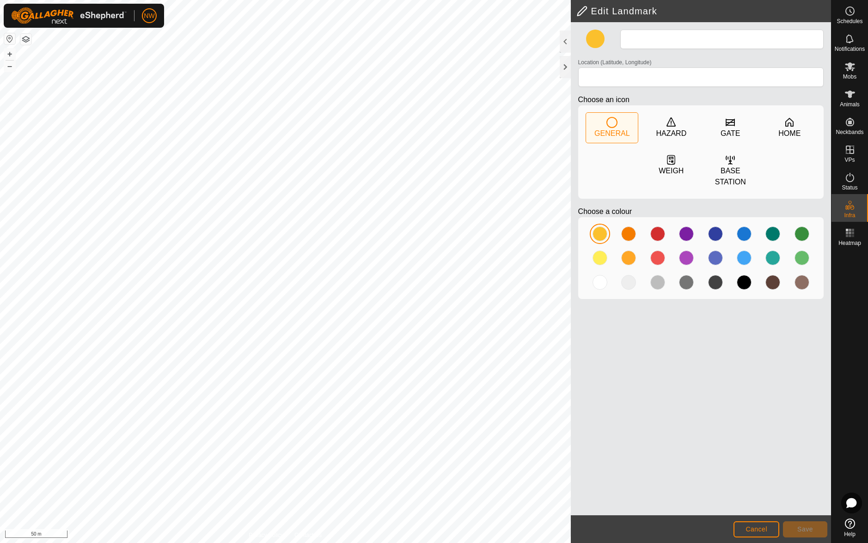
type input "Landmark 9"
type input "-27.543475, 151.661703"
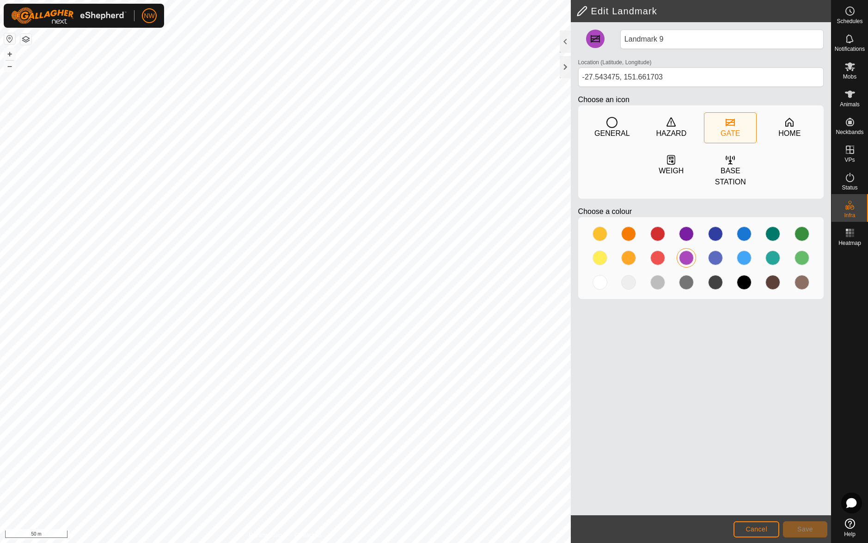
click at [685, 250] on div at bounding box center [686, 257] width 15 height 15
click at [686, 226] on div at bounding box center [686, 233] width 15 height 15
click at [689, 250] on div at bounding box center [686, 257] width 15 height 15
click at [731, 128] on div "GATE" at bounding box center [729, 133] width 19 height 11
click at [597, 275] on div at bounding box center [599, 282] width 15 height 15
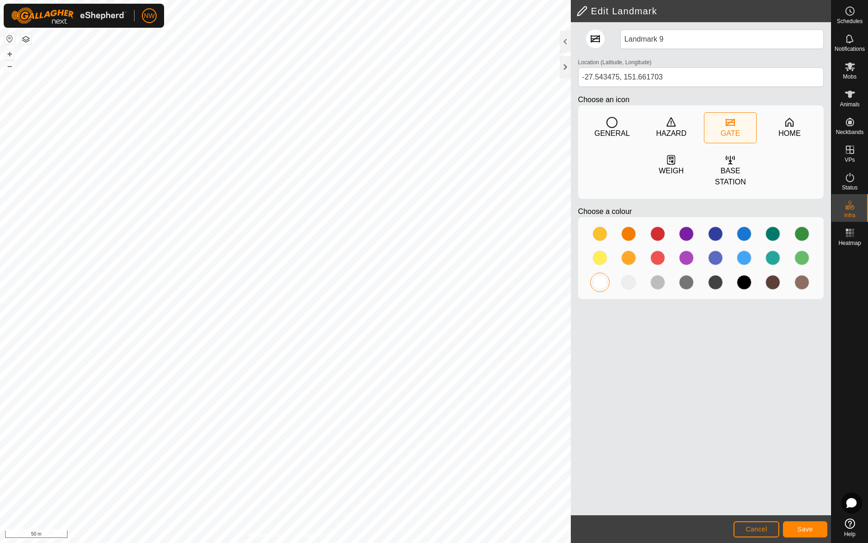
click at [597, 275] on div at bounding box center [599, 282] width 15 height 15
click at [810, 523] on button "Save" at bounding box center [805, 529] width 44 height 16
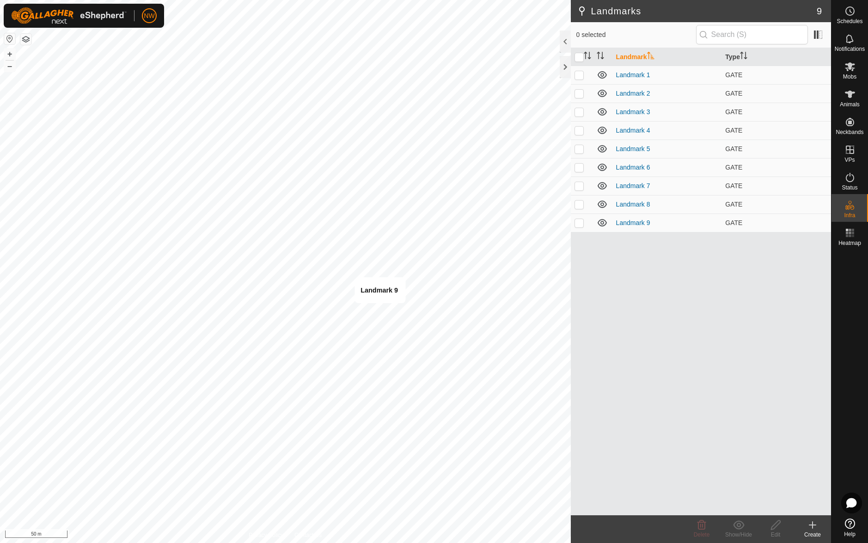
checkbox input "true"
click at [776, 527] on icon at bounding box center [776, 524] width 12 height 11
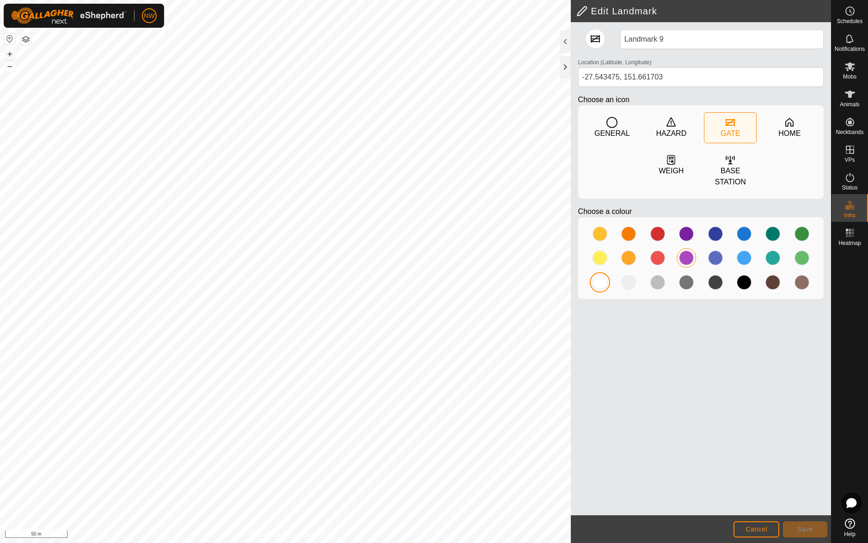
click at [685, 250] on div at bounding box center [686, 257] width 15 height 15
click at [802, 532] on span "Save" at bounding box center [805, 528] width 16 height 7
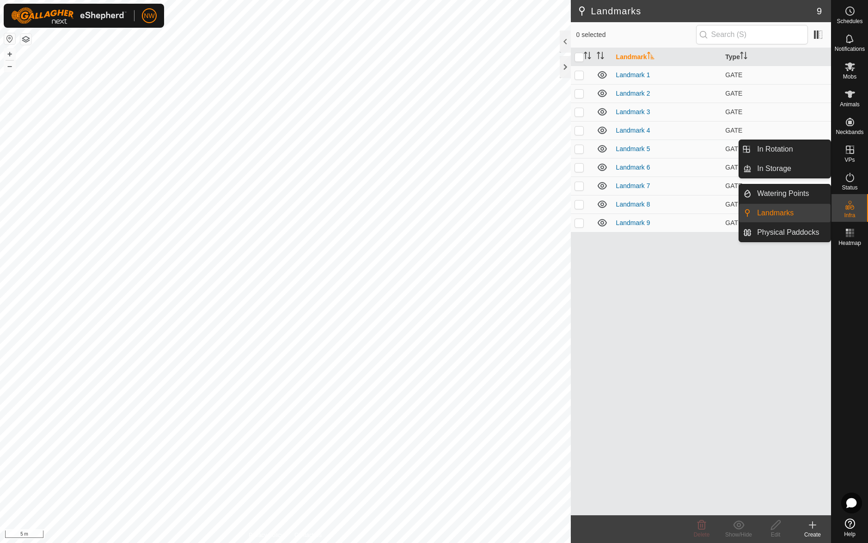
click at [854, 213] on span "Infra" at bounding box center [849, 216] width 11 height 6
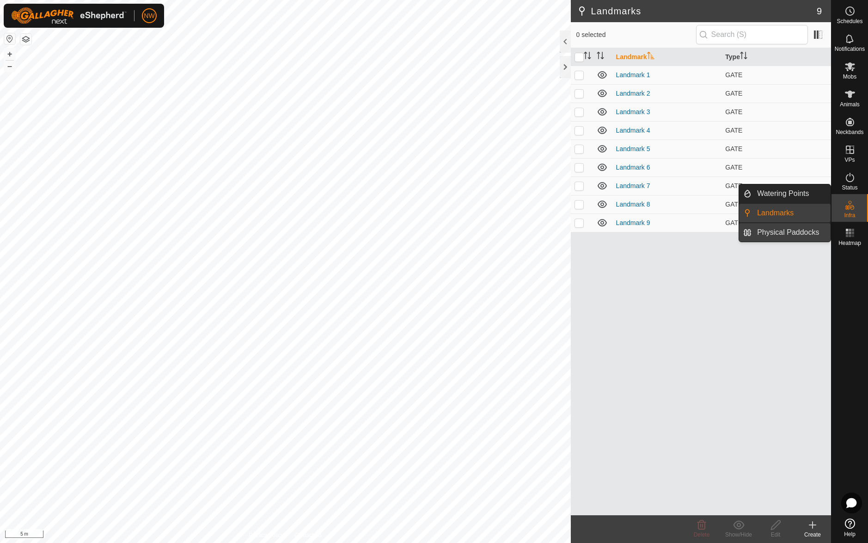
click at [771, 231] on link "Physical Paddocks" at bounding box center [790, 232] width 79 height 18
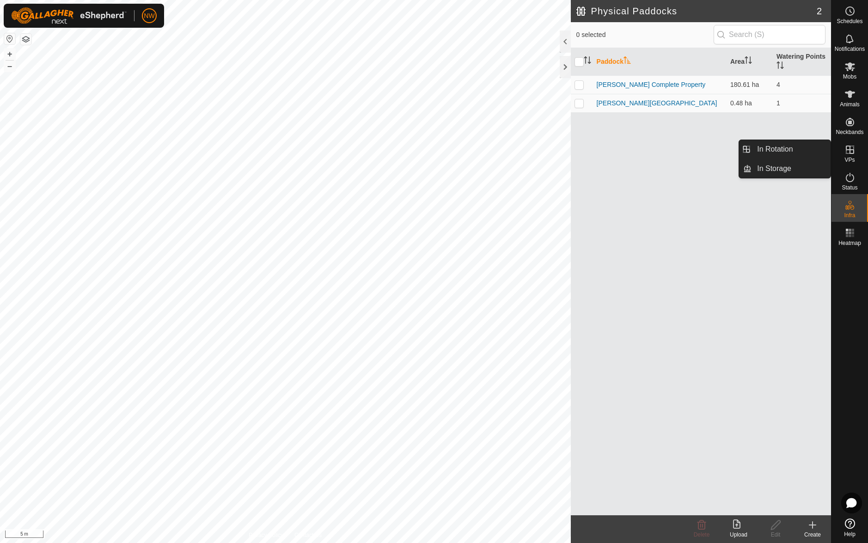
click at [848, 149] on icon at bounding box center [849, 149] width 11 height 11
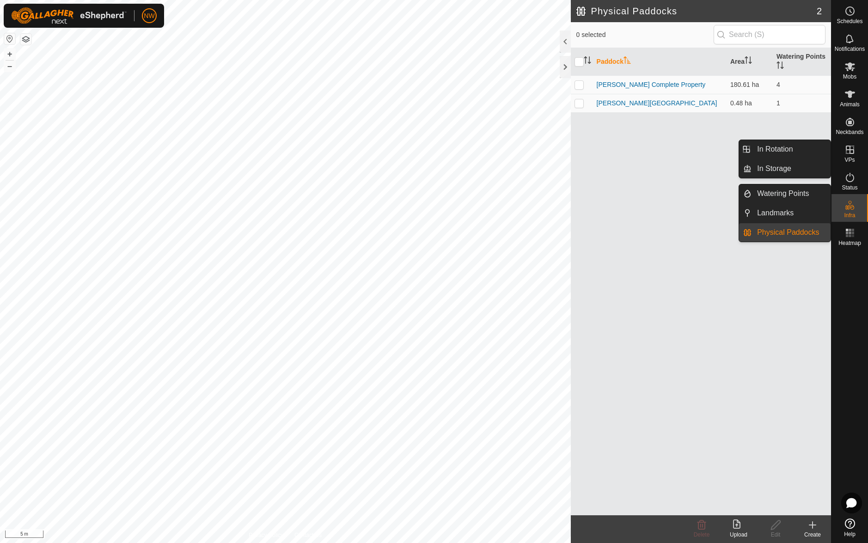
click at [851, 155] on icon at bounding box center [849, 149] width 11 height 11
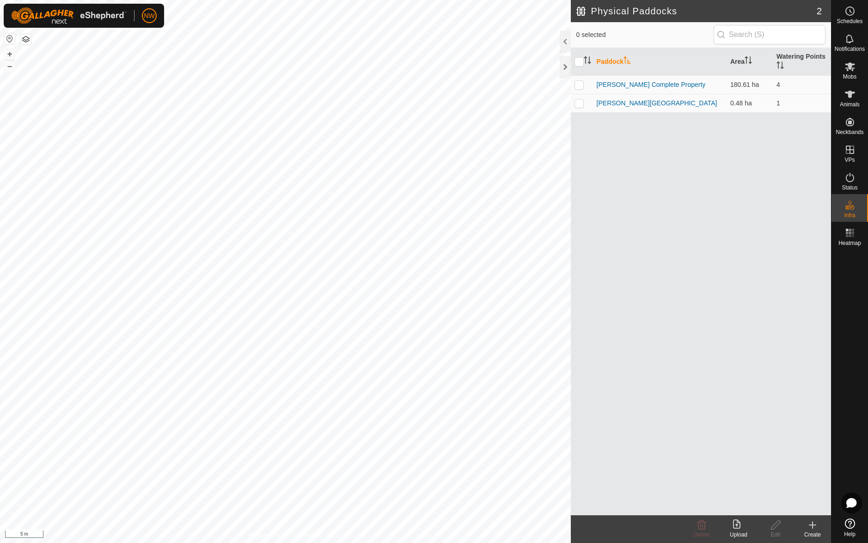
click at [812, 528] on icon at bounding box center [812, 525] width 0 height 6
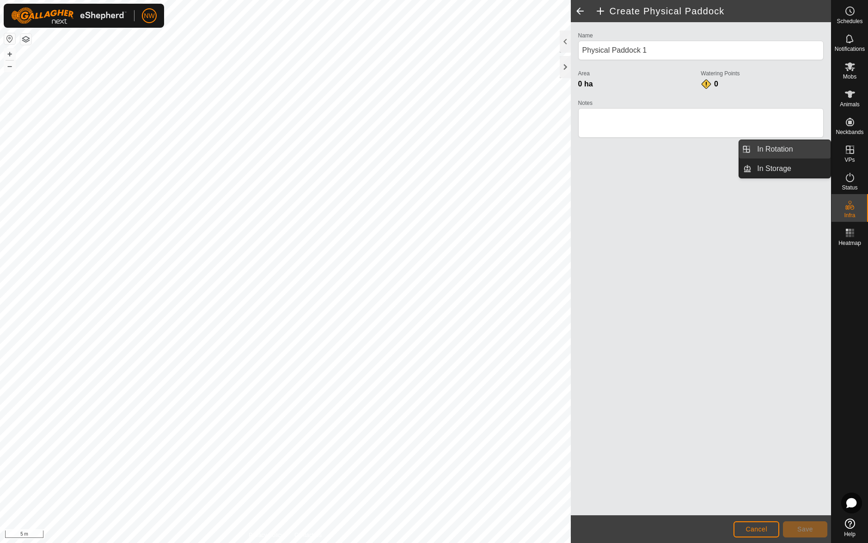
click at [766, 149] on link "In Rotation" at bounding box center [790, 149] width 79 height 18
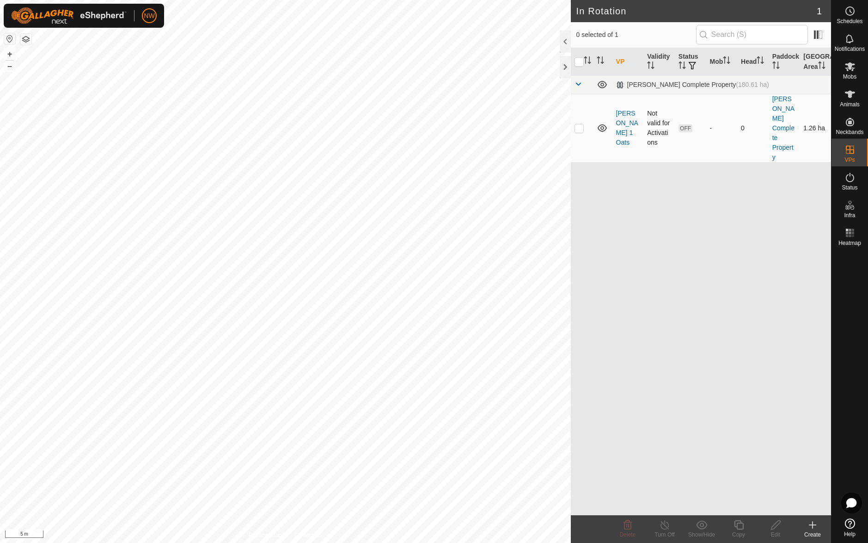
click at [578, 124] on p-checkbox at bounding box center [578, 127] width 9 height 7
checkbox input "true"
click at [776, 528] on icon at bounding box center [776, 524] width 12 height 11
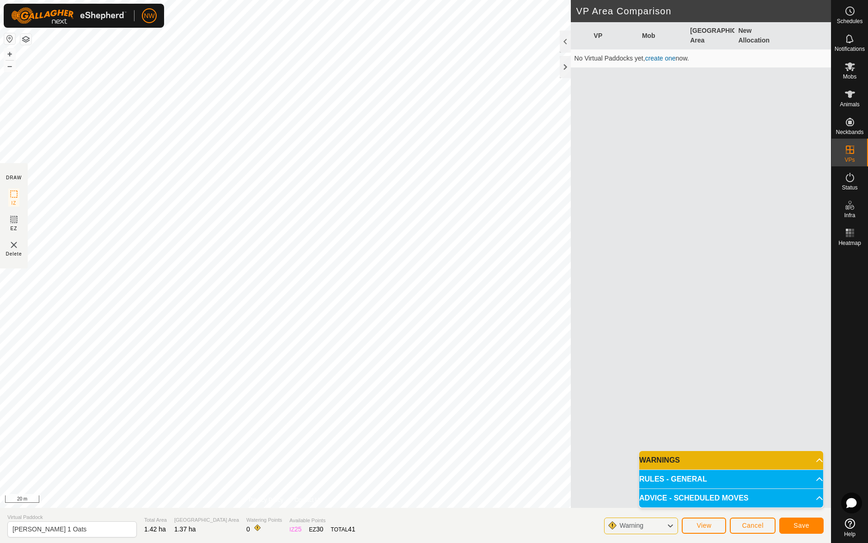
click at [669, 525] on icon at bounding box center [669, 526] width 7 height 12
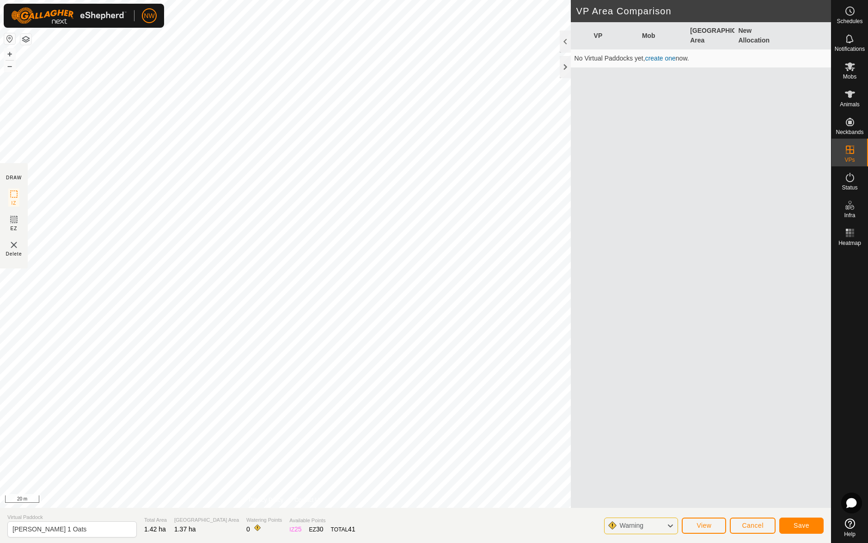
click at [628, 522] on span "Warning" at bounding box center [631, 525] width 24 height 7
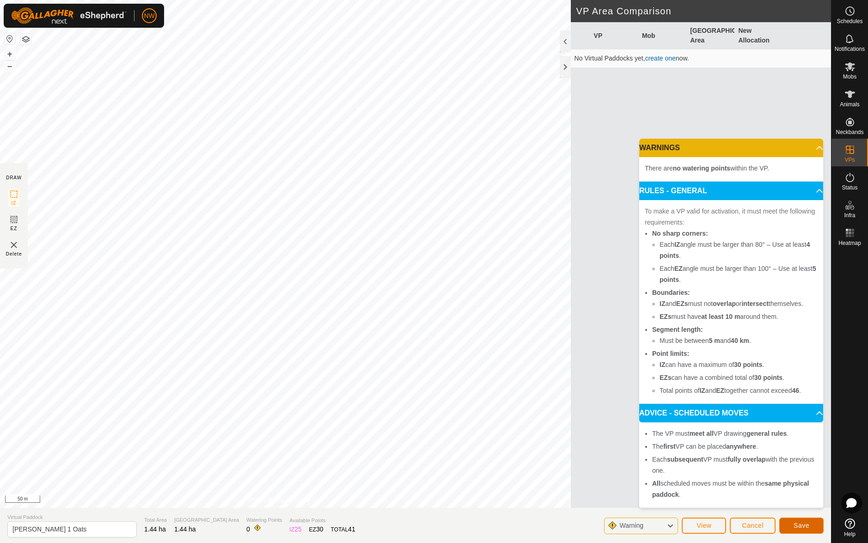
click at [801, 525] on span "Save" at bounding box center [801, 525] width 16 height 7
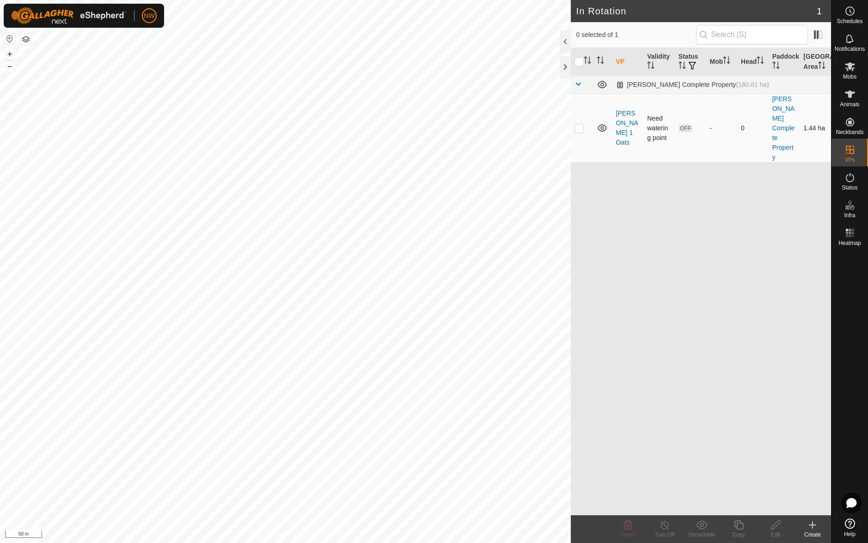
click at [582, 124] on p-checkbox at bounding box center [578, 127] width 9 height 7
checkbox input "true"
click at [778, 527] on icon at bounding box center [776, 524] width 12 height 11
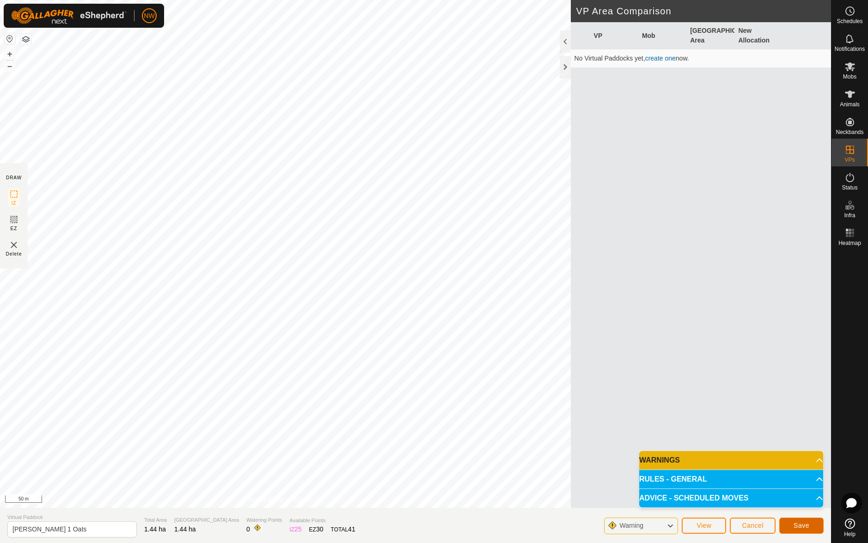
click at [809, 527] on button "Save" at bounding box center [801, 525] width 44 height 16
